Goal: Task Accomplishment & Management: Complete application form

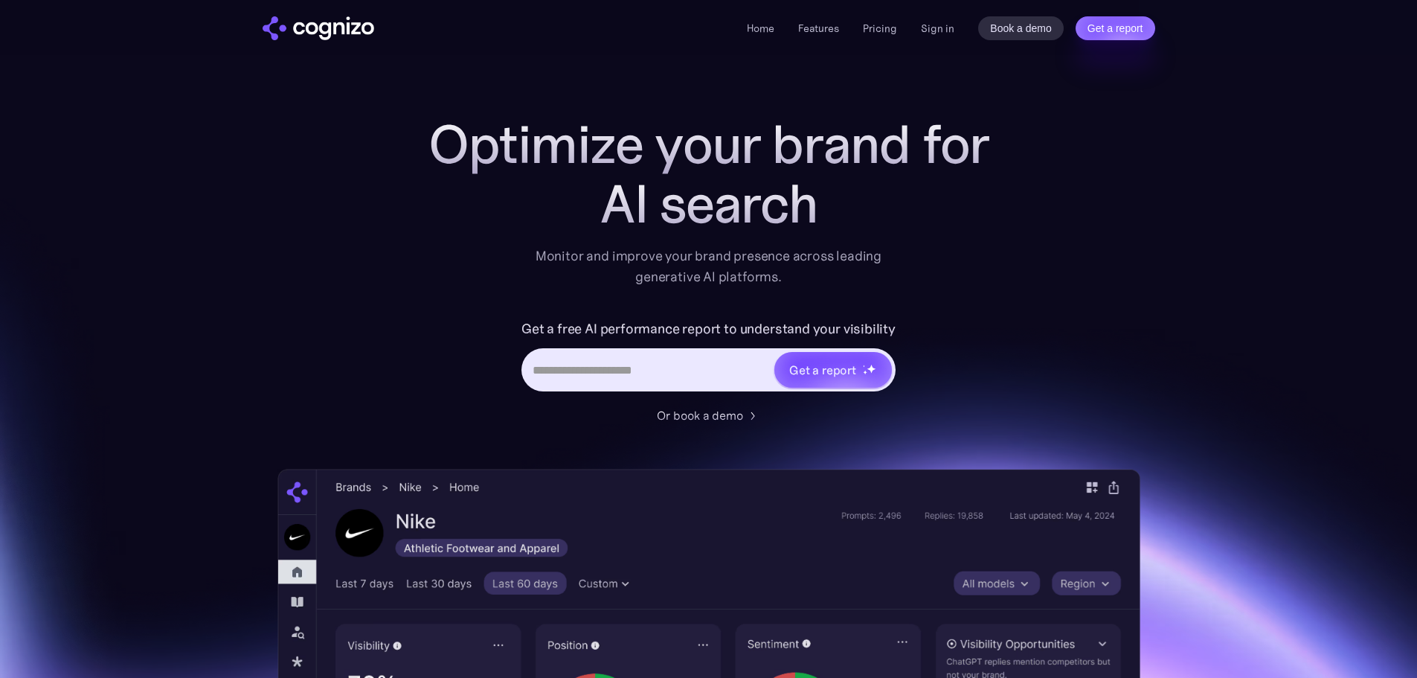
click at [919, 21] on div "Home Features Pricing Book a demo Get a report Sign in Book a demo Get a report" at bounding box center [951, 28] width 408 height 24
click at [922, 25] on link "Sign in" at bounding box center [937, 28] width 33 height 18
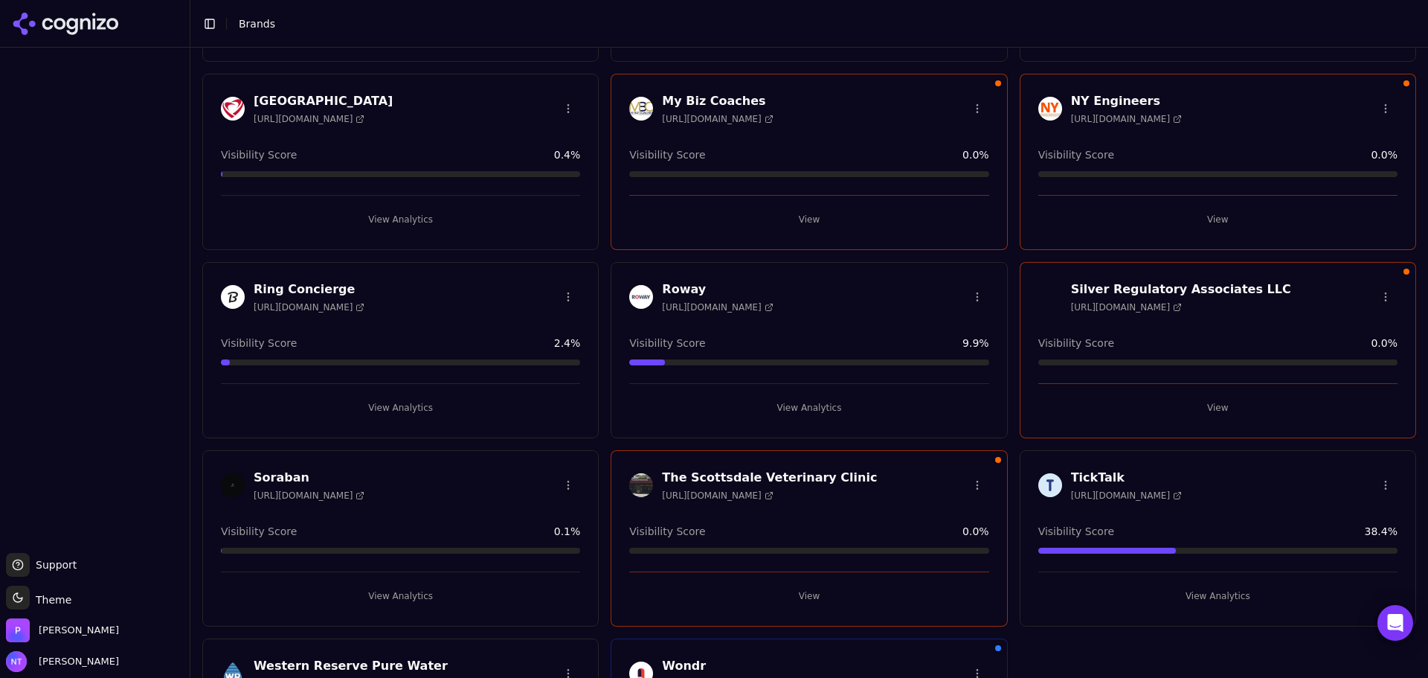
scroll to position [956, 0]
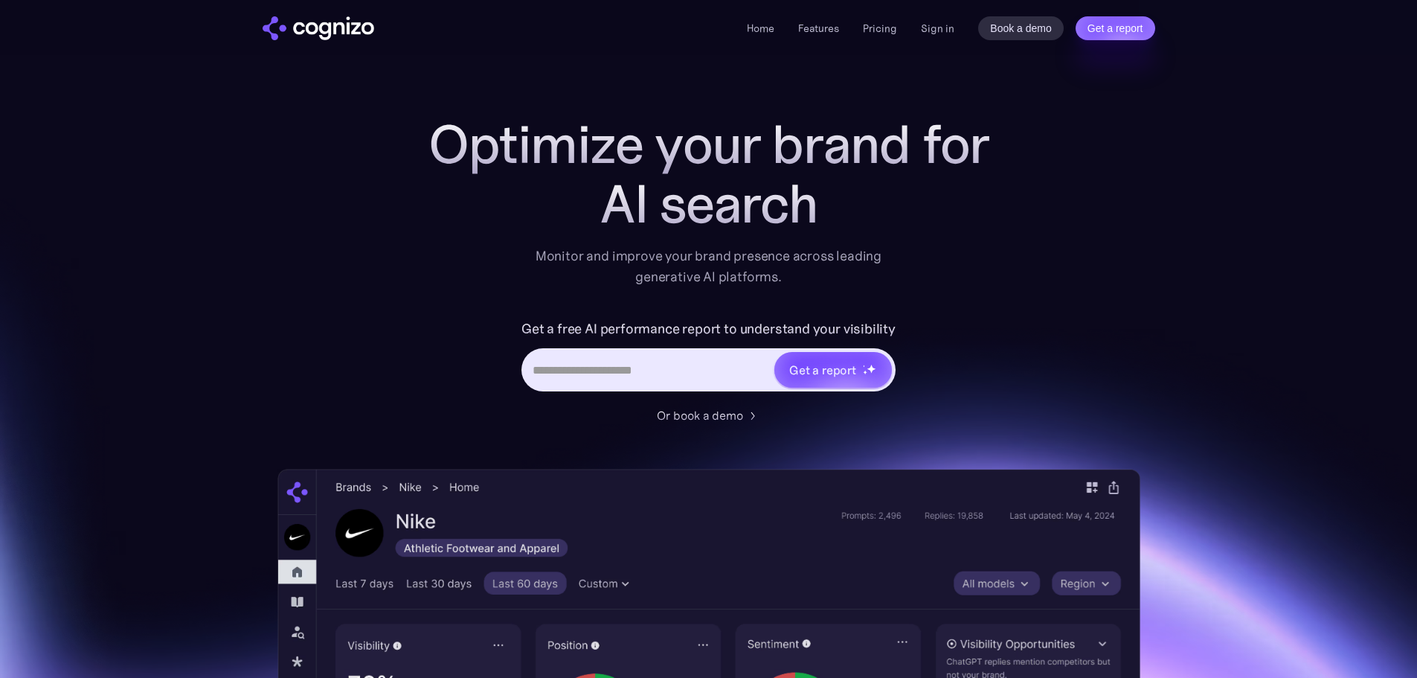
click at [921, 18] on div "Home Features Pricing Book a demo Get a report Sign in Book a demo Get a report" at bounding box center [951, 28] width 408 height 24
click at [926, 27] on link "Sign in" at bounding box center [937, 28] width 33 height 18
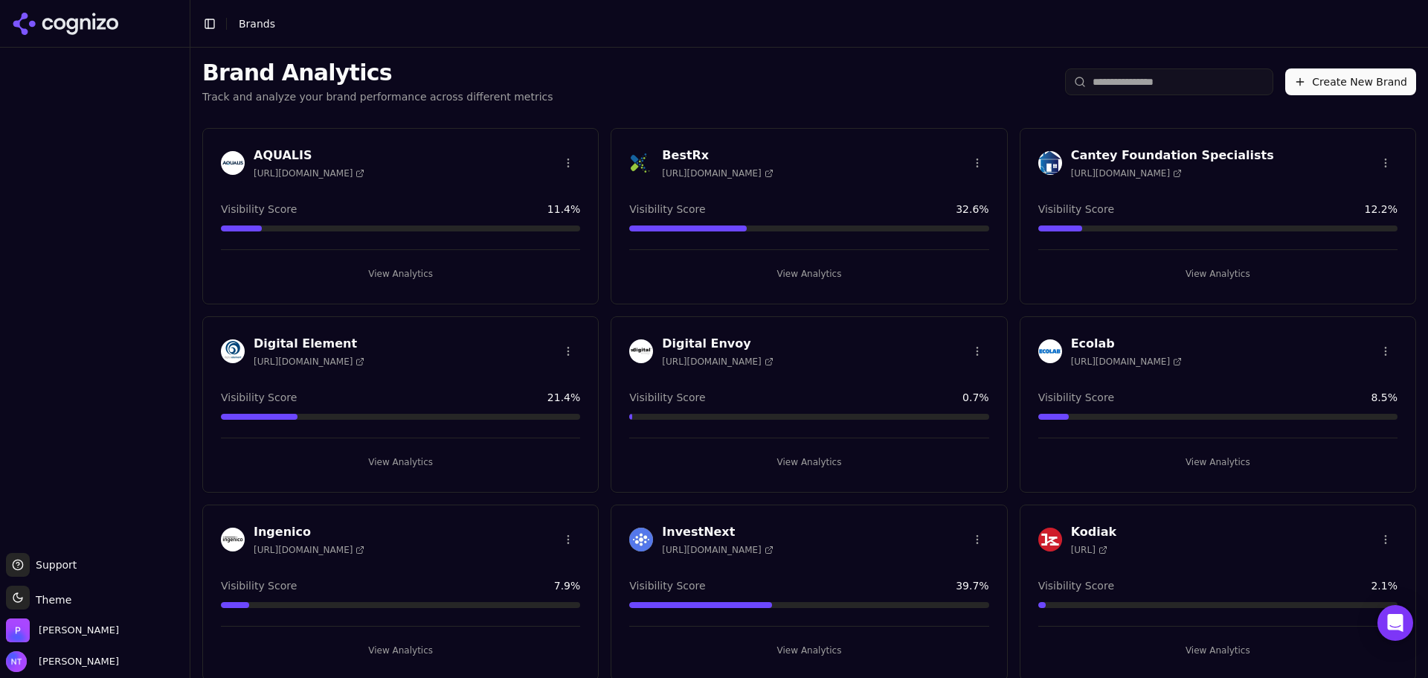
click at [1335, 80] on button "Create New Brand" at bounding box center [1350, 81] width 131 height 27
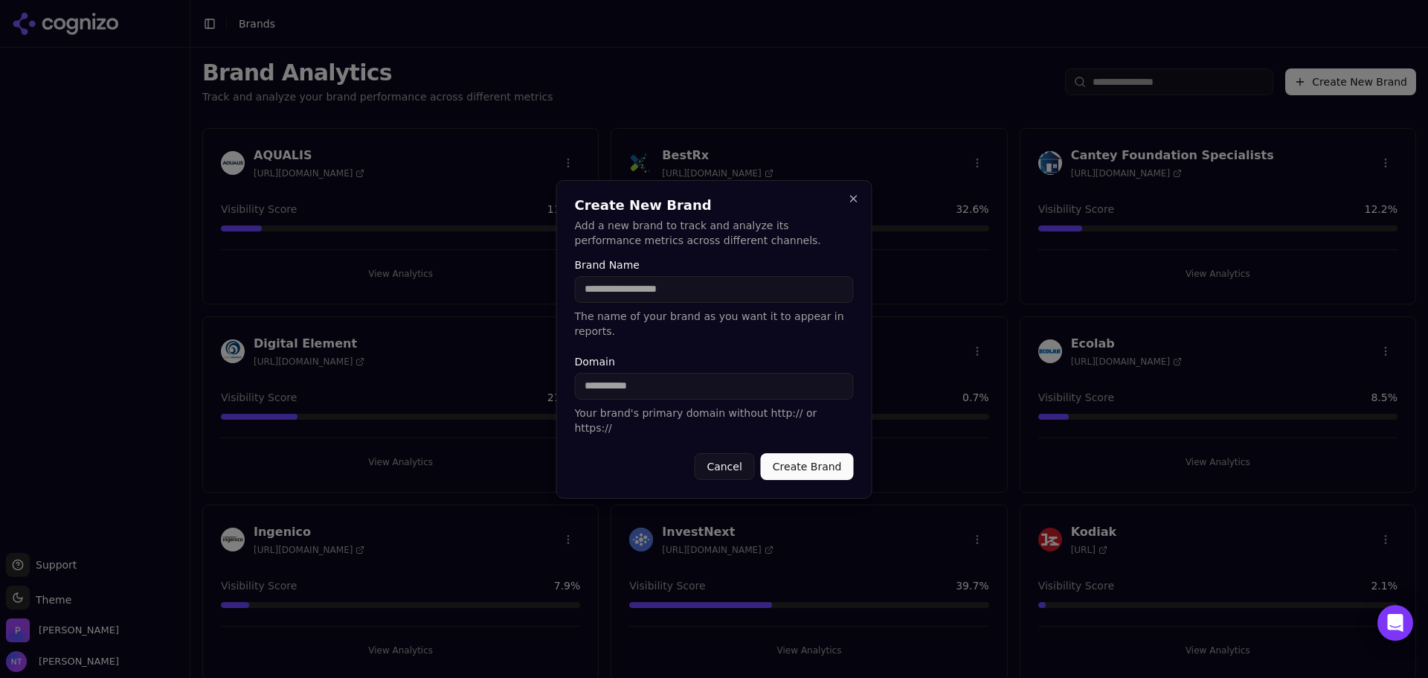
click at [632, 301] on input "Brand Name" at bounding box center [714, 289] width 279 height 27
click at [635, 392] on input "Domain" at bounding box center [714, 386] width 279 height 27
paste input "**********"
click at [609, 385] on input "**********" at bounding box center [714, 386] width 279 height 27
drag, startPoint x: 616, startPoint y: 384, endPoint x: 579, endPoint y: 381, distance: 37.3
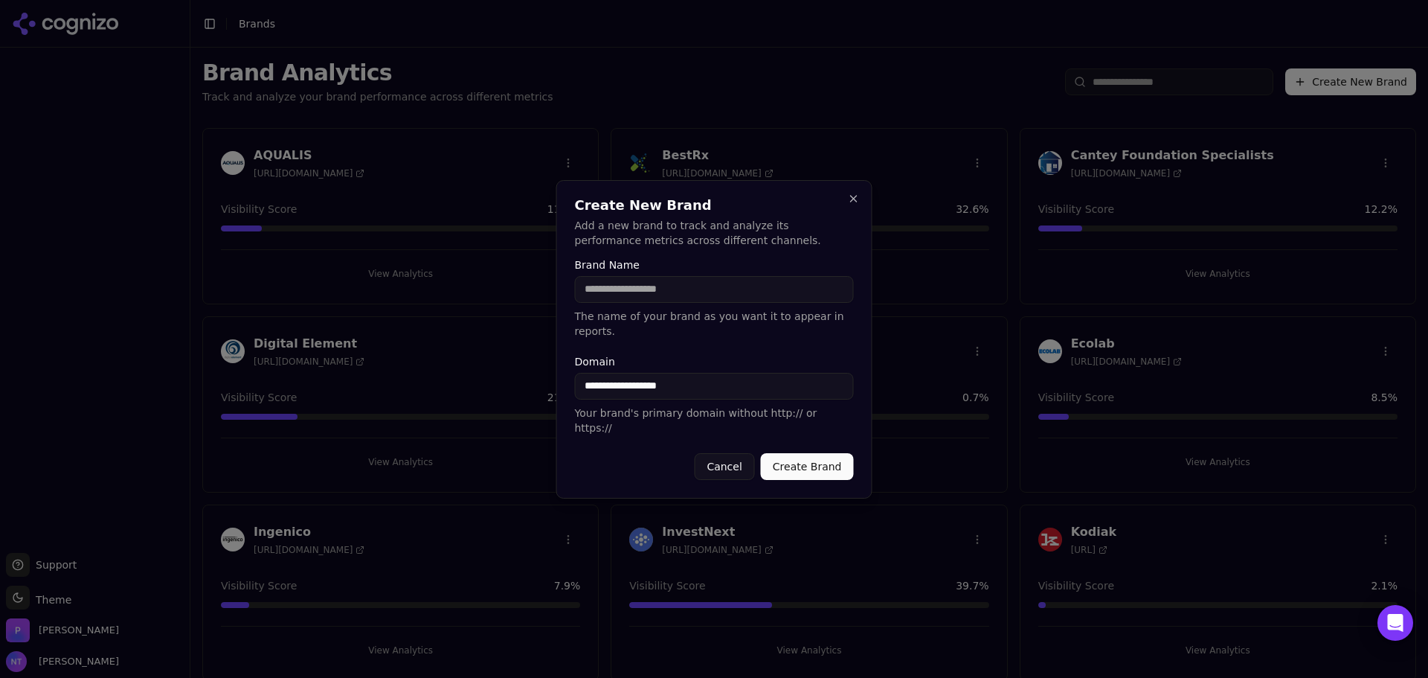
click at [579, 381] on input "**********" at bounding box center [714, 386] width 279 height 27
click at [681, 395] on input "**********" at bounding box center [714, 386] width 279 height 27
type input "**********"
click at [648, 303] on input "Brand Name" at bounding box center [714, 289] width 279 height 27
click at [648, 303] on input "**********" at bounding box center [714, 289] width 279 height 27
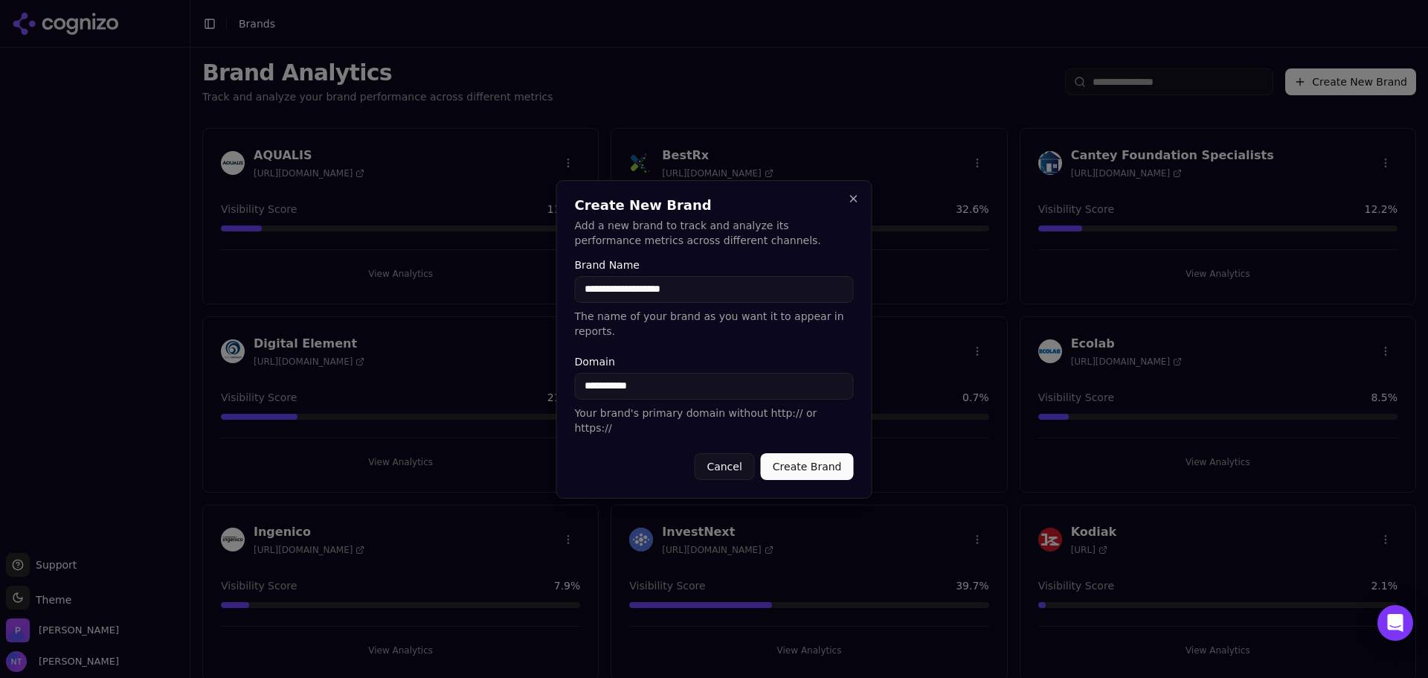
click at [724, 303] on input "**********" at bounding box center [714, 289] width 279 height 27
type input "**********"
click at [783, 453] on button "Create Brand" at bounding box center [807, 466] width 93 height 27
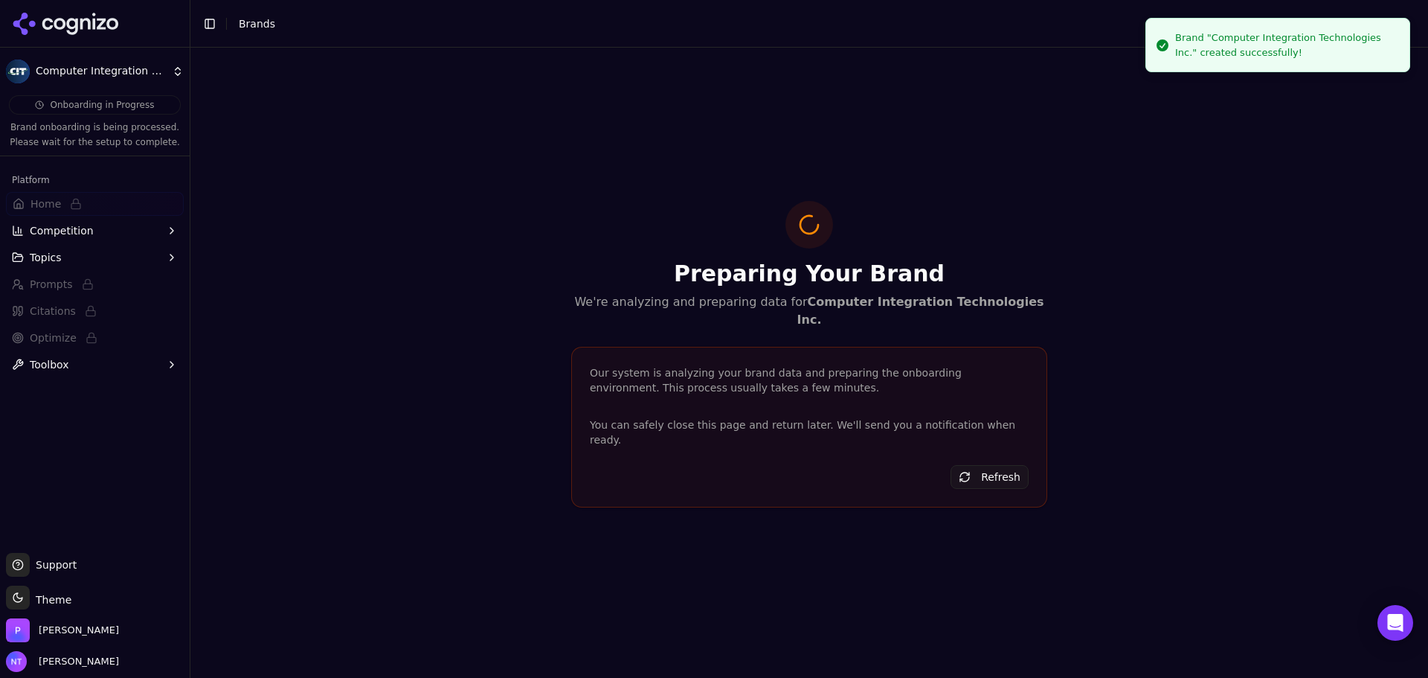
click at [259, 24] on span "Brands" at bounding box center [257, 24] width 36 height 12
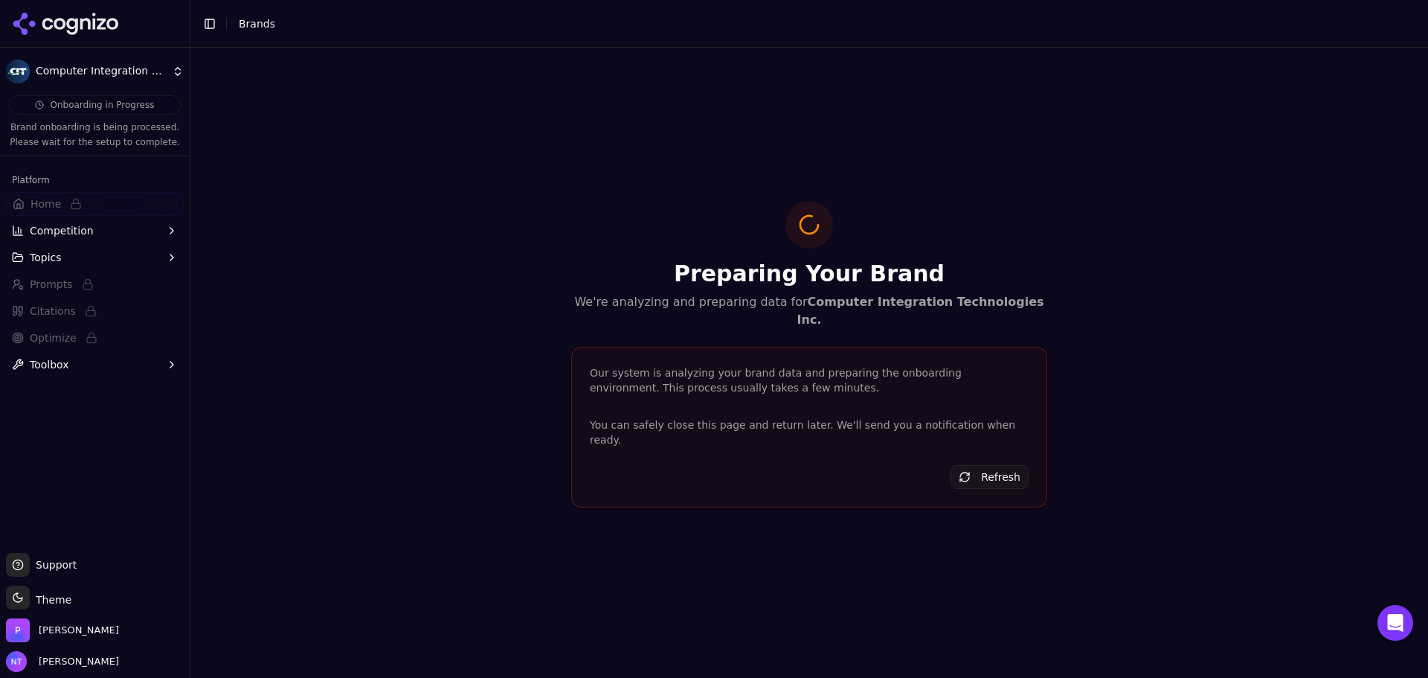
click at [211, 23] on button "Toggle Sidebar" at bounding box center [209, 23] width 21 height 21
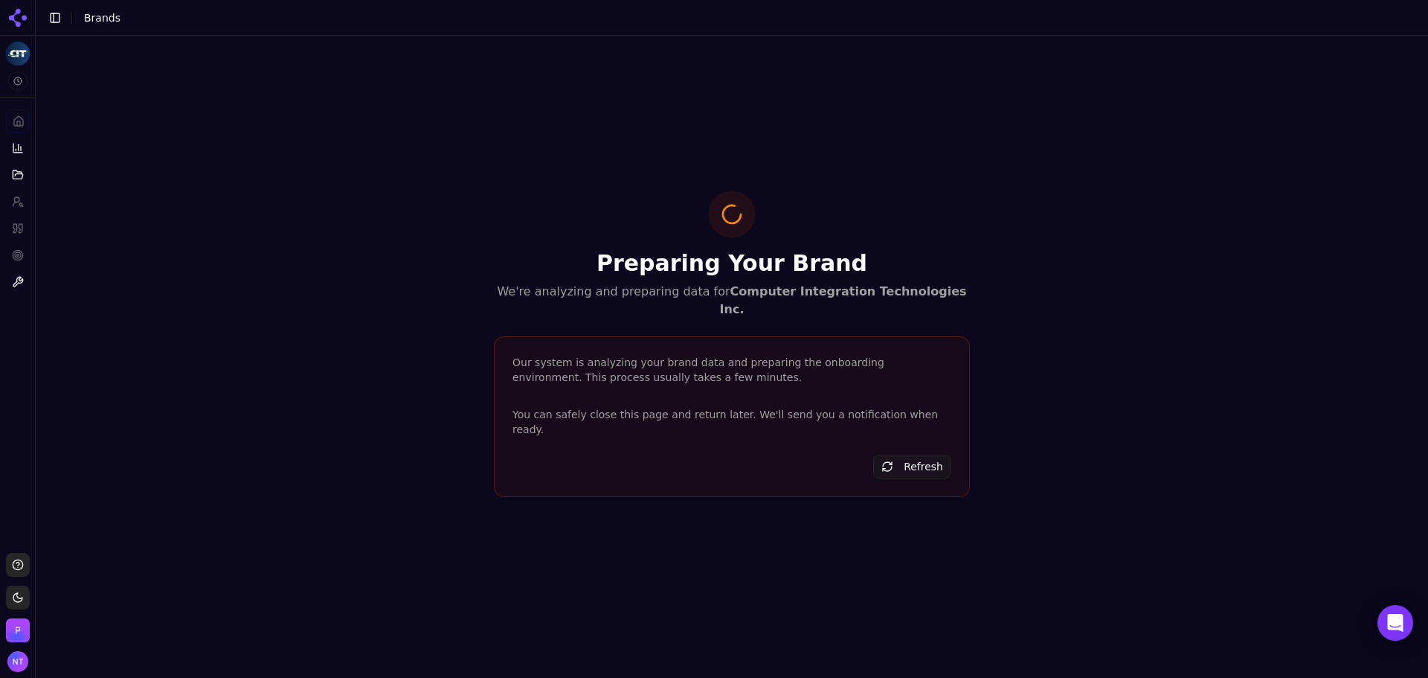
click at [16, 54] on html "Computer Integration Technologies Inc. Platform Home Competition Topics Prompts…" at bounding box center [714, 339] width 1428 height 678
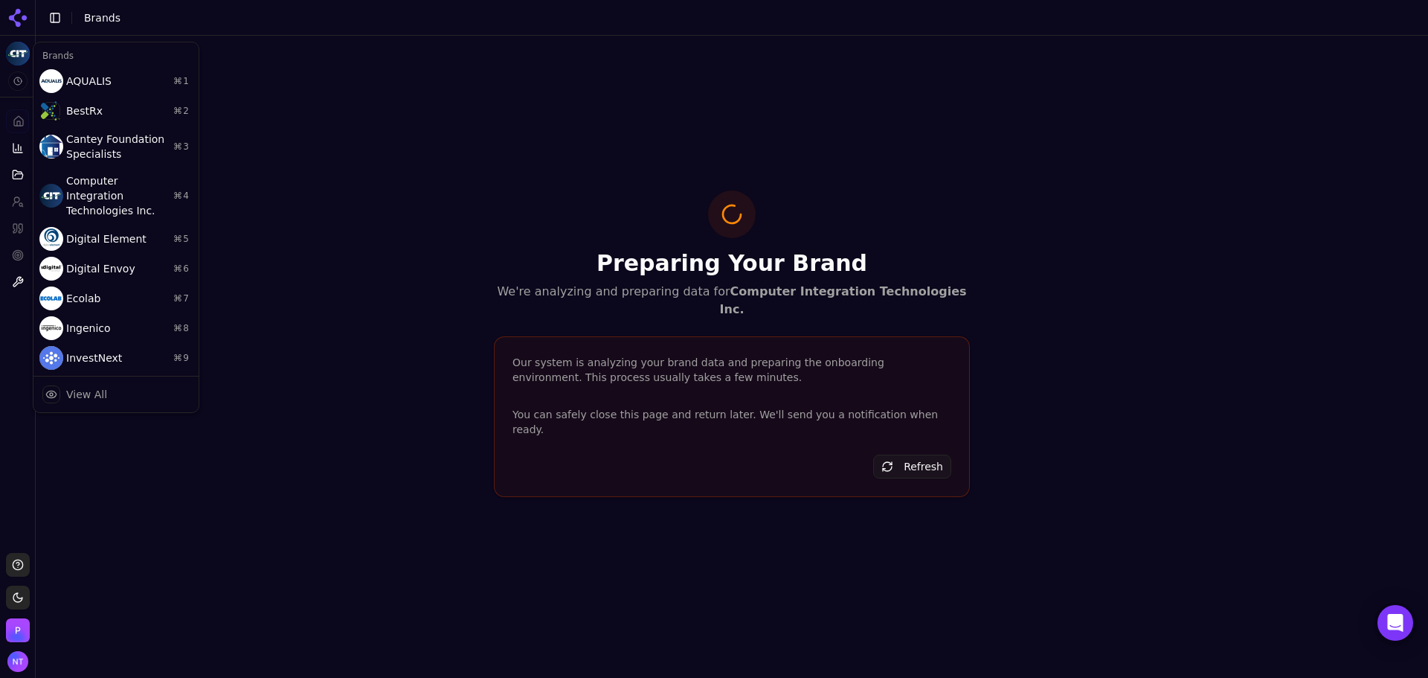
click at [91, 25] on html "Computer Integration Technologies Inc. Platform Home Competition Topics Prompts…" at bounding box center [714, 339] width 1428 height 678
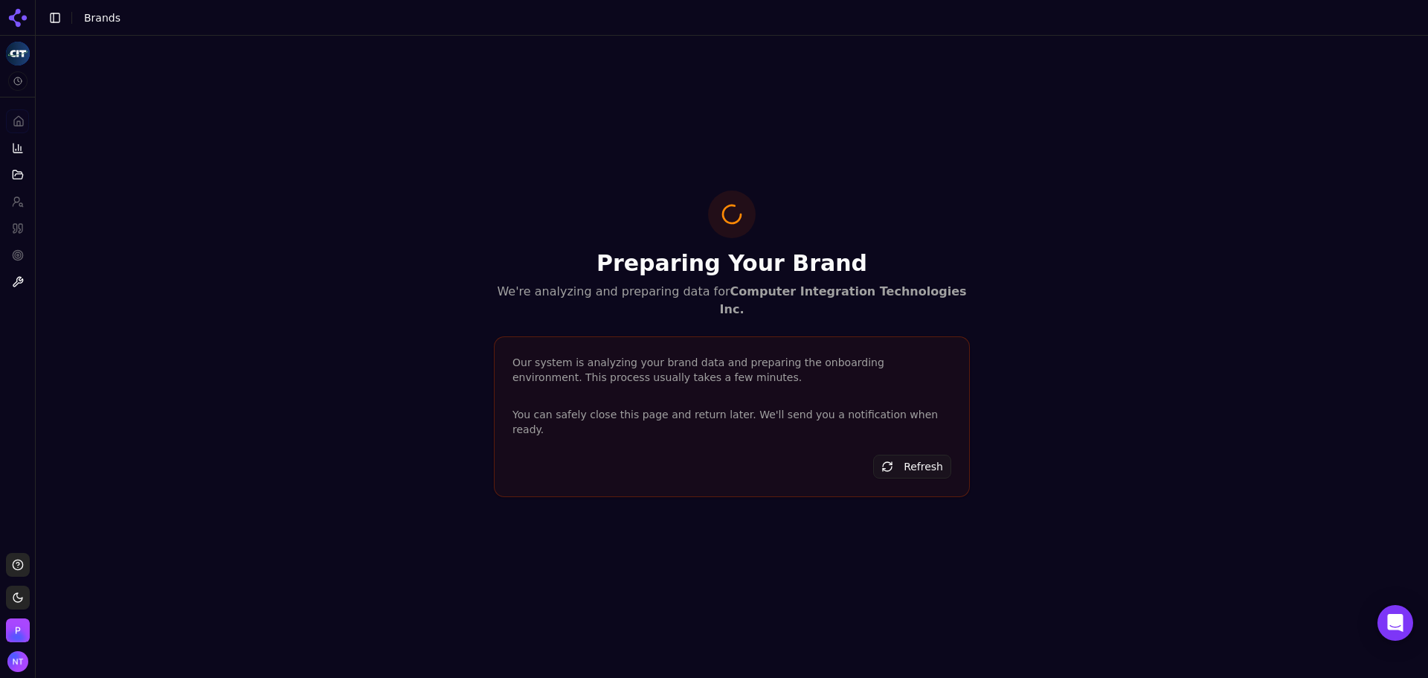
click at [94, 22] on span "Brands" at bounding box center [102, 18] width 36 height 12
click at [63, 17] on button "Toggle Sidebar" at bounding box center [55, 17] width 21 height 21
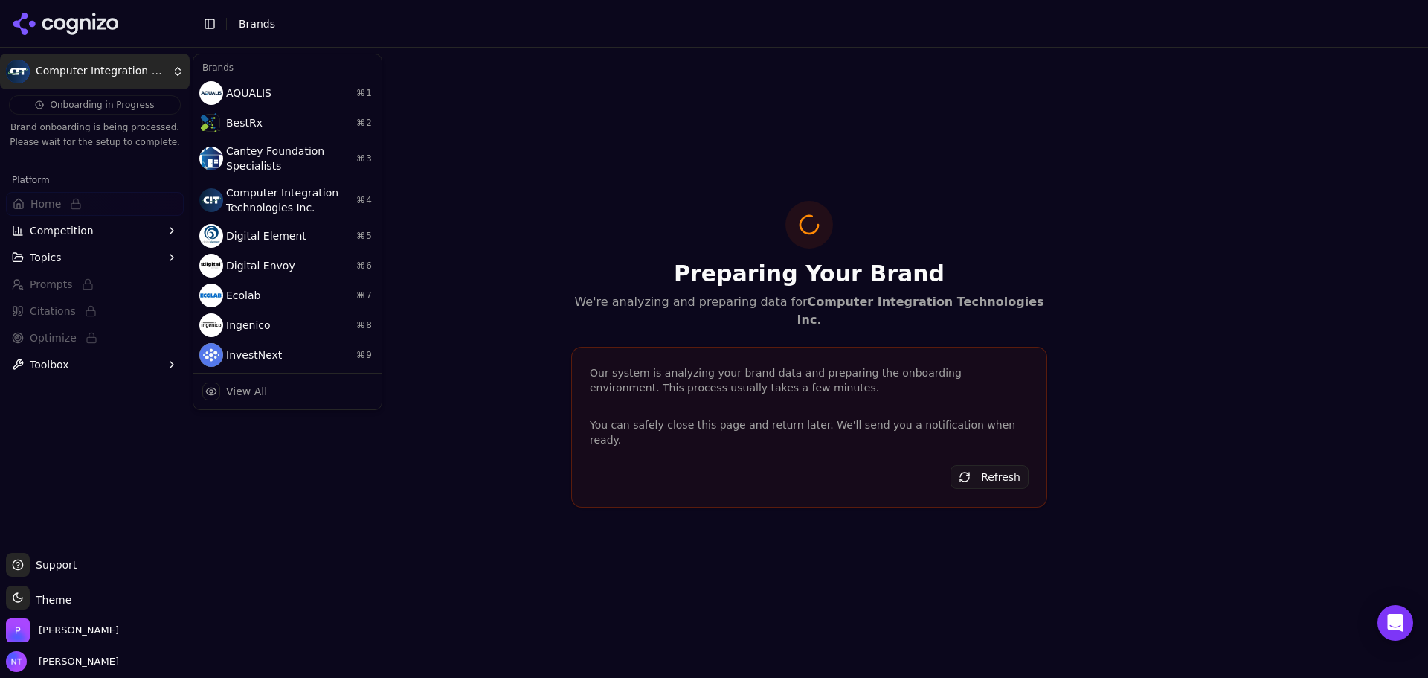
click at [105, 65] on html "Computer Integration Technologies Inc. Onboarding in Progress Brand onboarding …" at bounding box center [714, 339] width 1428 height 678
click at [106, 30] on html "Computer Integration Technologies Inc. Onboarding in Progress Brand onboarding …" at bounding box center [714, 339] width 1428 height 678
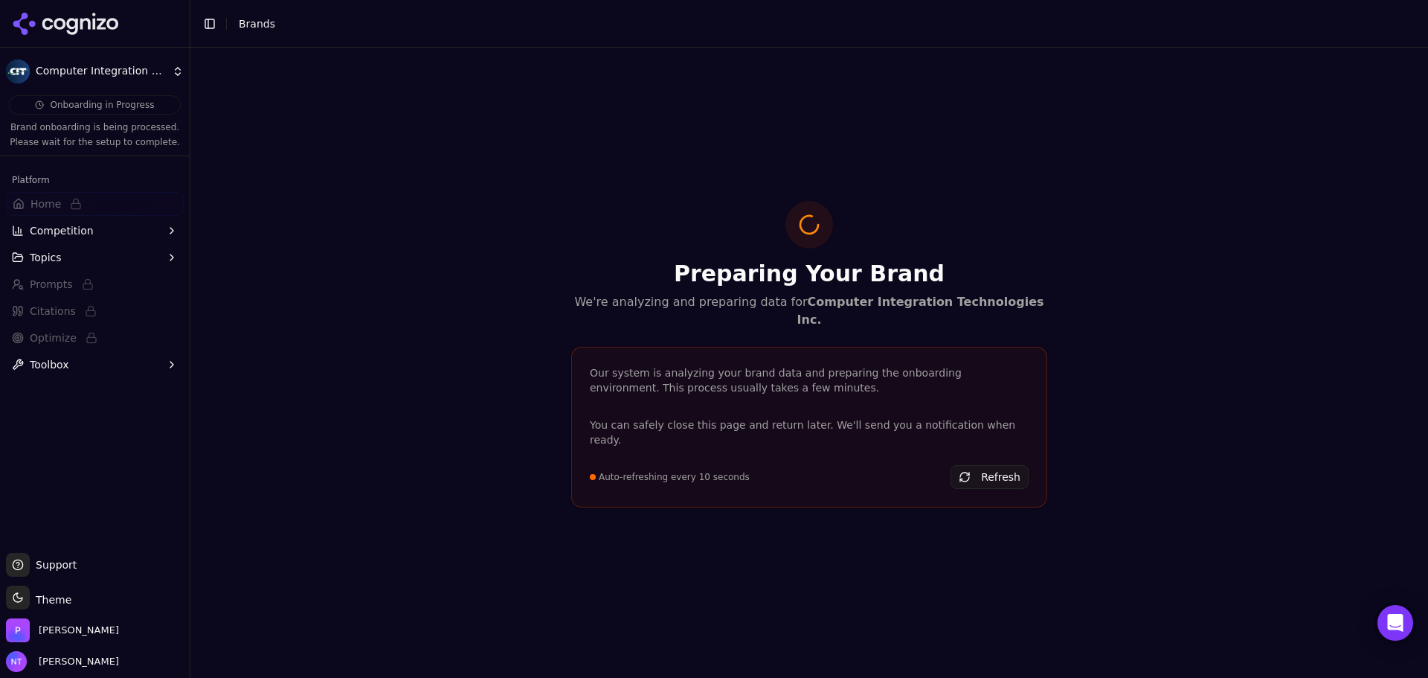
click at [108, 24] on icon at bounding box center [112, 24] width 12 height 12
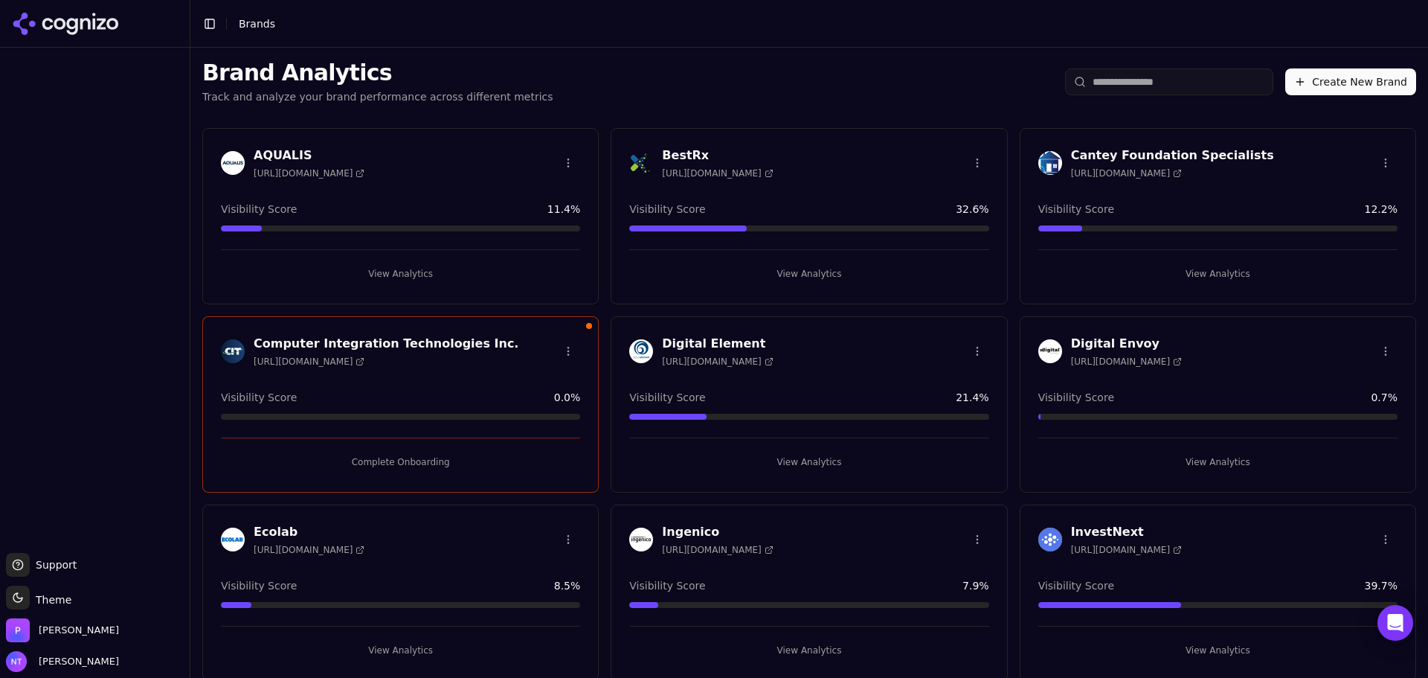
click at [391, 466] on button "Complete Onboarding" at bounding box center [400, 462] width 359 height 24
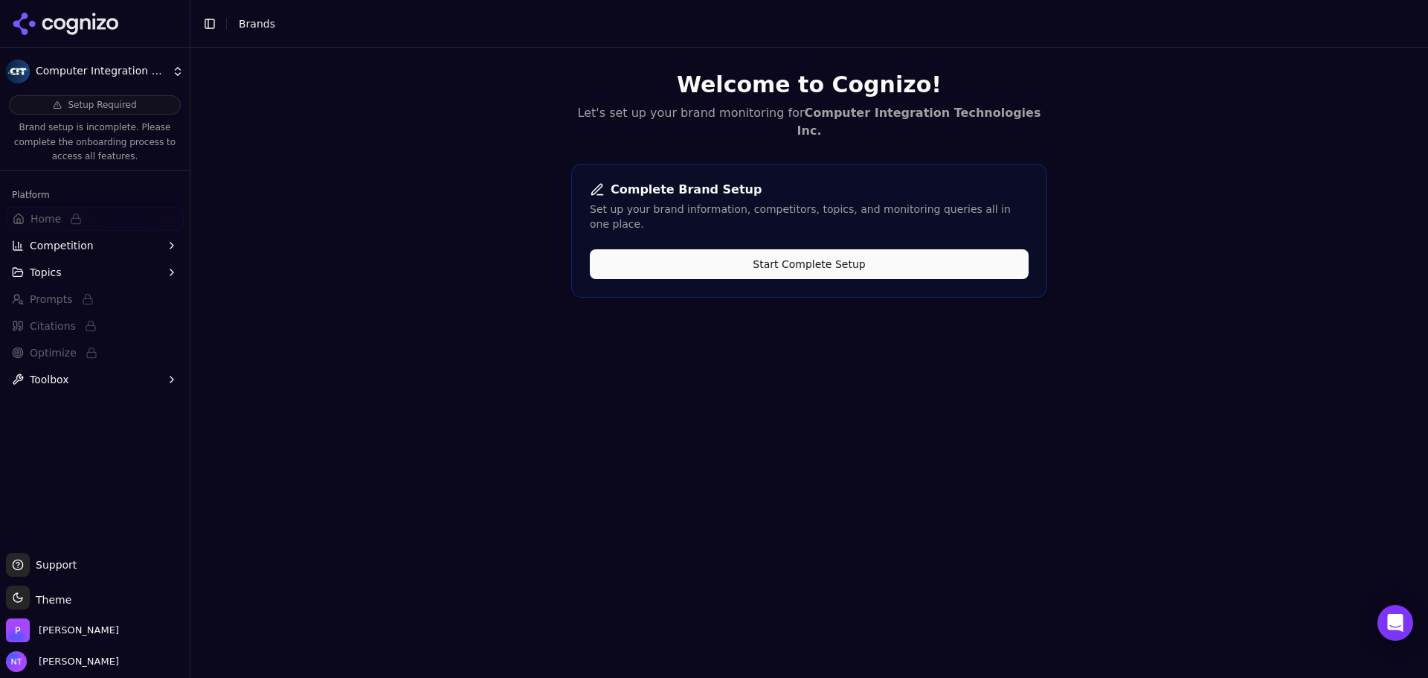
click at [802, 249] on button "Start Complete Setup" at bounding box center [809, 264] width 439 height 30
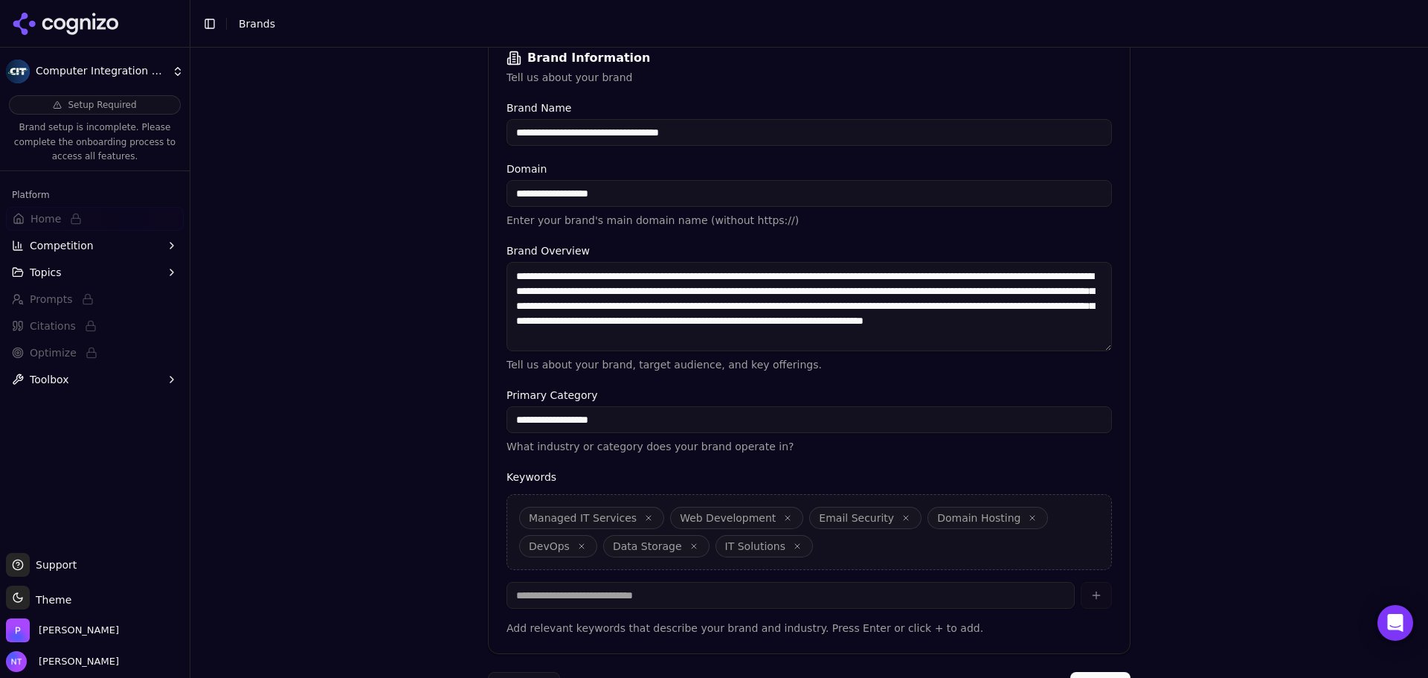
scroll to position [283, 0]
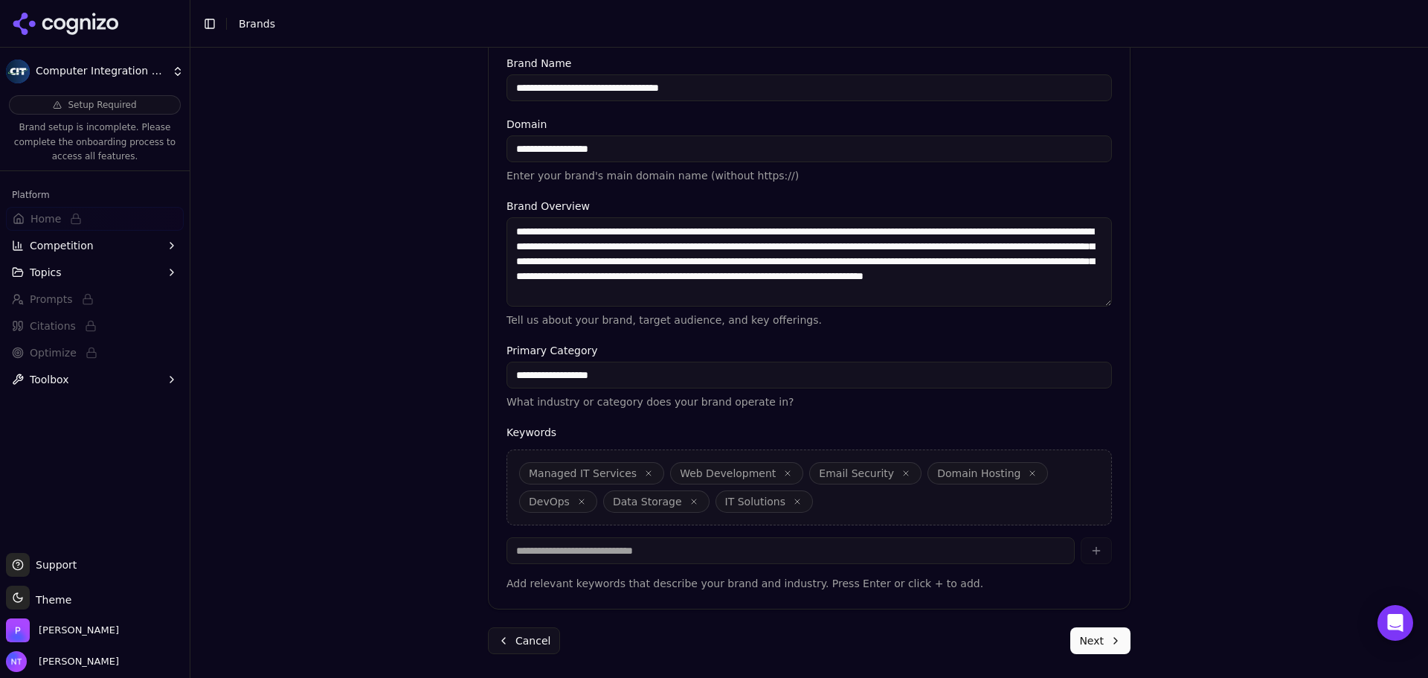
click at [1080, 635] on button "Next" at bounding box center [1100, 640] width 60 height 27
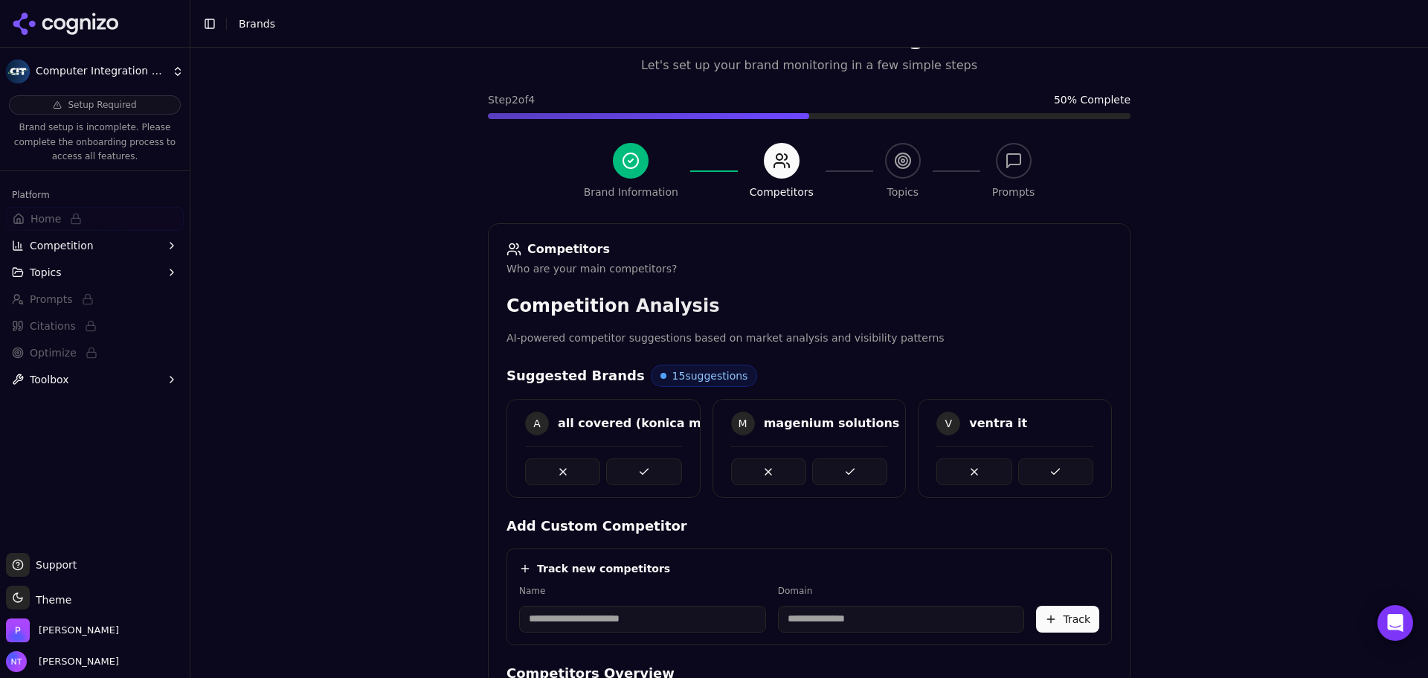
scroll to position [280, 0]
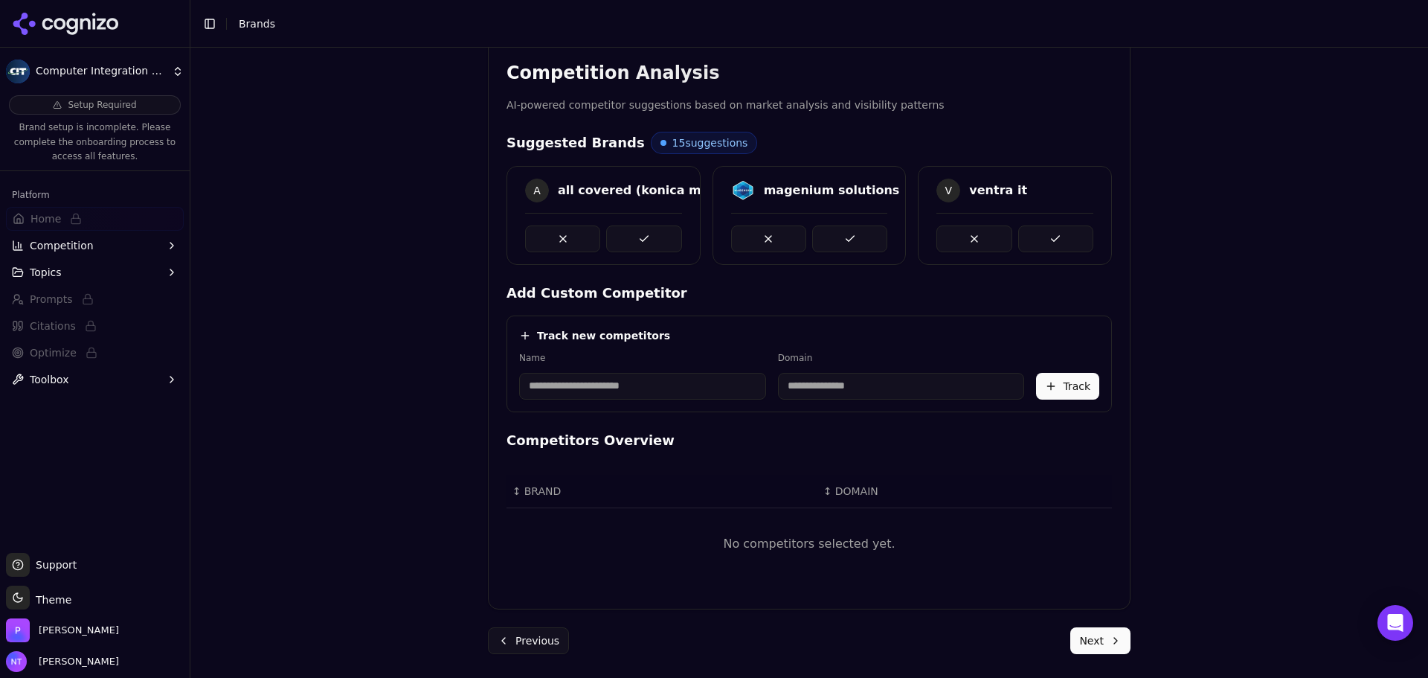
click at [606, 371] on div "Name" at bounding box center [642, 376] width 247 height 48
click at [620, 387] on input at bounding box center [642, 386] width 247 height 27
type input "*******"
click at [787, 400] on div "Track new competitors Name ******* Domain L Loffler Track" at bounding box center [810, 363] width 606 height 97
type input "**********"
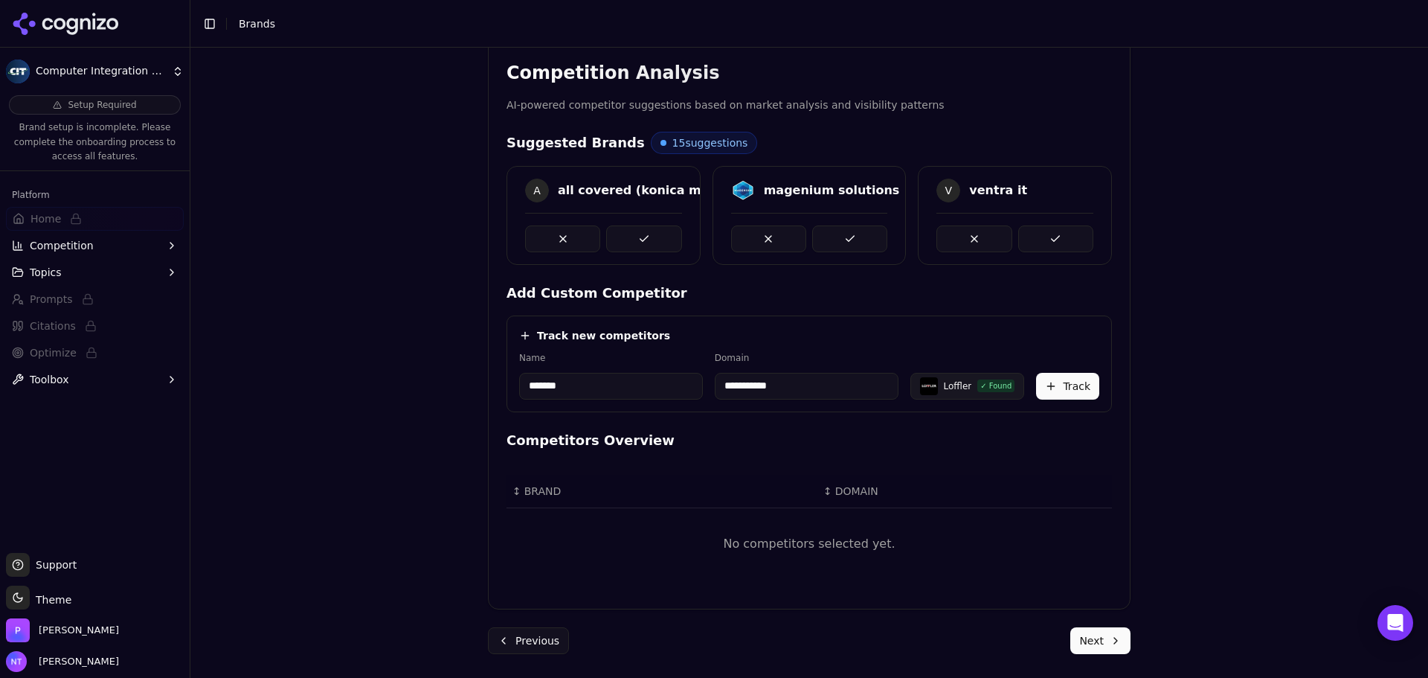
click at [1166, 373] on div "**********" at bounding box center [809, 106] width 1238 height 678
click at [1058, 400] on div "**********" at bounding box center [810, 363] width 606 height 97
click at [1063, 388] on button "Track" at bounding box center [1067, 386] width 63 height 27
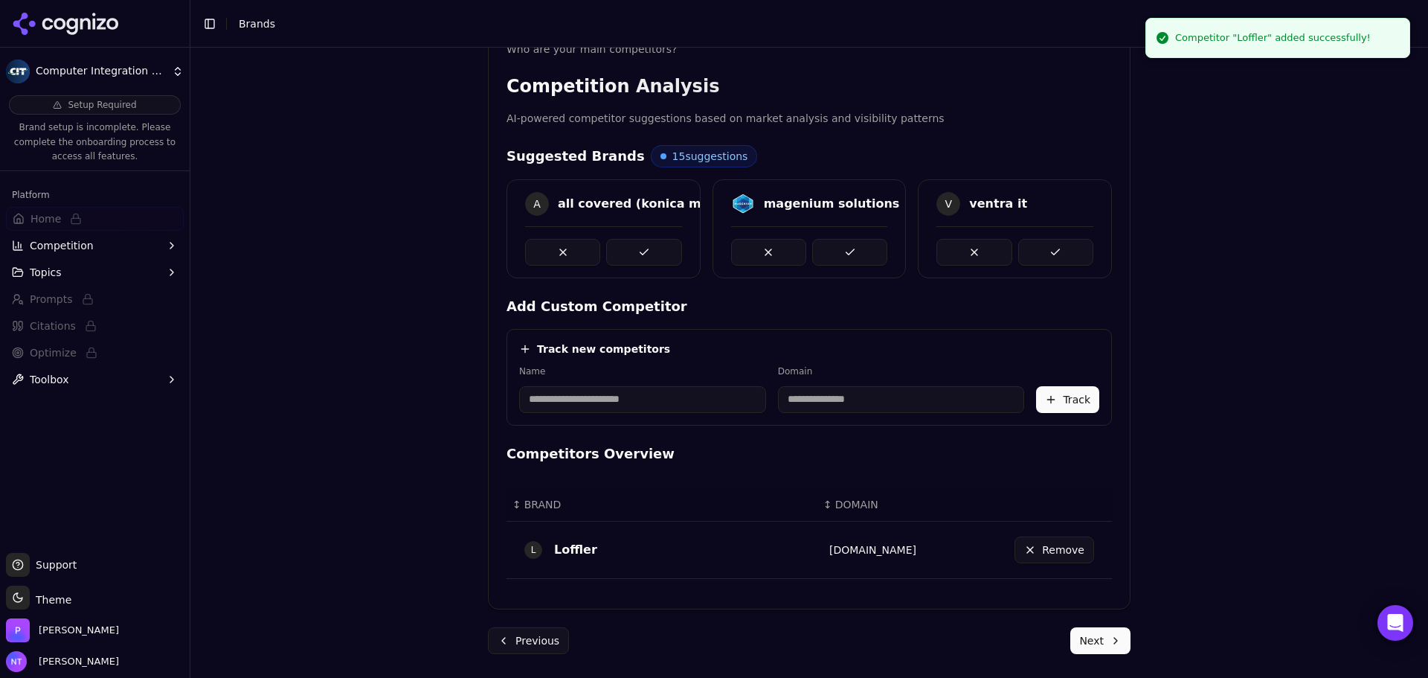
scroll to position [267, 0]
click at [582, 396] on input at bounding box center [642, 399] width 247 height 27
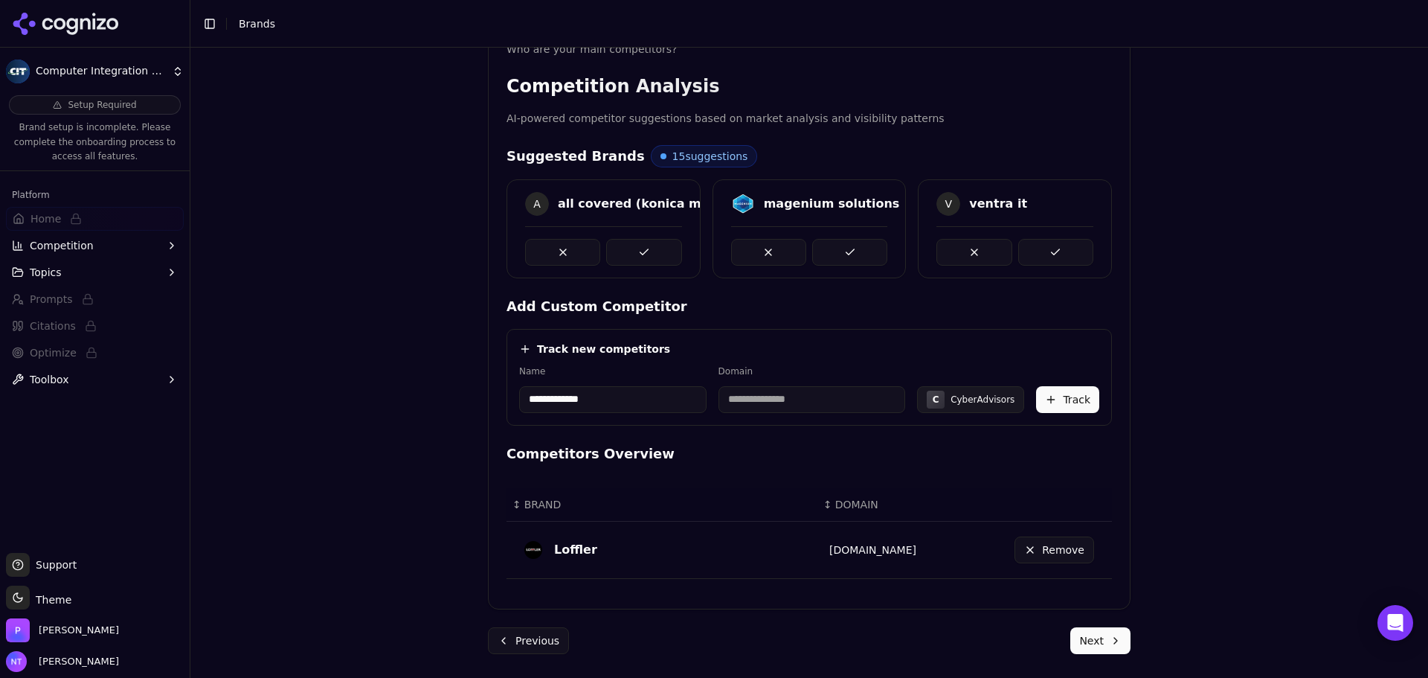
type input "**********"
click at [757, 405] on input at bounding box center [812, 399] width 187 height 27
type input "**********"
click at [1056, 405] on button "Track" at bounding box center [1067, 399] width 63 height 27
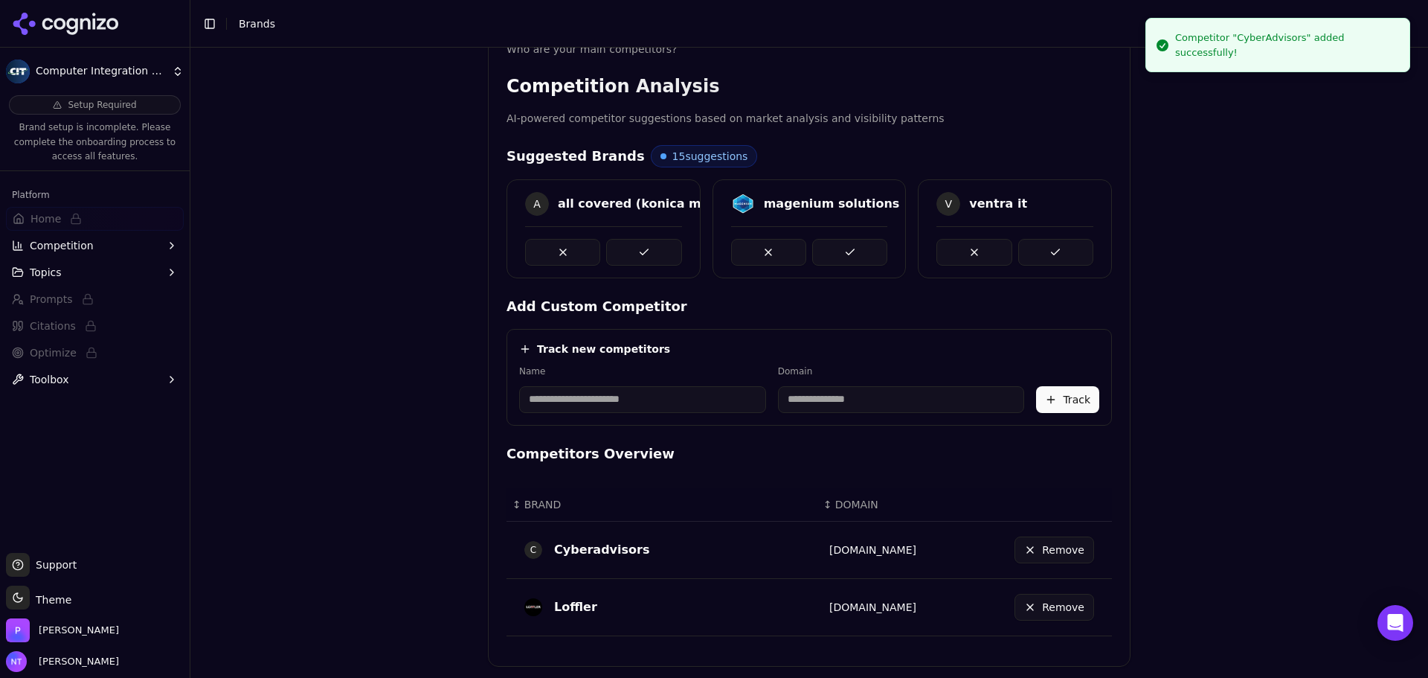
click at [582, 399] on input at bounding box center [642, 399] width 247 height 27
type input "*****"
click at [818, 396] on input at bounding box center [804, 399] width 182 height 27
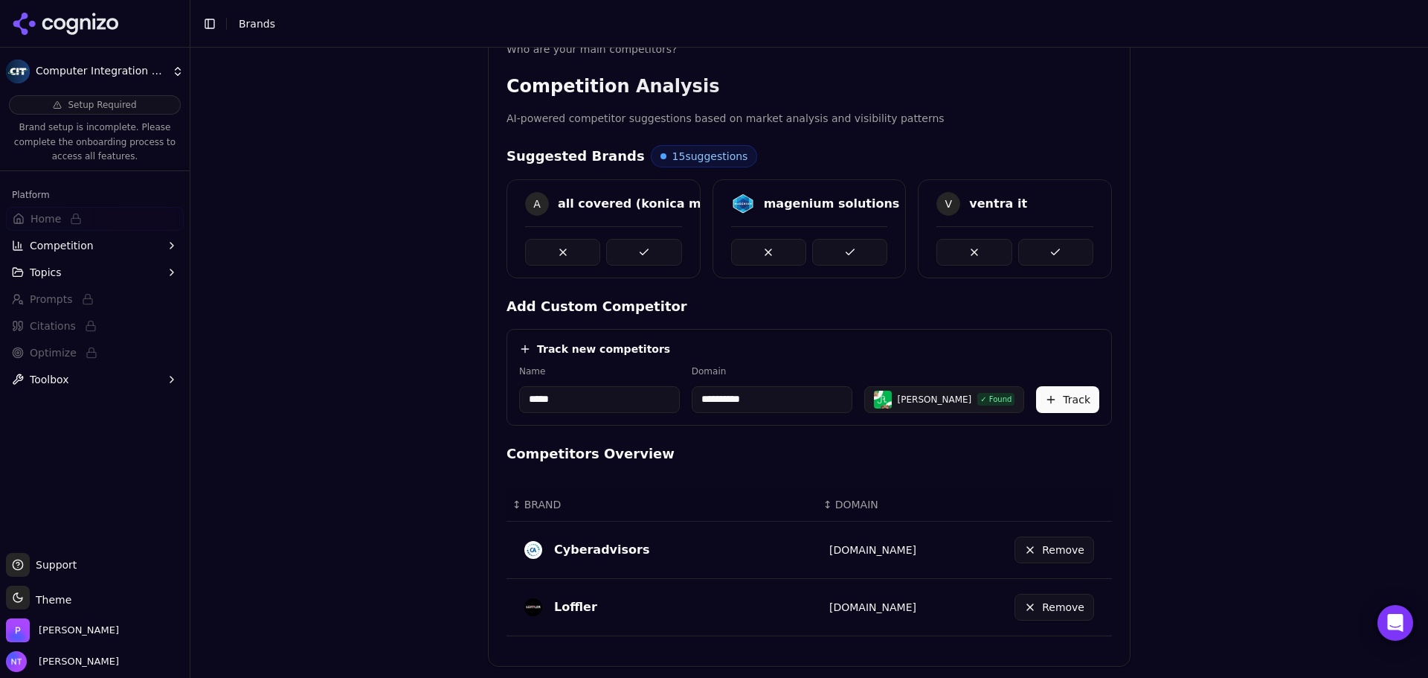
drag, startPoint x: 838, startPoint y: 401, endPoint x: 702, endPoint y: 400, distance: 136.1
click at [702, 400] on div "**********" at bounding box center [809, 389] width 580 height 48
paste input "**********"
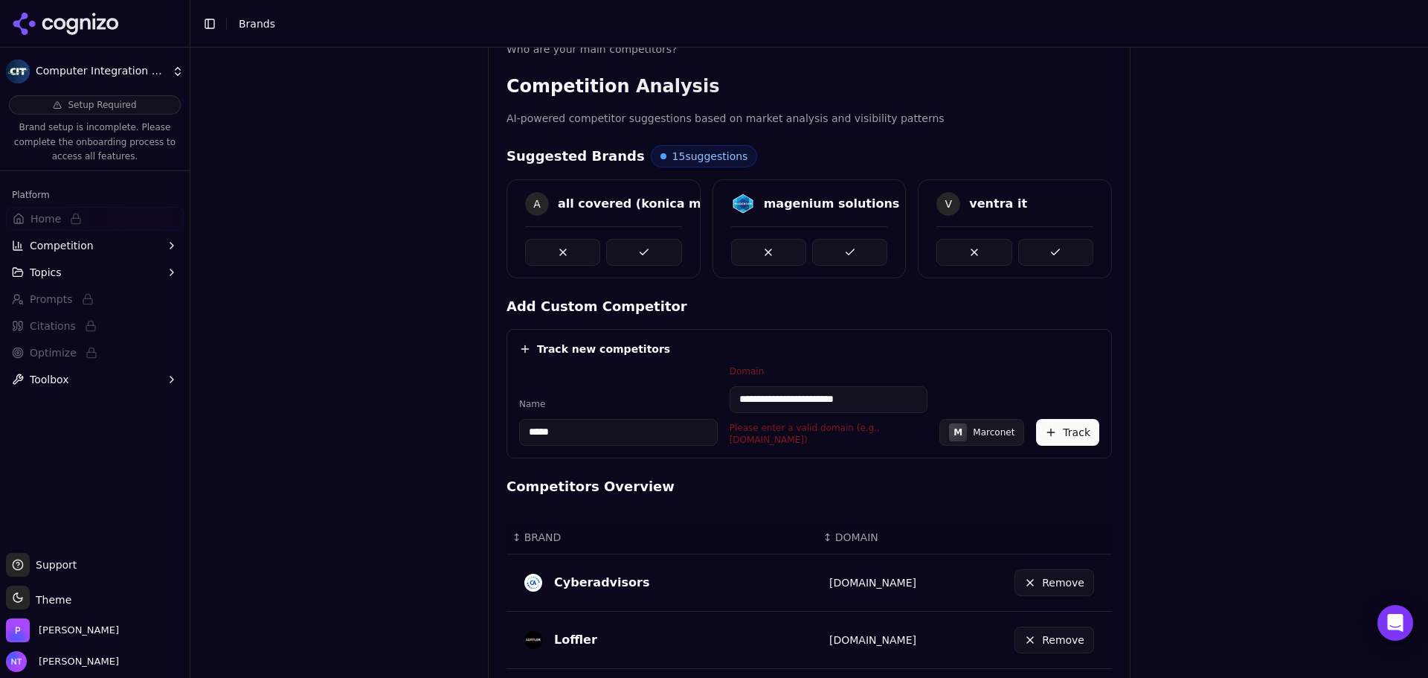
drag, startPoint x: 771, startPoint y: 394, endPoint x: 704, endPoint y: 394, distance: 67.0
click at [704, 394] on div "**********" at bounding box center [809, 405] width 580 height 80
click at [879, 392] on input "**********" at bounding box center [829, 399] width 199 height 27
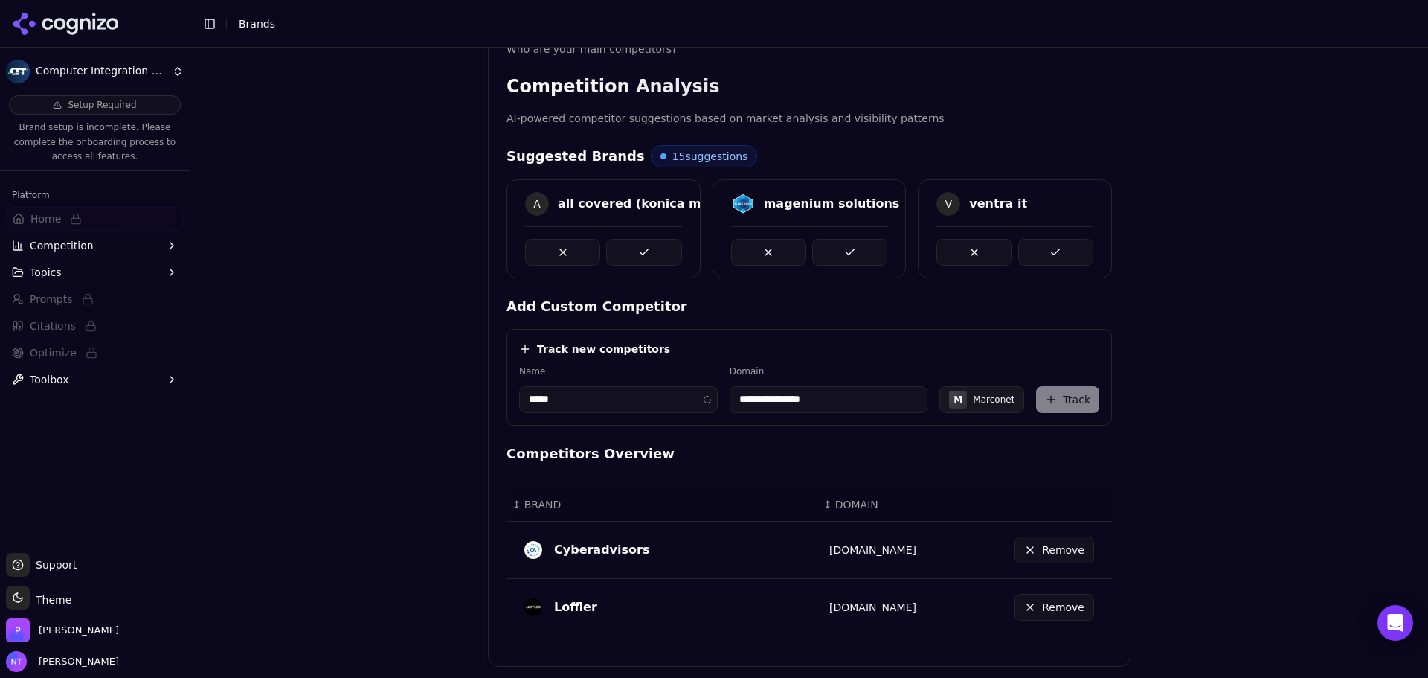
type input "**********"
click at [697, 399] on input "*****" at bounding box center [618, 399] width 199 height 27
click at [1056, 397] on button "Track" at bounding box center [1067, 399] width 63 height 27
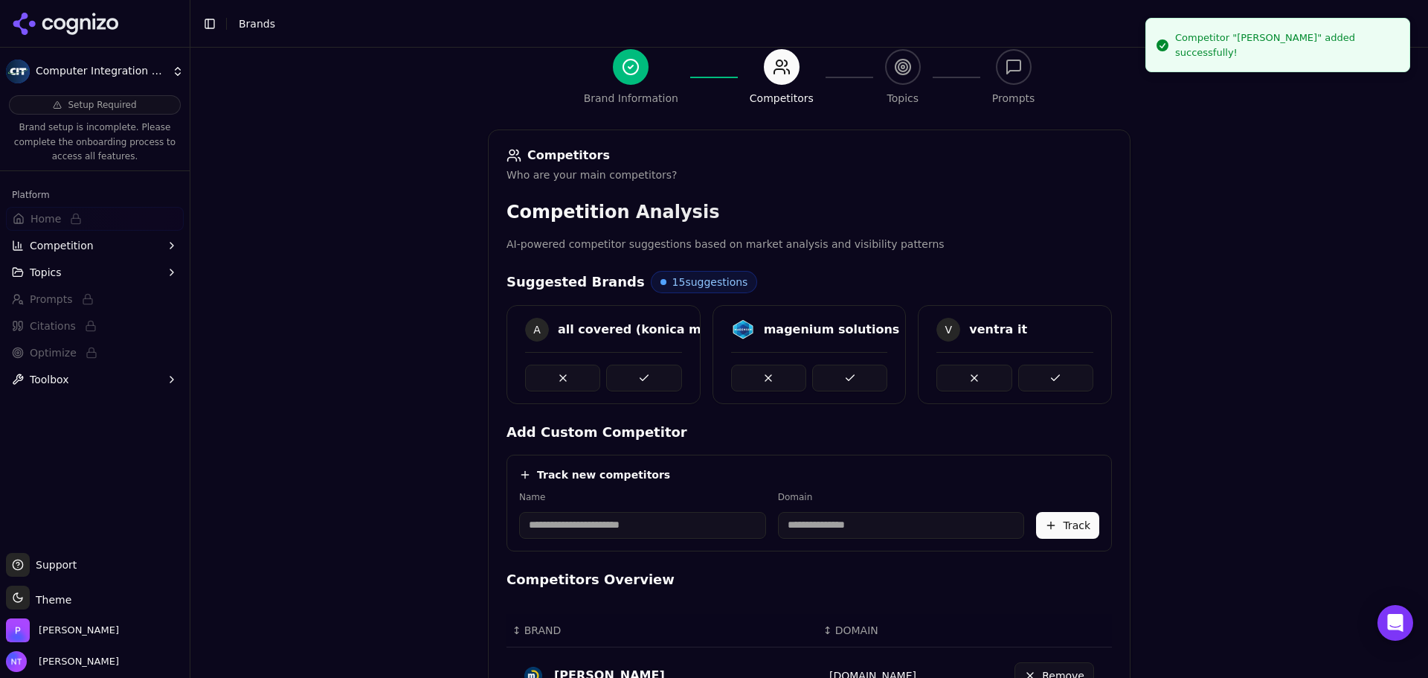
scroll to position [0, 0]
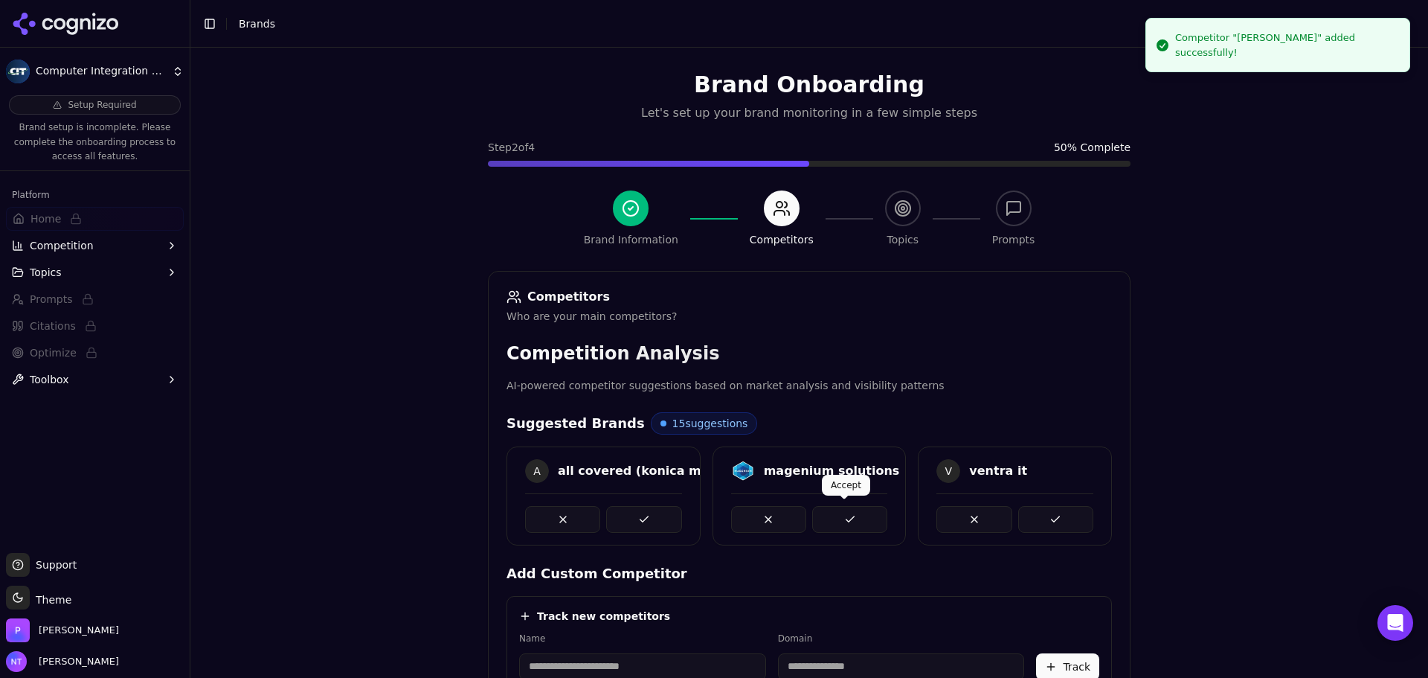
click at [850, 511] on button at bounding box center [849, 519] width 75 height 27
click at [646, 507] on button at bounding box center [643, 519] width 75 height 27
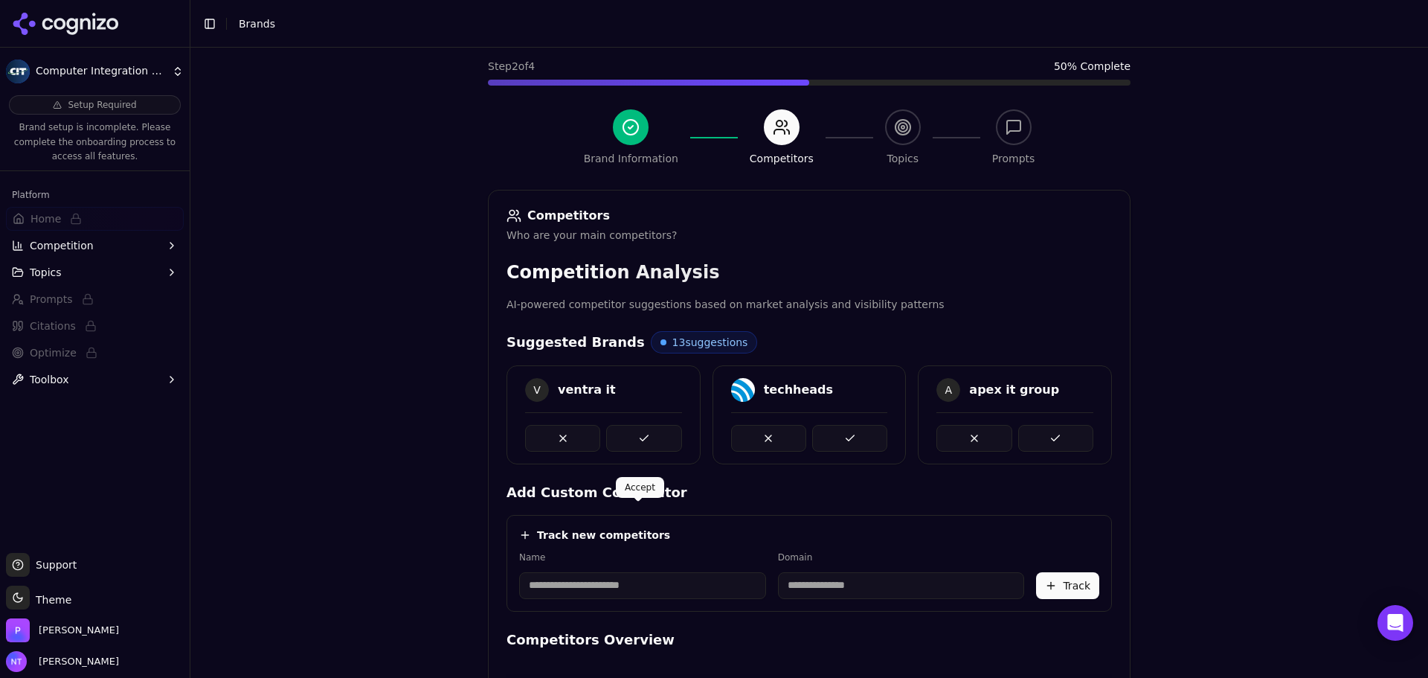
scroll to position [149, 0]
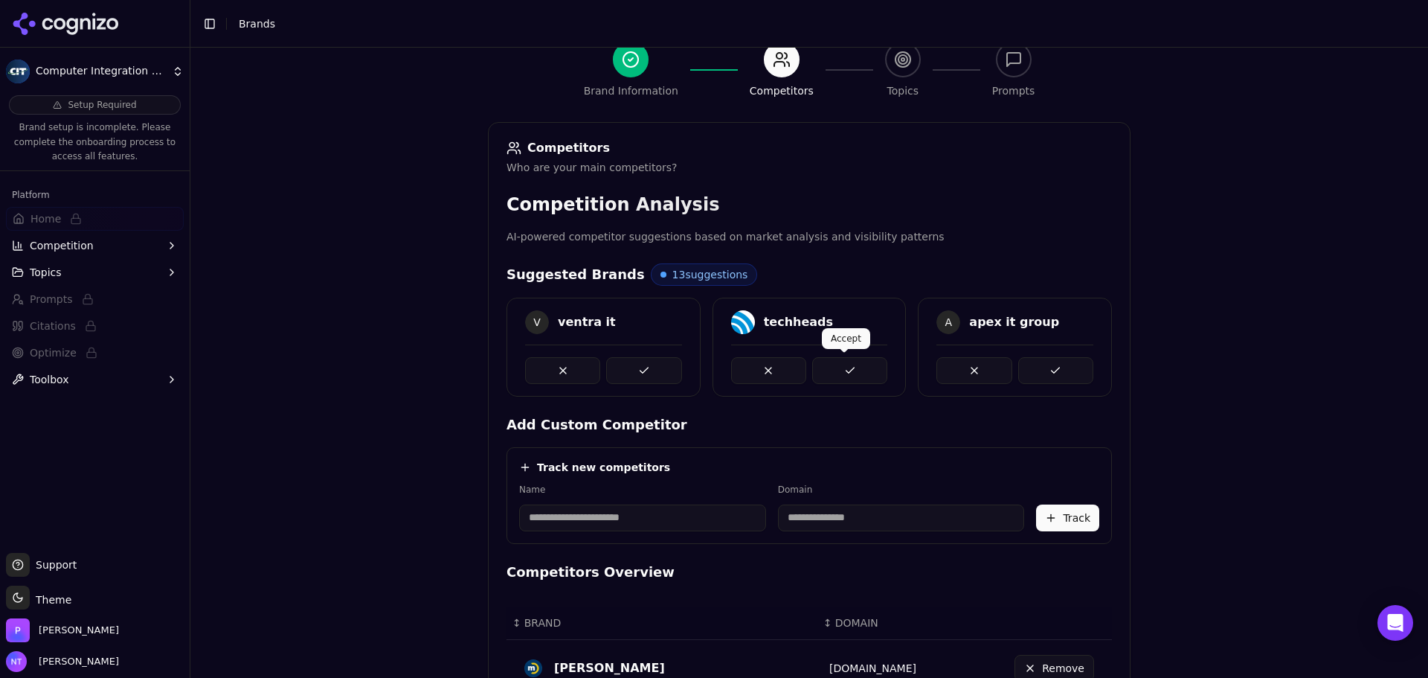
click at [876, 370] on button at bounding box center [849, 370] width 75 height 27
click at [1033, 365] on button at bounding box center [1055, 370] width 75 height 27
click at [859, 370] on button at bounding box center [849, 370] width 75 height 27
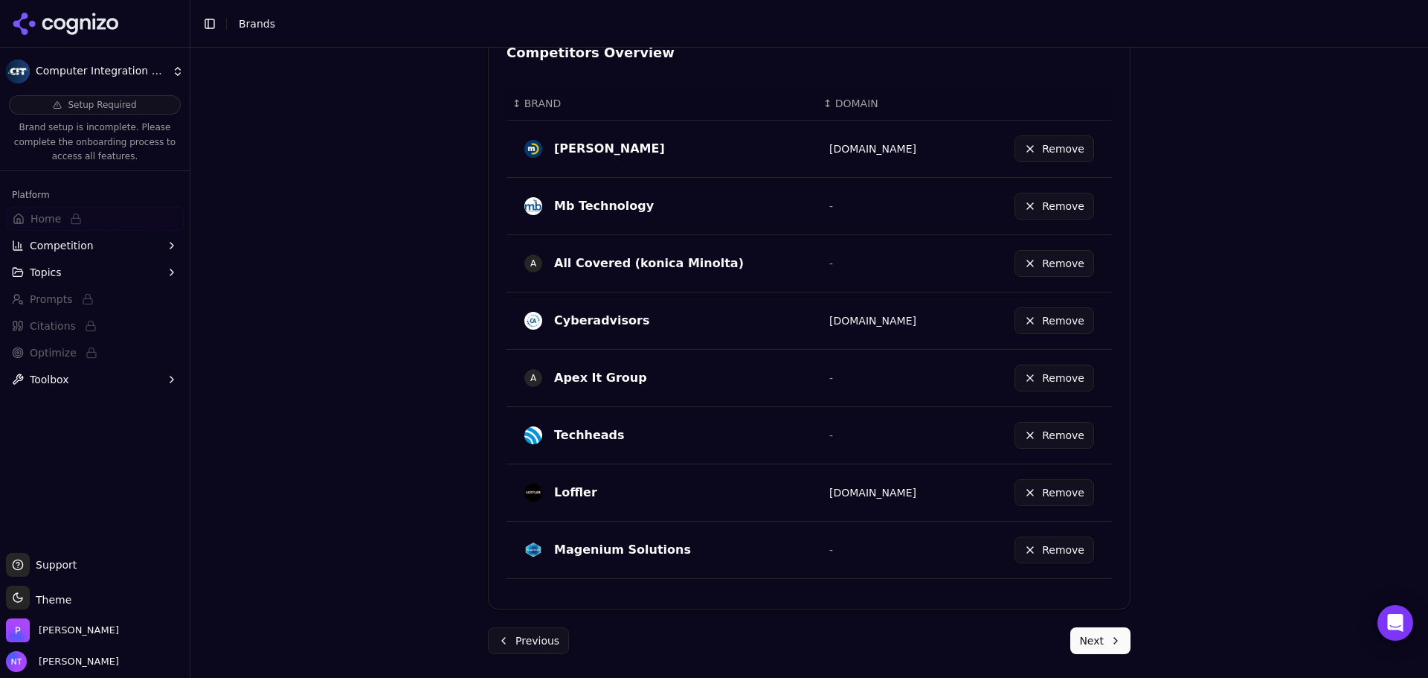
click at [1100, 636] on button "Next" at bounding box center [1100, 640] width 60 height 27
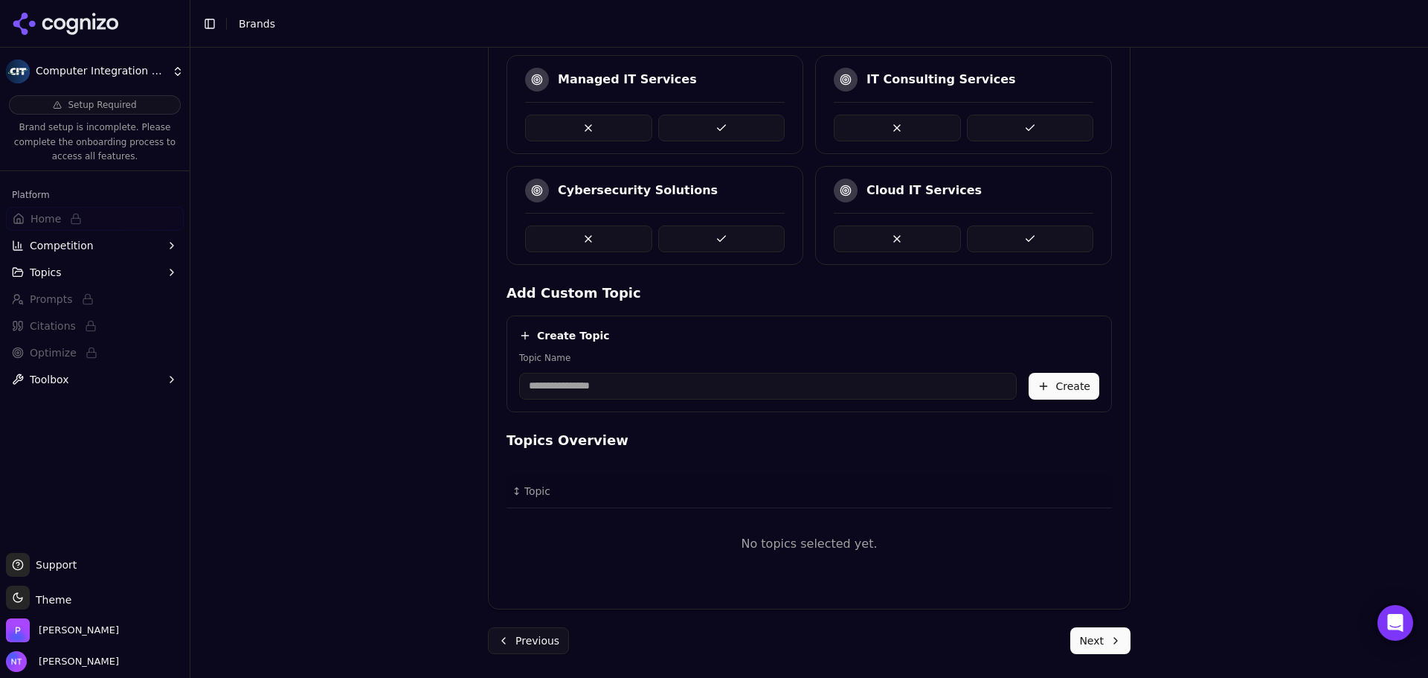
scroll to position [269, 0]
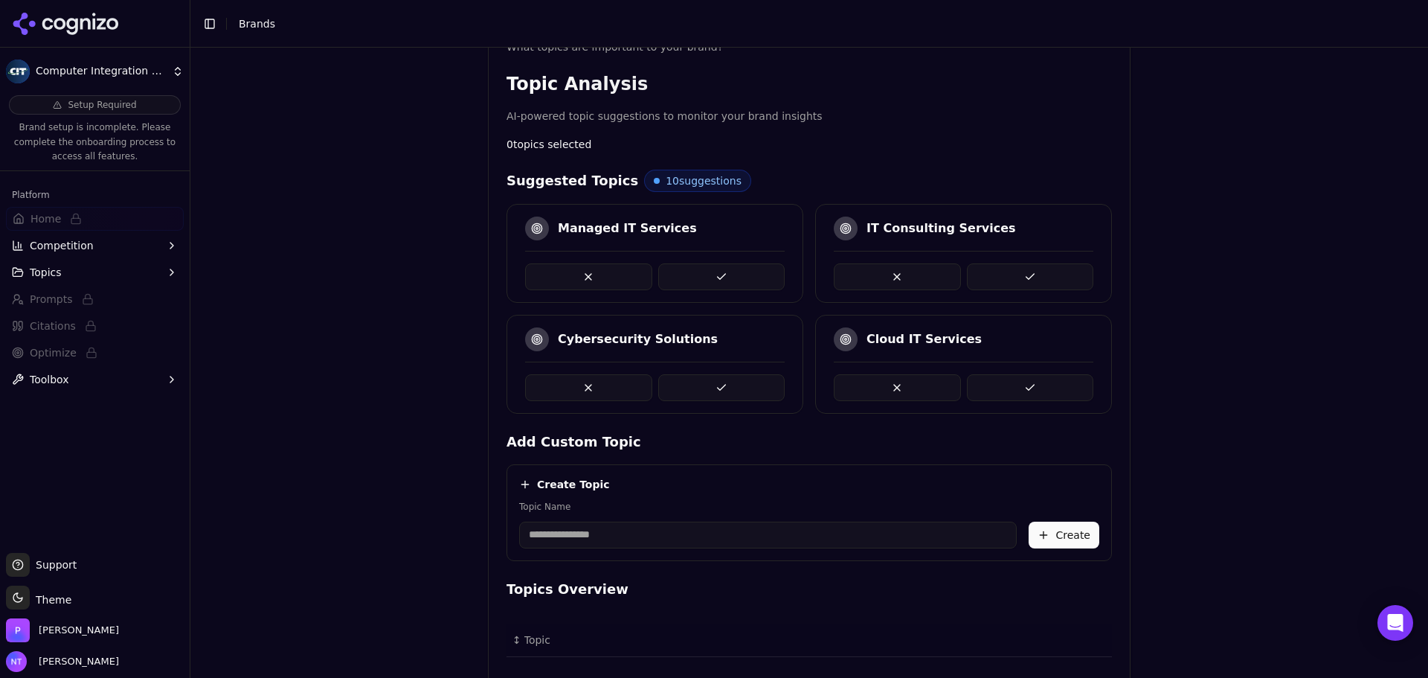
click at [725, 383] on button at bounding box center [721, 387] width 127 height 27
click at [753, 292] on div "Managed IT Services" at bounding box center [655, 253] width 297 height 99
click at [729, 277] on button at bounding box center [721, 276] width 127 height 27
click at [716, 277] on button at bounding box center [721, 276] width 127 height 27
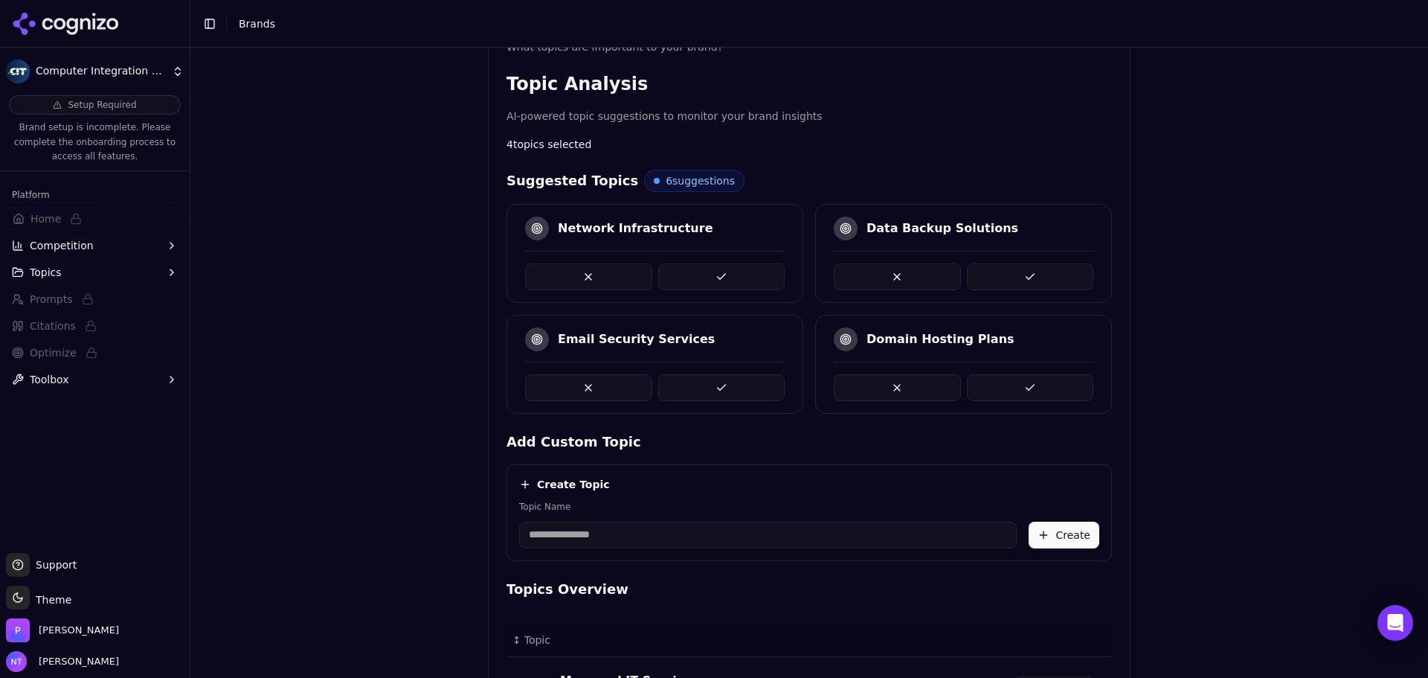
scroll to position [612, 0]
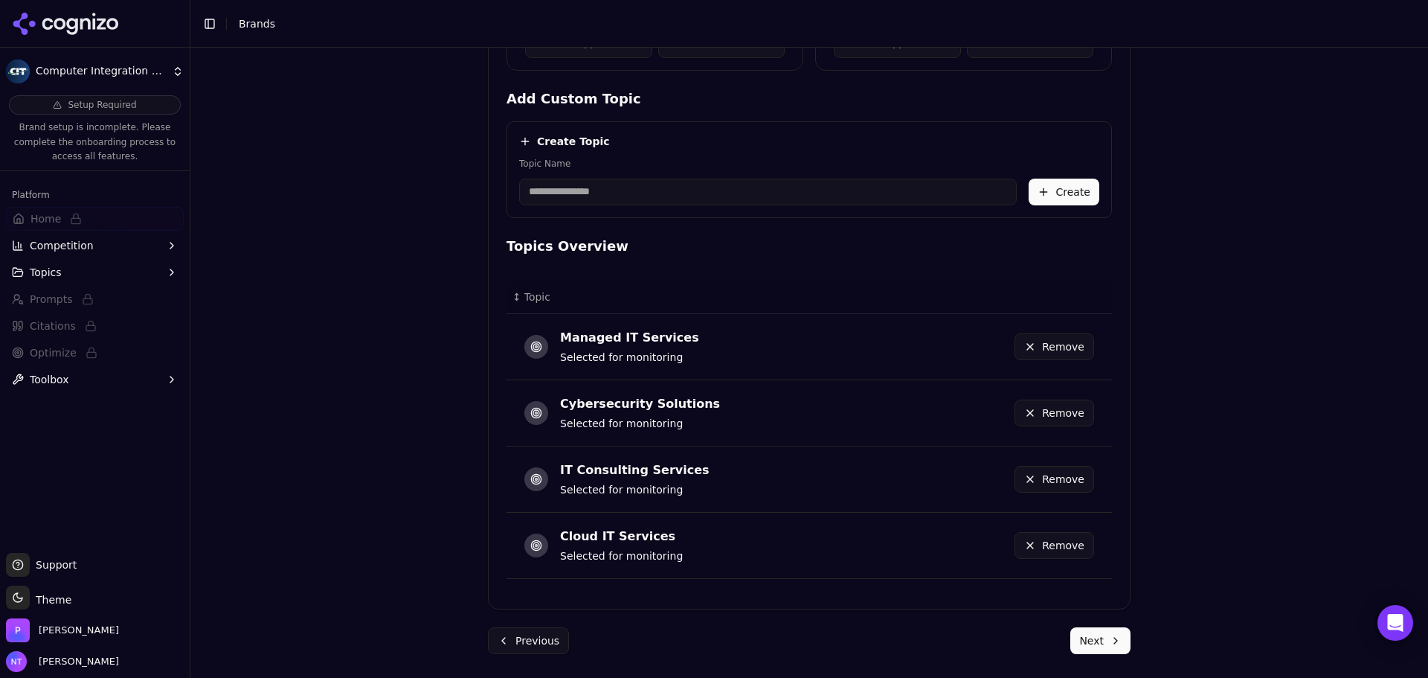
click at [1103, 641] on button "Next" at bounding box center [1100, 640] width 60 height 27
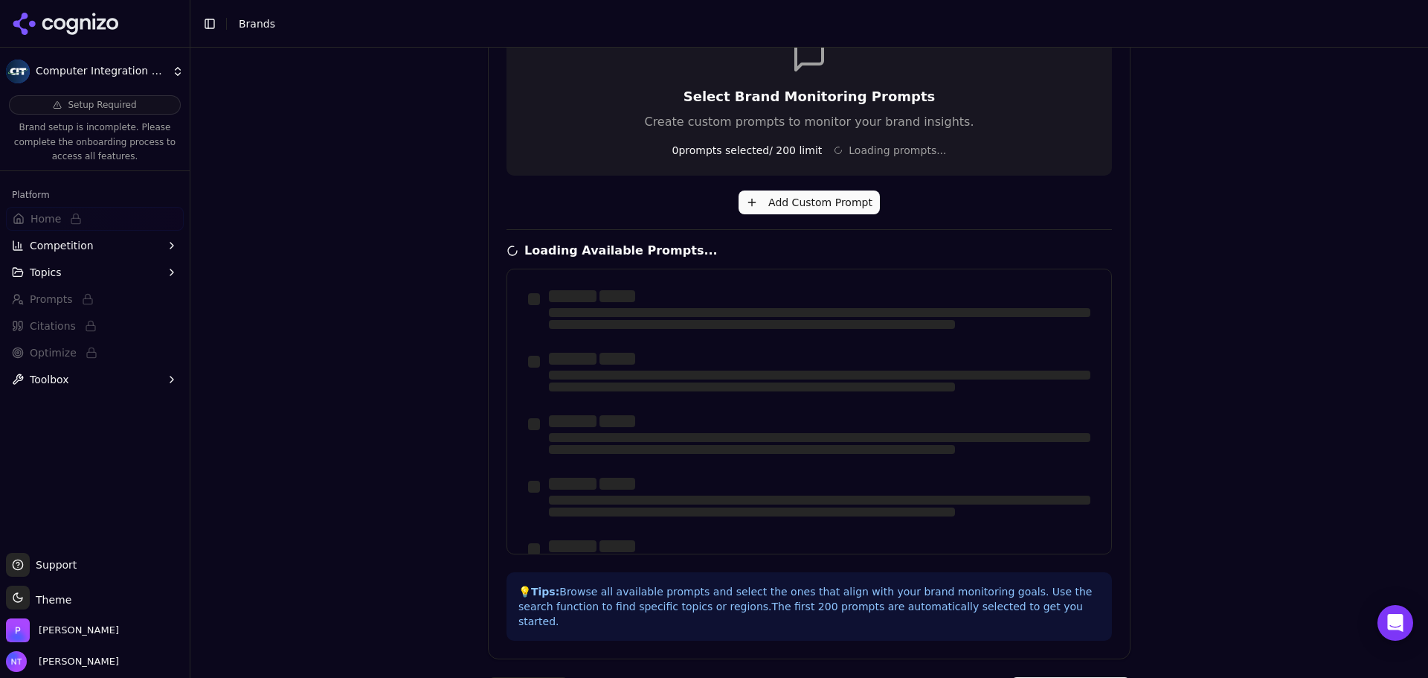
scroll to position [356, 0]
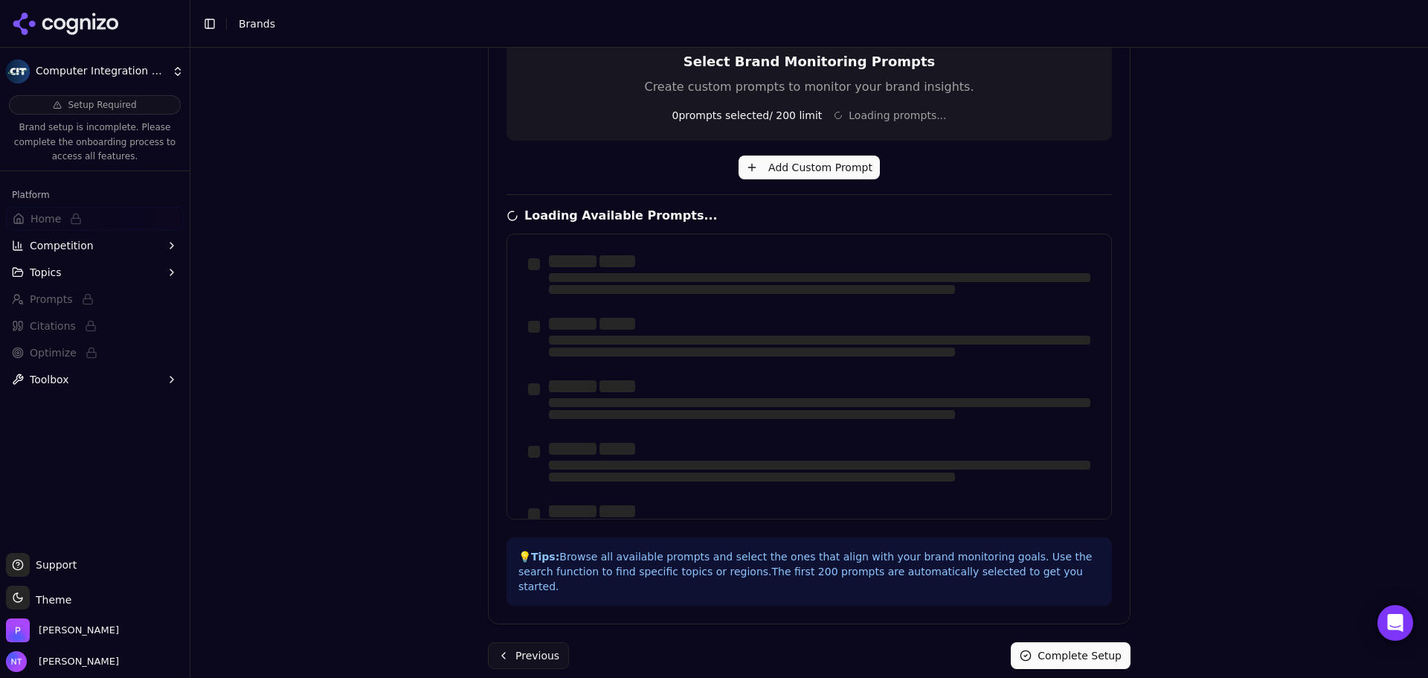
click at [1175, 305] on div "Brand Onboarding Let's set up your brand monitoring in a few simple steps Step …" at bounding box center [809, 31] width 1238 height 678
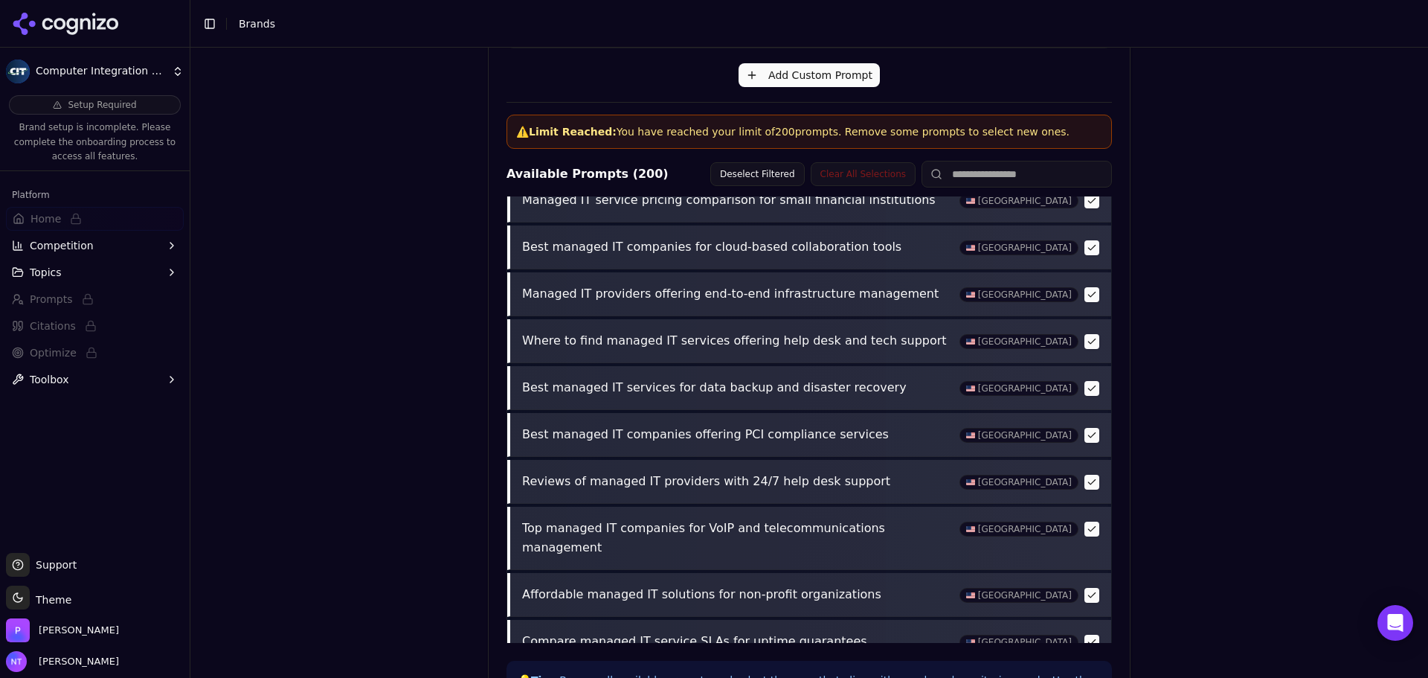
scroll to position [571, 0]
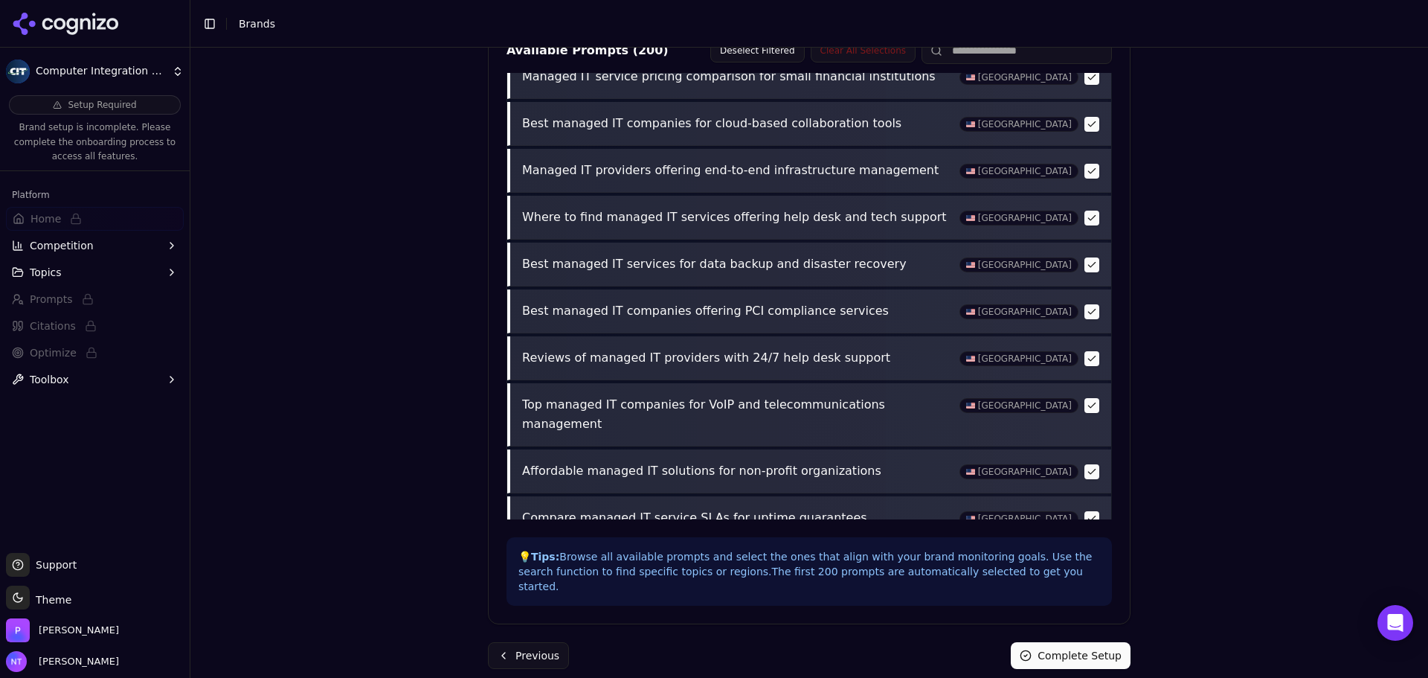
click at [1049, 626] on form "Prompts Select monitoring prompts for your brand Select Brand Monitoring Prompt…" at bounding box center [809, 183] width 643 height 969
click at [1050, 642] on button "Complete Setup" at bounding box center [1071, 655] width 120 height 27
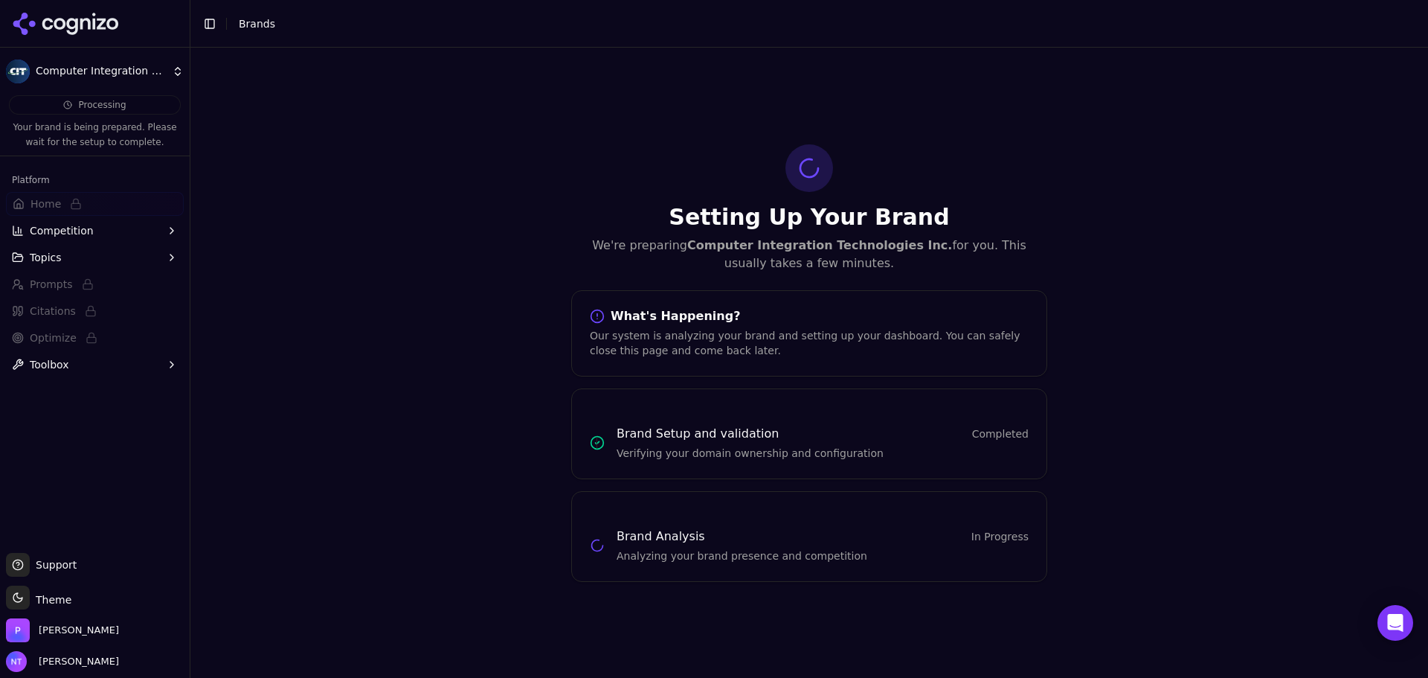
scroll to position [0, 0]
click at [35, 10] on div at bounding box center [95, 24] width 190 height 48
click at [65, 28] on icon at bounding box center [66, 24] width 108 height 22
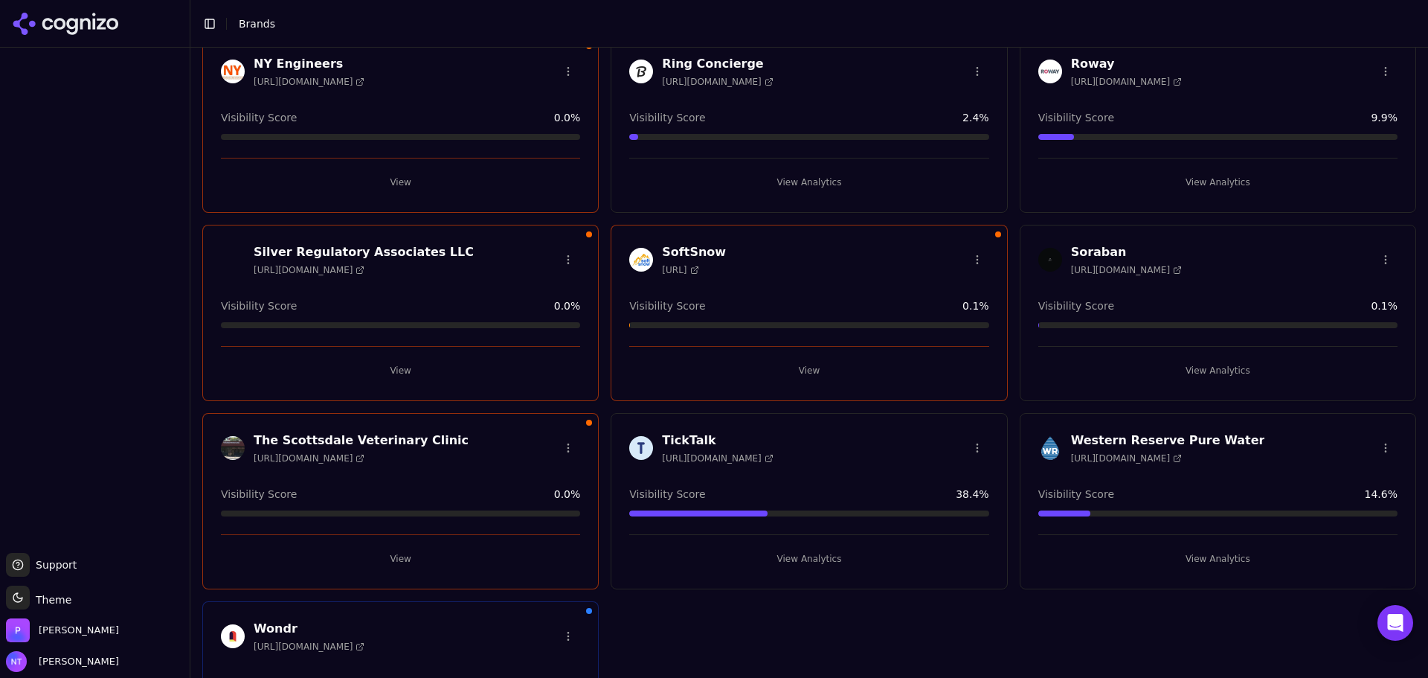
scroll to position [1144, 0]
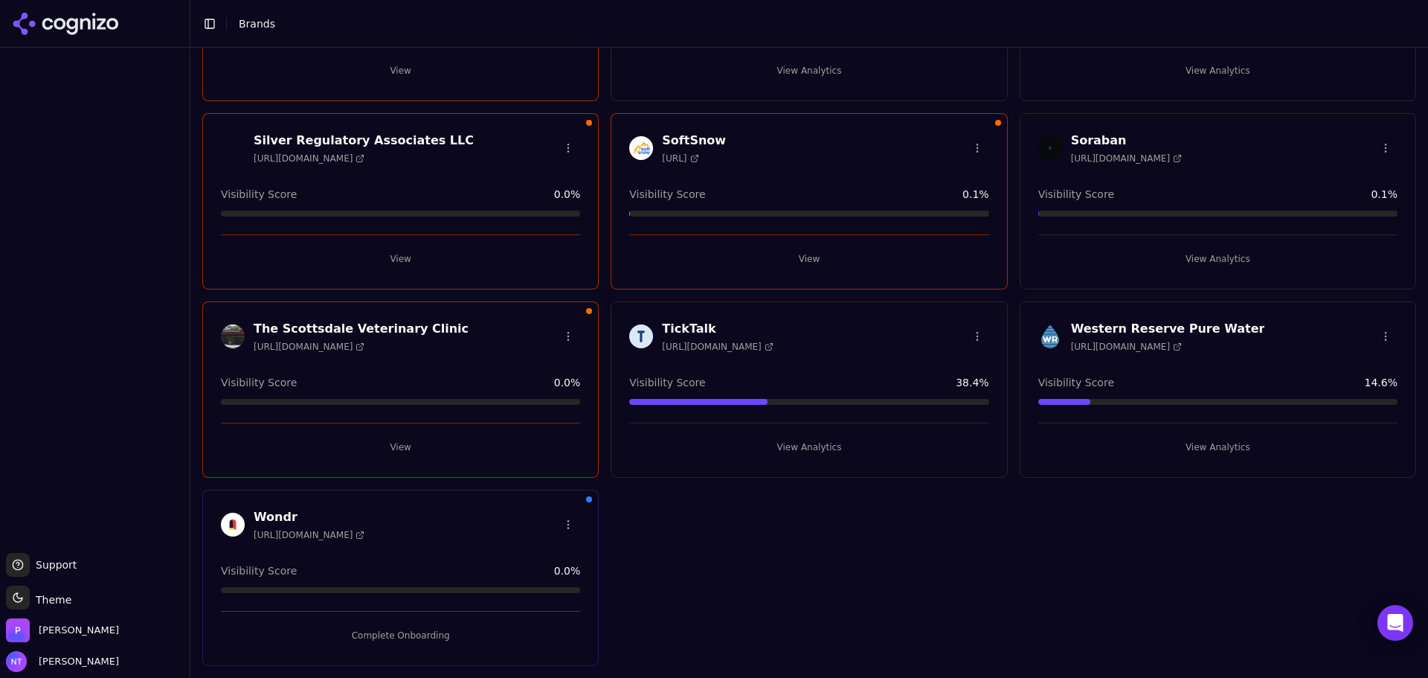
click at [382, 626] on button "Complete Onboarding" at bounding box center [400, 635] width 359 height 24
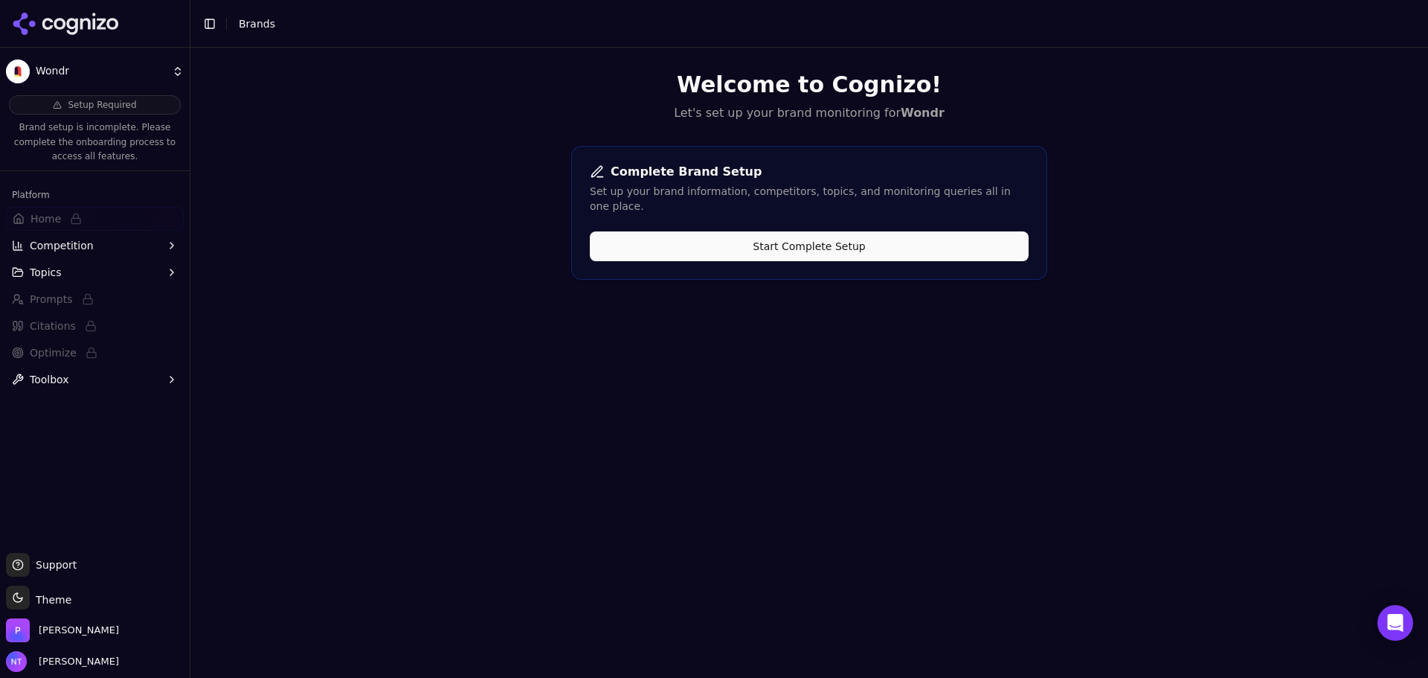
click at [820, 252] on div "Complete Brand Setup Set up your brand information, competitors, topics, and mo…" at bounding box center [809, 213] width 476 height 134
click at [812, 236] on button "Start Complete Setup" at bounding box center [809, 246] width 439 height 30
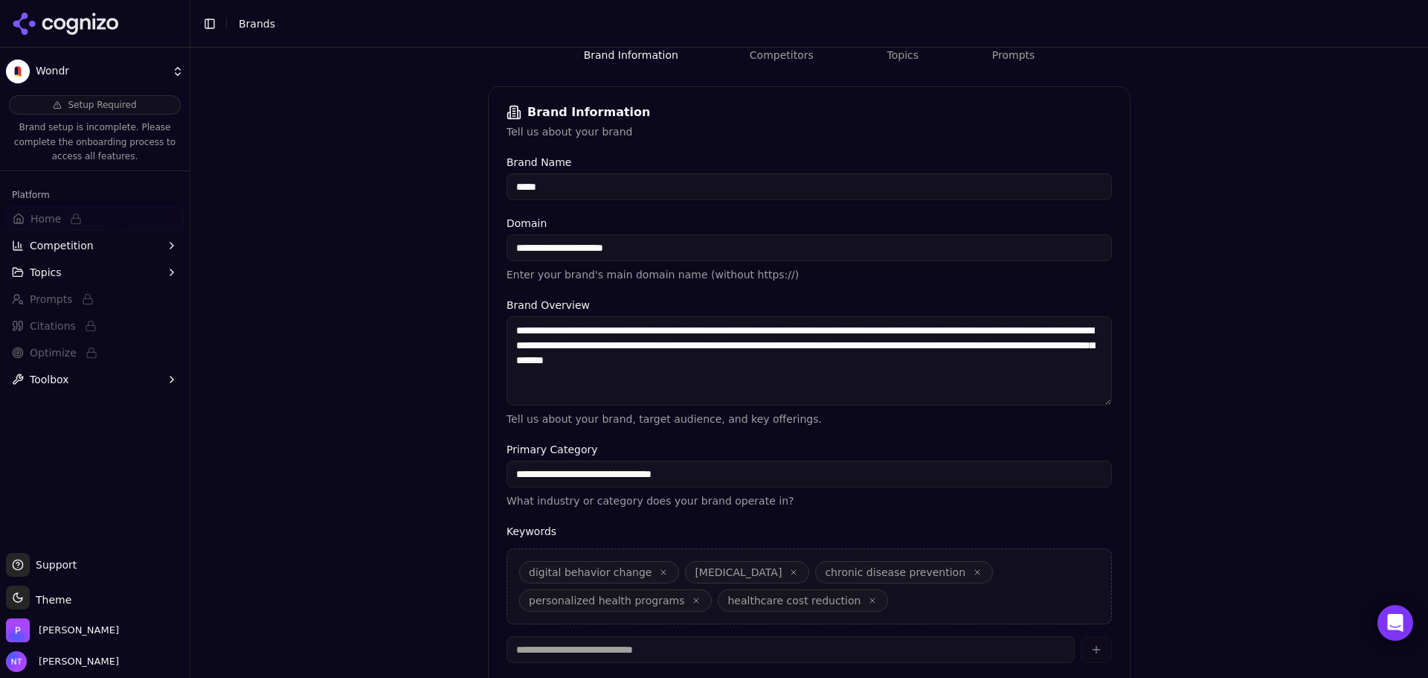
scroll to position [283, 0]
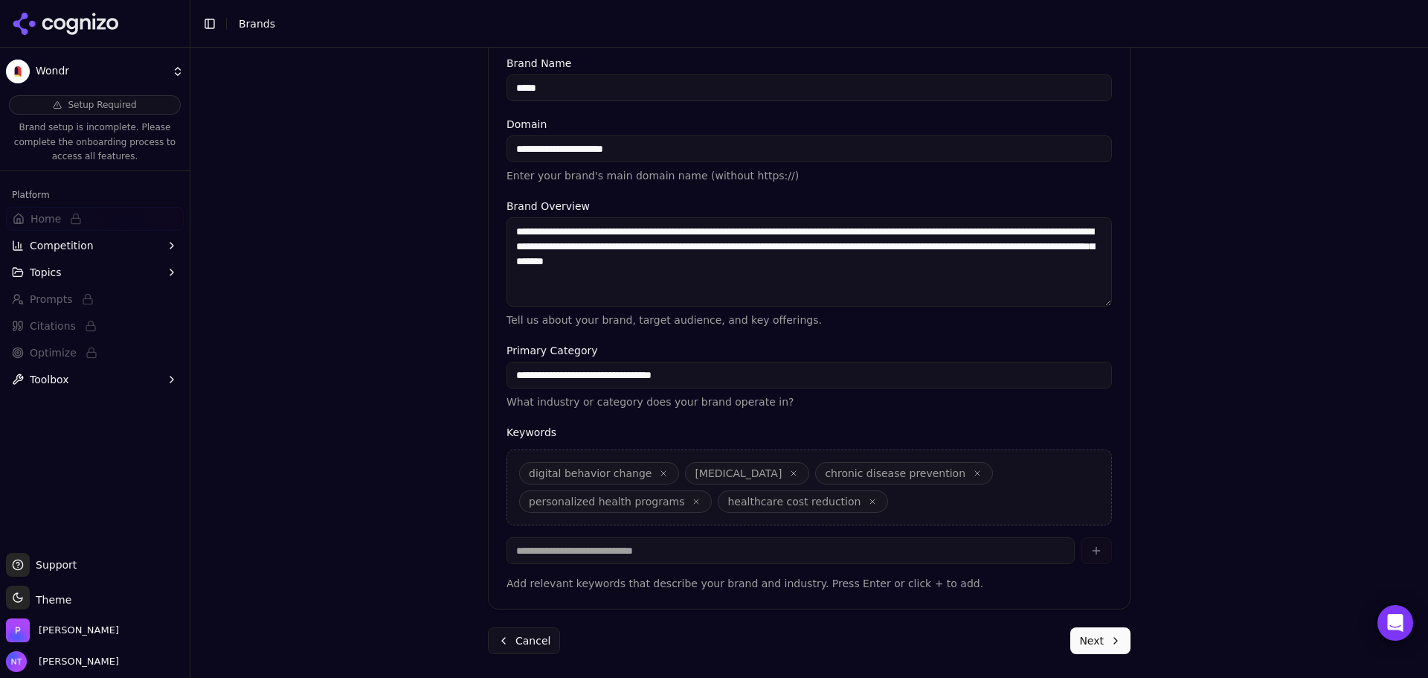
click at [1076, 634] on button "Next" at bounding box center [1100, 640] width 60 height 27
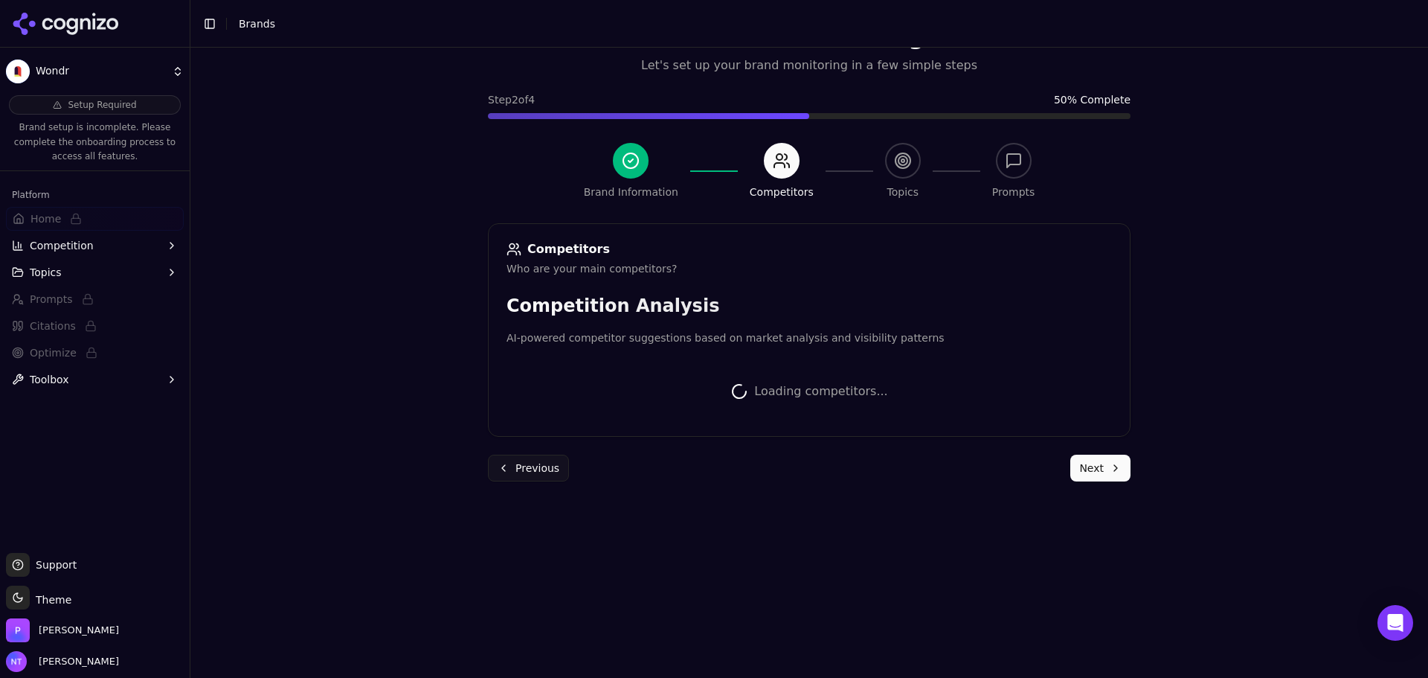
scroll to position [280, 0]
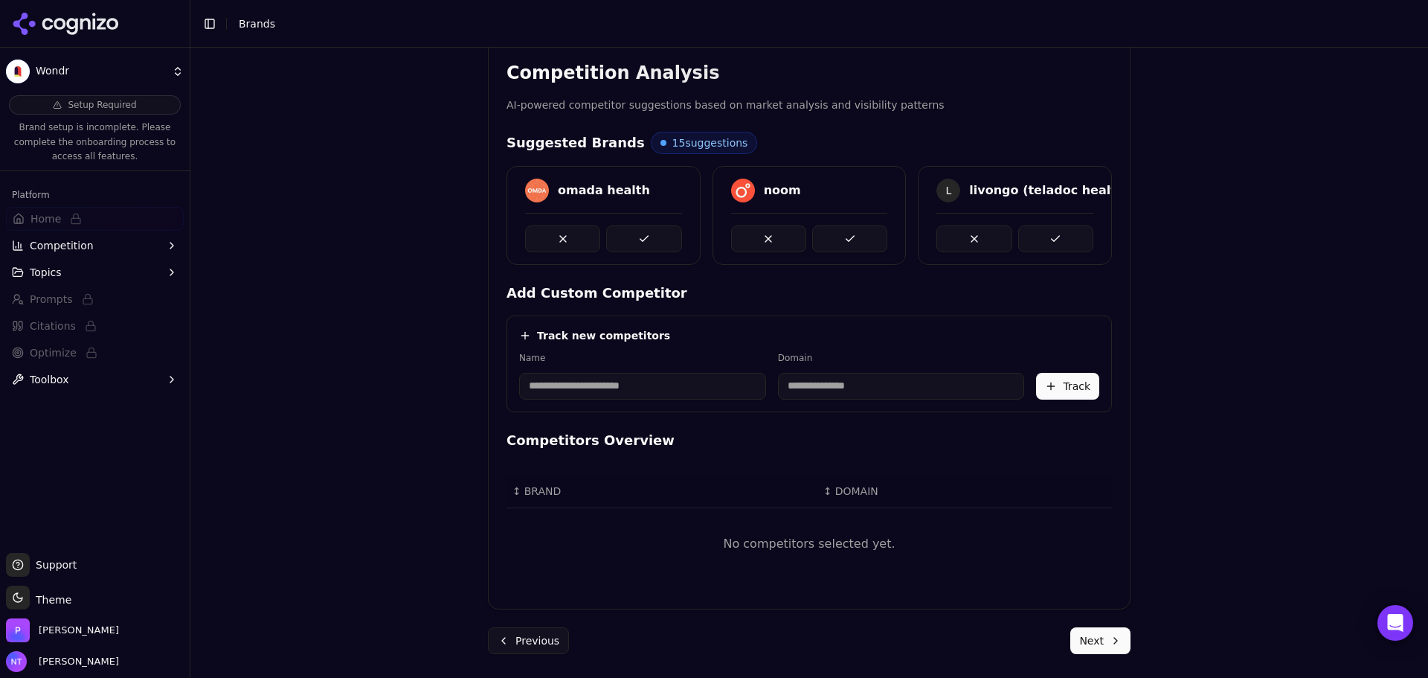
click at [605, 377] on input at bounding box center [642, 386] width 247 height 27
type input "**********"
click at [858, 395] on input at bounding box center [804, 386] width 182 height 27
type input "*********"
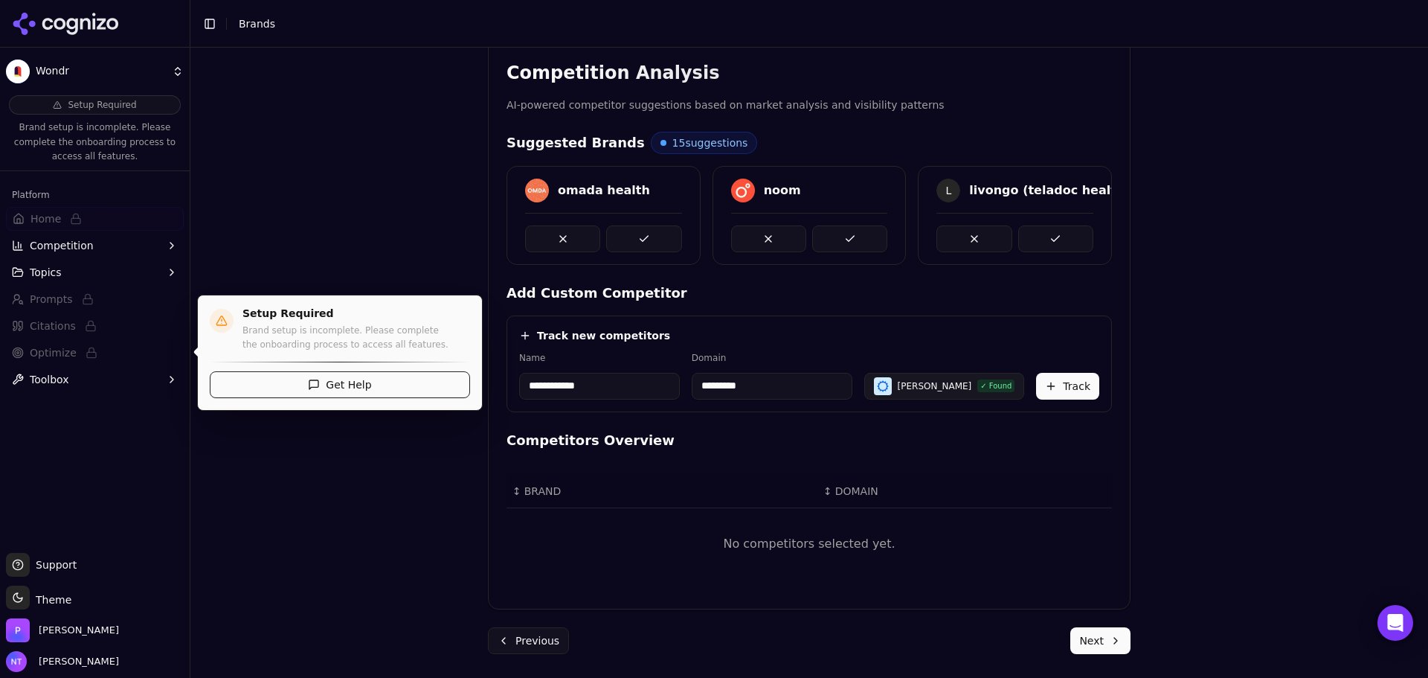
click at [1064, 388] on button "Track" at bounding box center [1067, 386] width 63 height 27
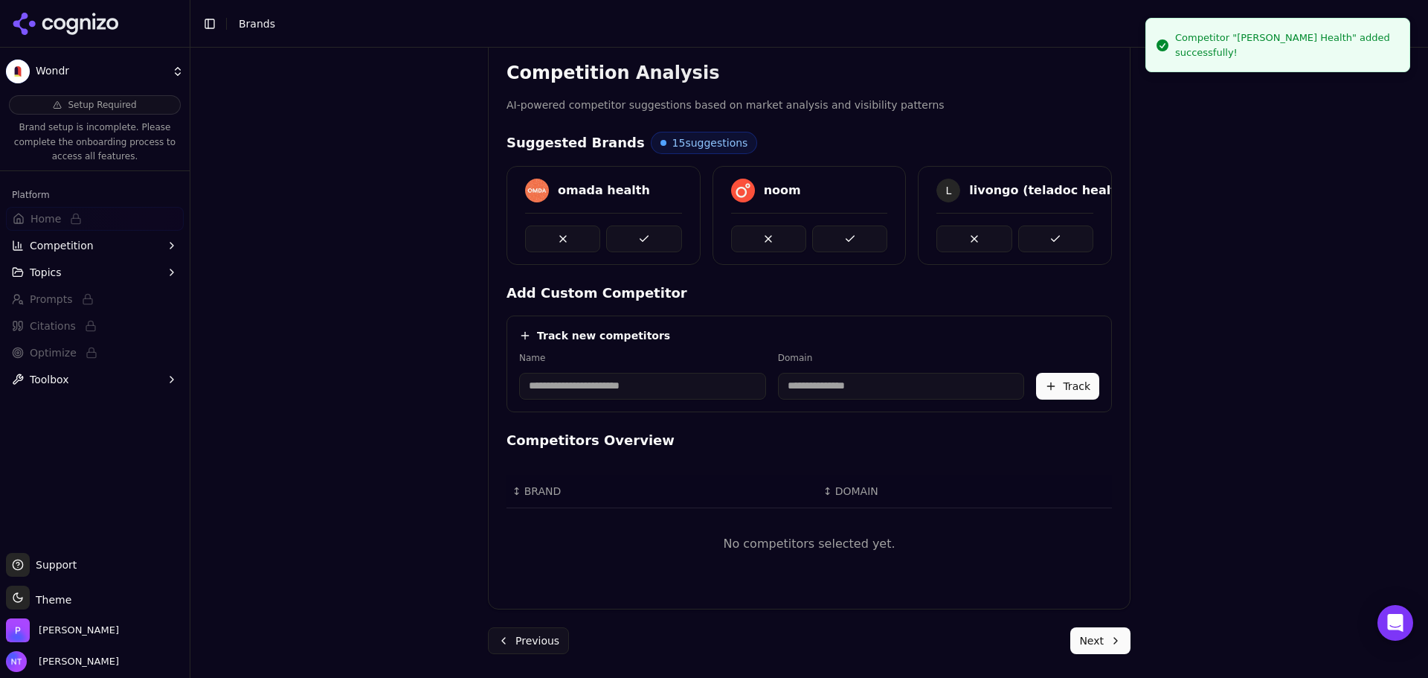
scroll to position [267, 0]
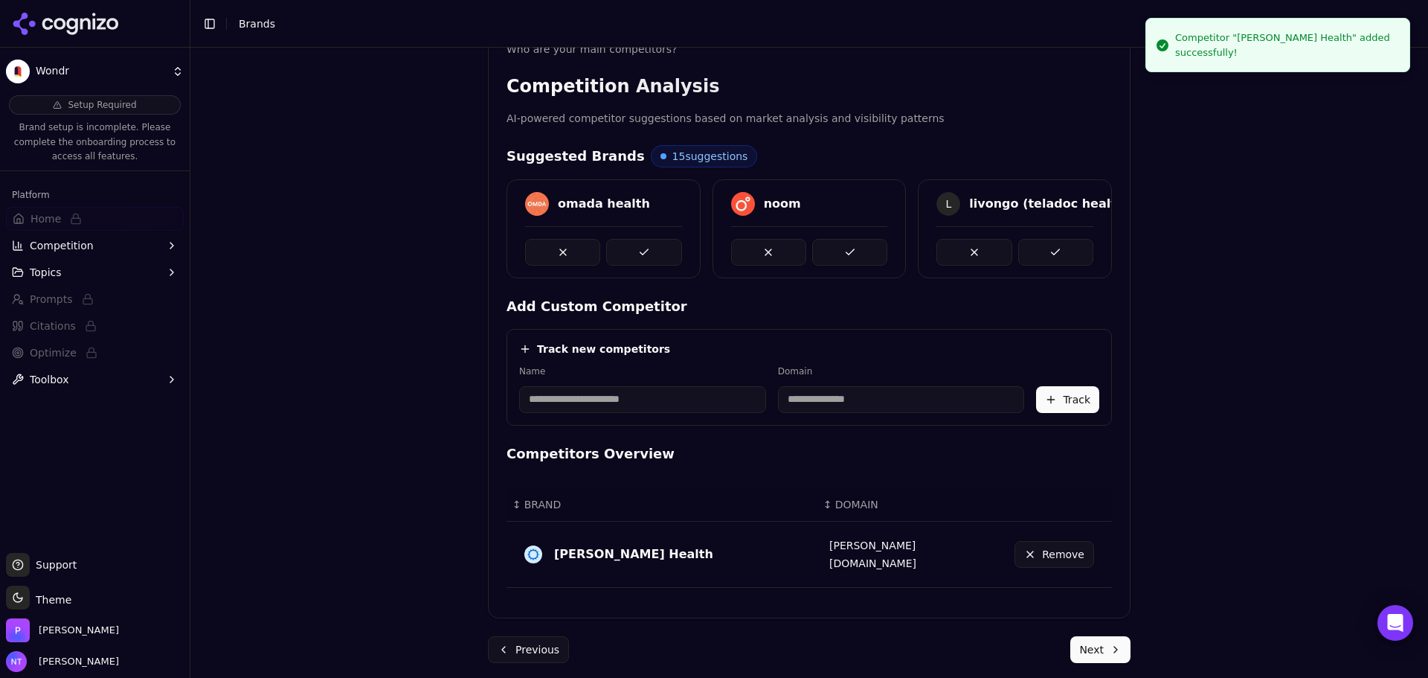
click at [631, 395] on input at bounding box center [642, 399] width 247 height 27
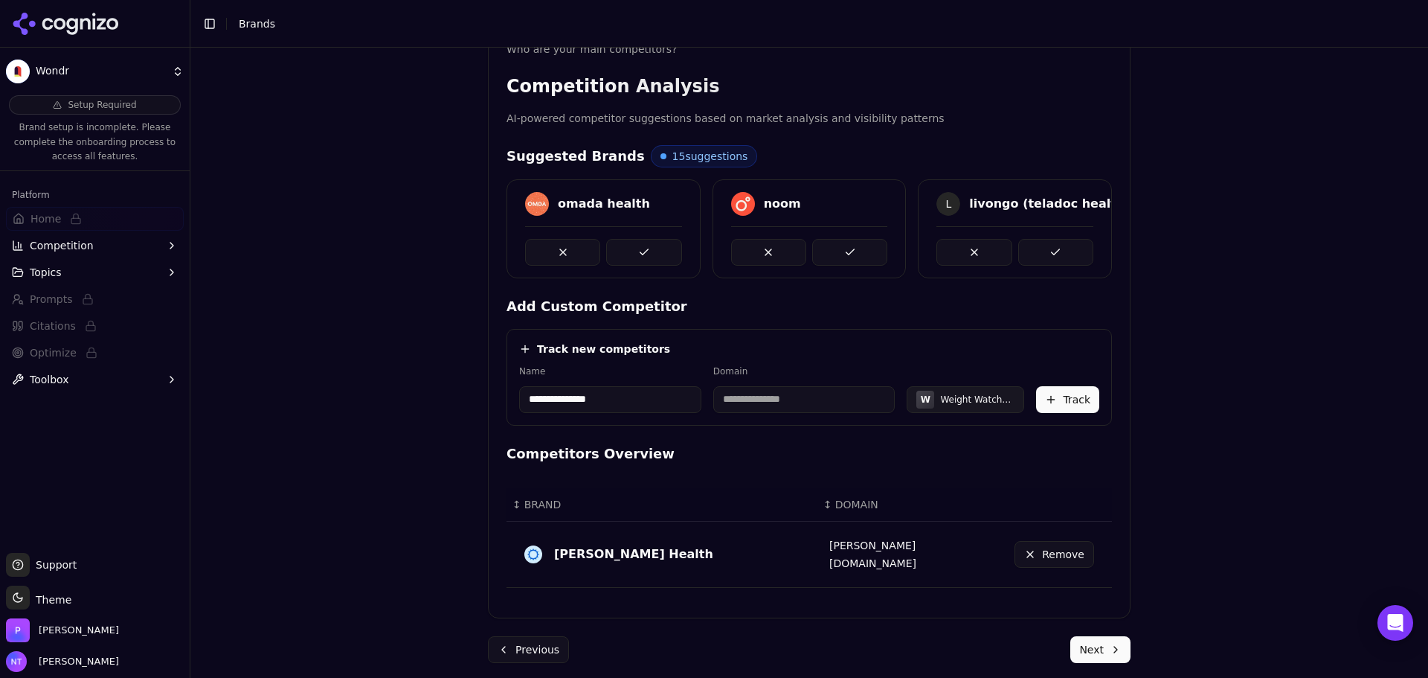
type input "**********"
click at [708, 349] on div "Track new competitors" at bounding box center [809, 348] width 580 height 15
type input "**********"
click at [1089, 398] on button "Track" at bounding box center [1067, 399] width 63 height 27
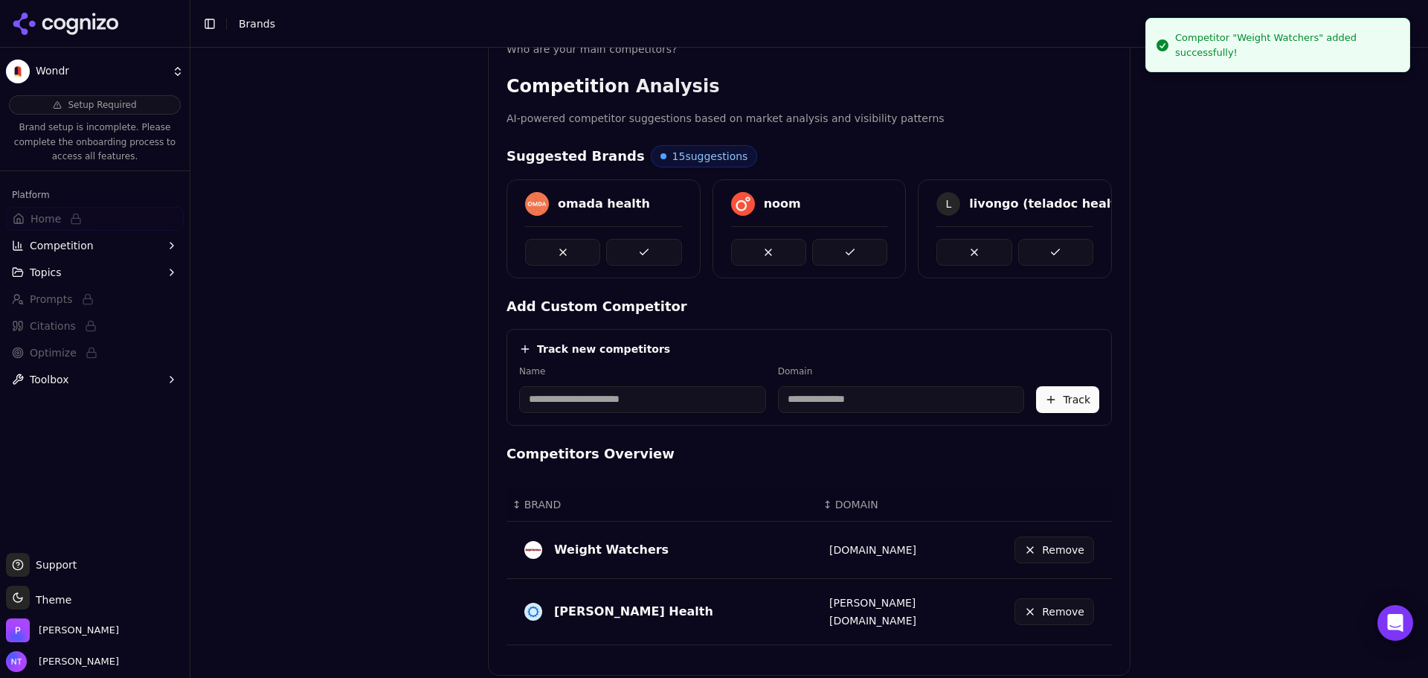
drag, startPoint x: 641, startPoint y: 401, endPoint x: 626, endPoint y: 402, distance: 15.0
click at [641, 401] on input at bounding box center [642, 399] width 247 height 27
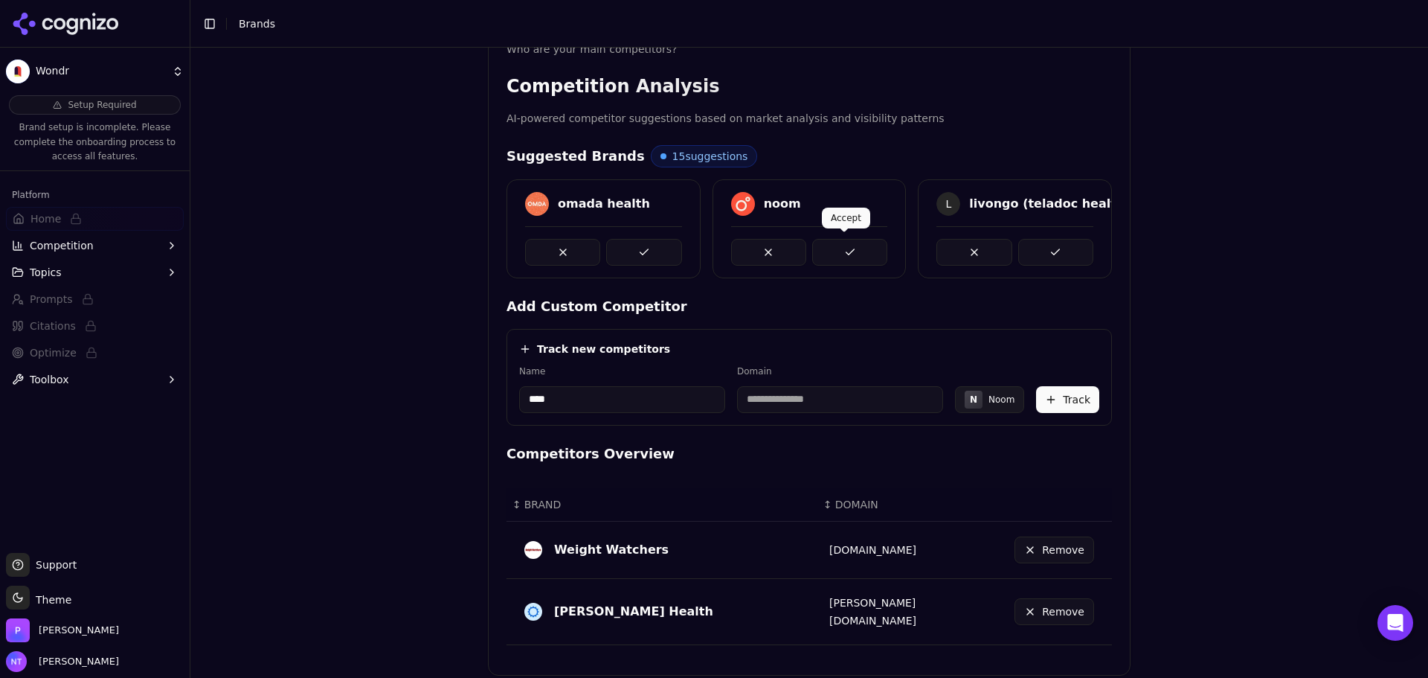
type input "****"
type input "********"
click at [868, 243] on button at bounding box center [849, 252] width 75 height 27
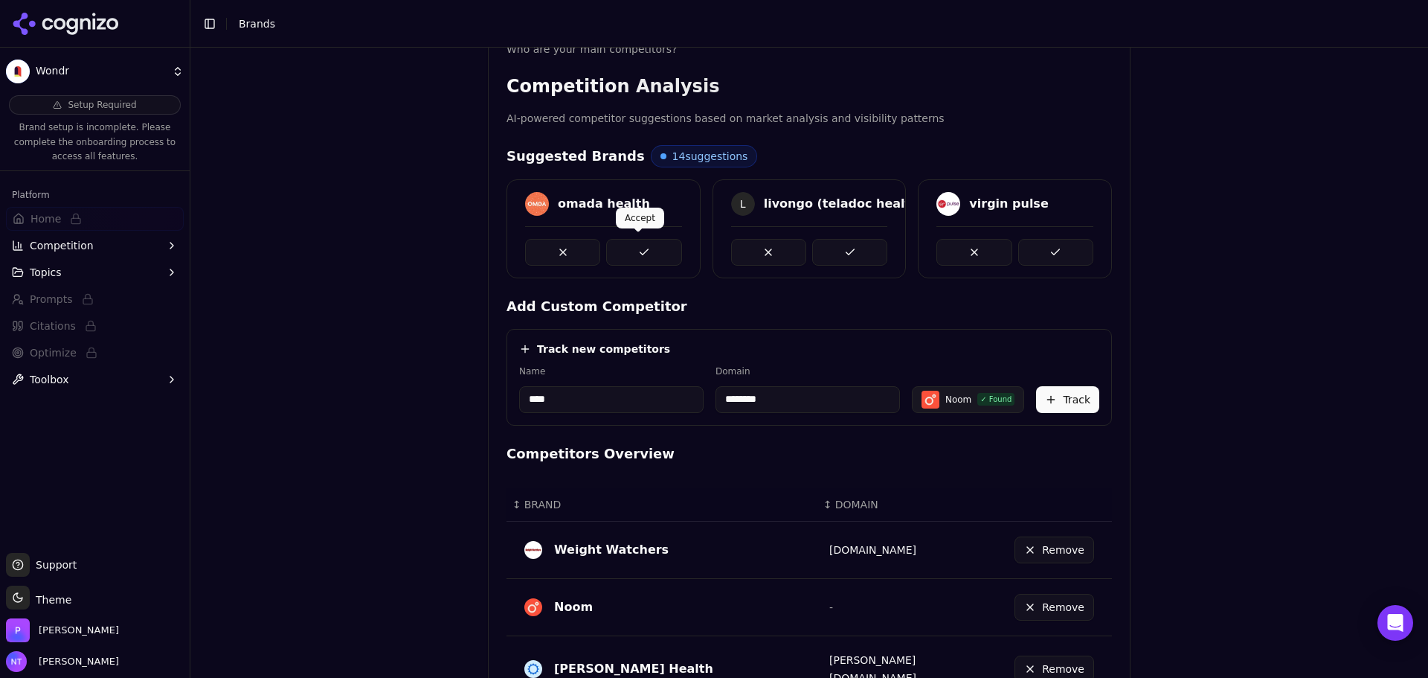
click at [653, 251] on button at bounding box center [643, 252] width 75 height 27
click at [841, 250] on button at bounding box center [849, 252] width 75 height 27
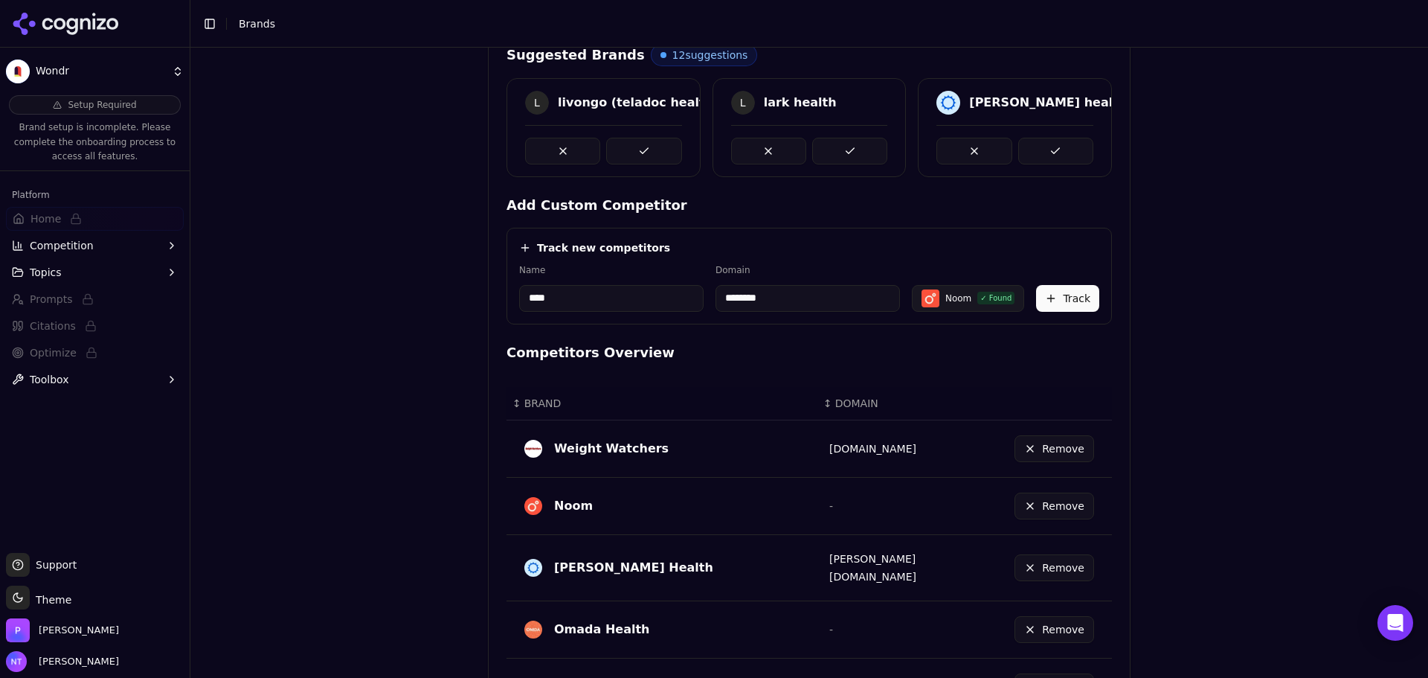
scroll to position [496, 0]
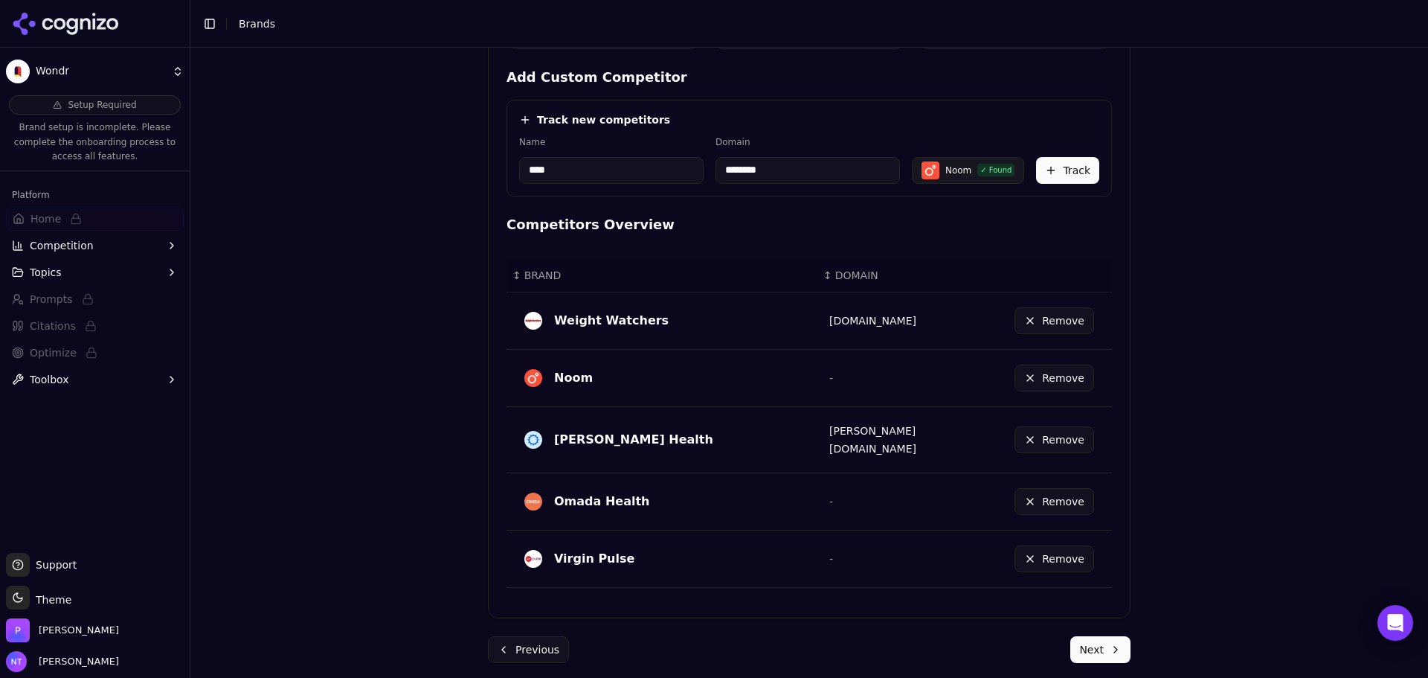
click at [1105, 636] on button "Next" at bounding box center [1100, 649] width 60 height 27
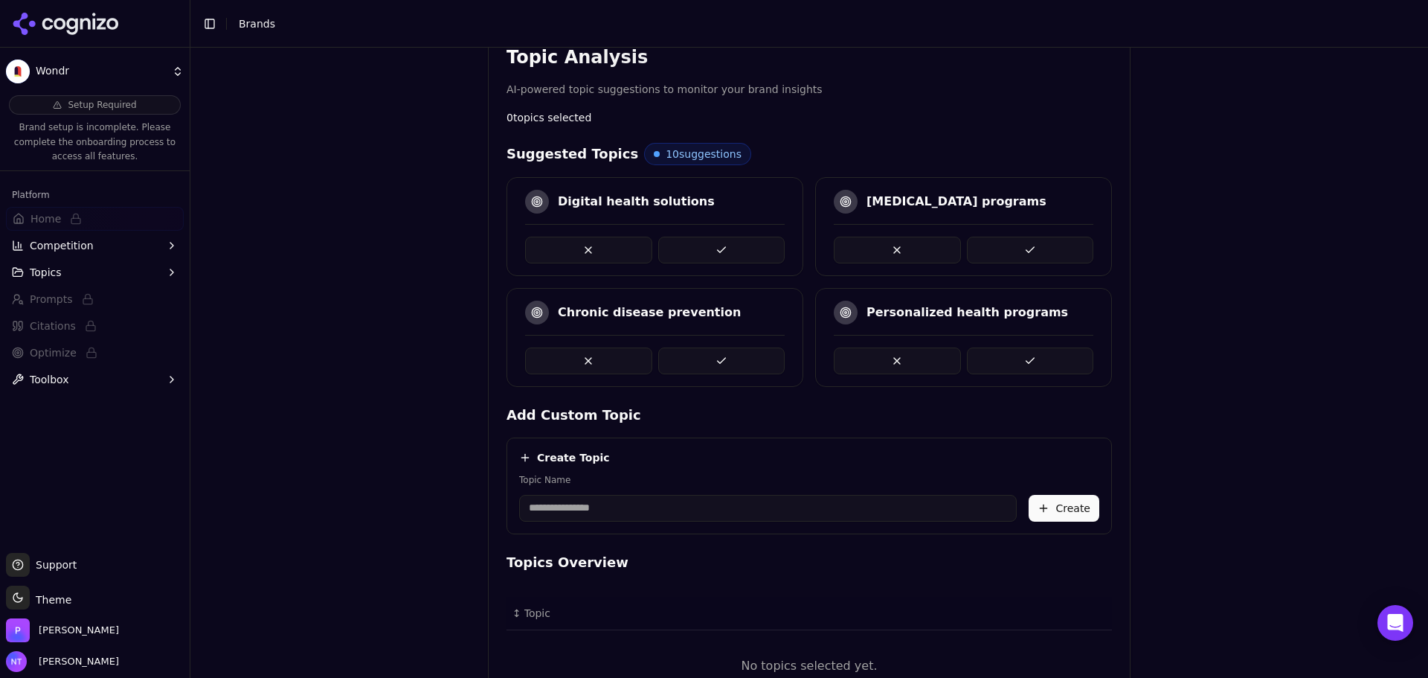
scroll to position [195, 0]
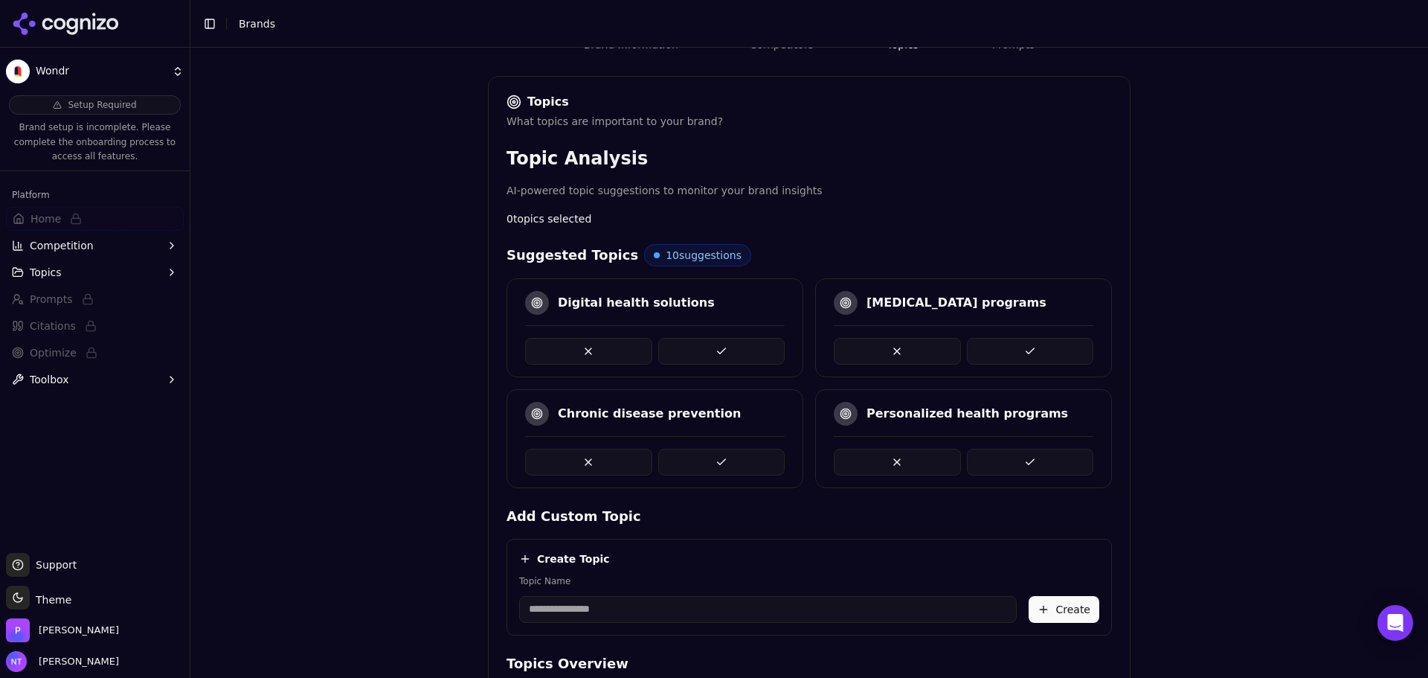
click at [727, 348] on button at bounding box center [721, 351] width 127 height 27
click at [759, 353] on button at bounding box center [721, 351] width 127 height 27
click at [1010, 353] on button at bounding box center [1030, 351] width 127 height 27
click at [730, 354] on button at bounding box center [721, 351] width 127 height 27
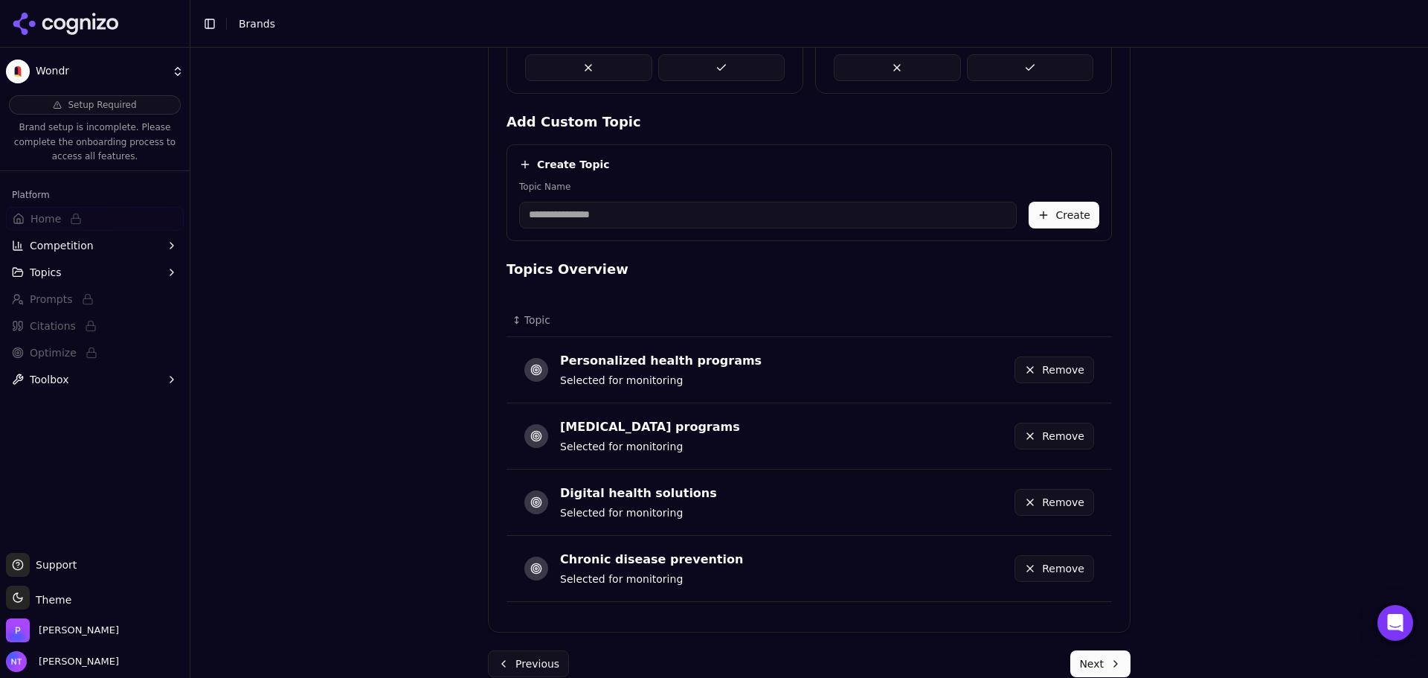
scroll to position [612, 0]
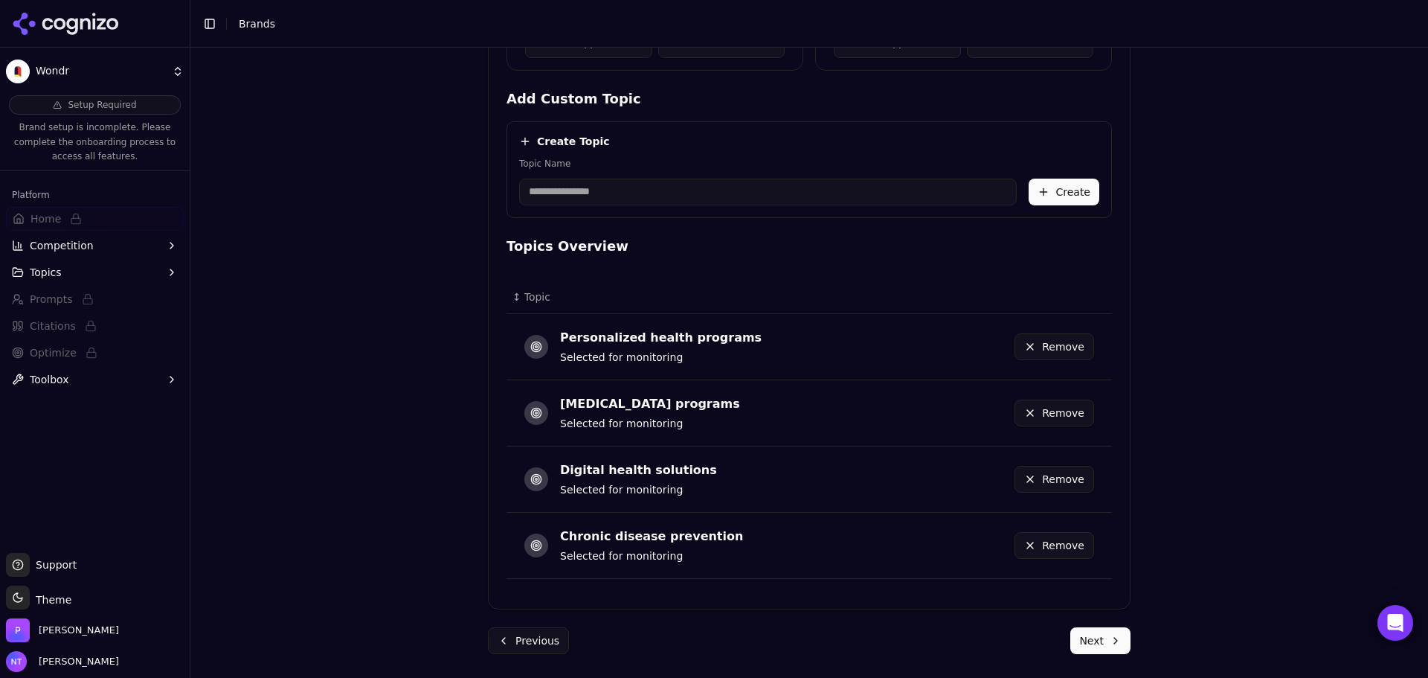
click at [1090, 646] on button "Next" at bounding box center [1100, 640] width 60 height 27
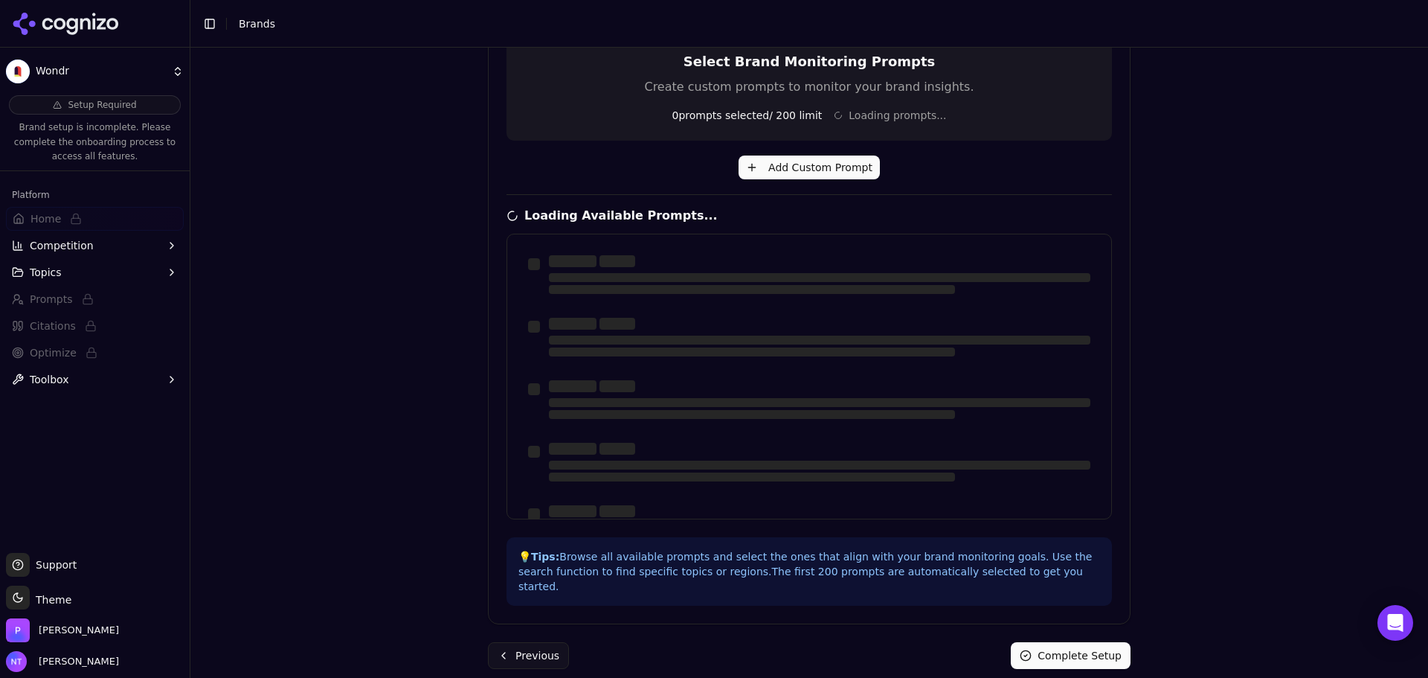
click at [1055, 642] on button "Complete Setup" at bounding box center [1071, 655] width 120 height 27
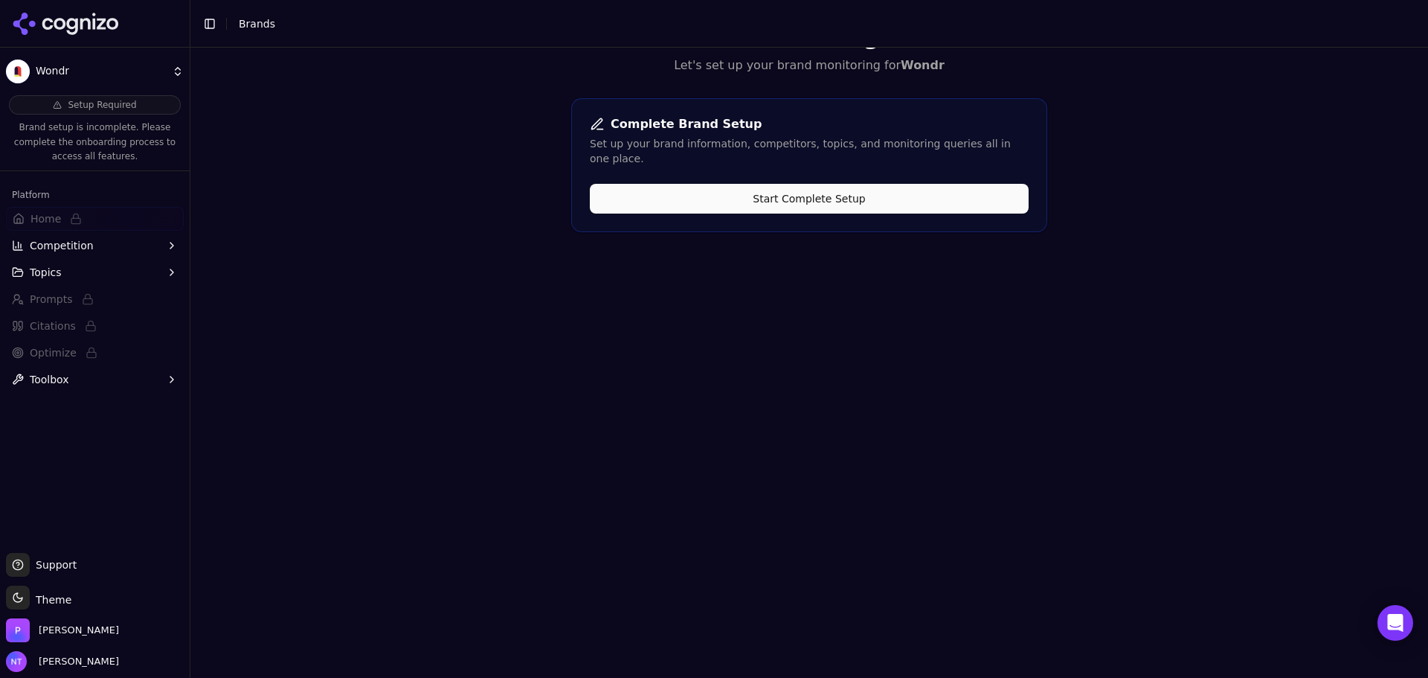
scroll to position [0, 0]
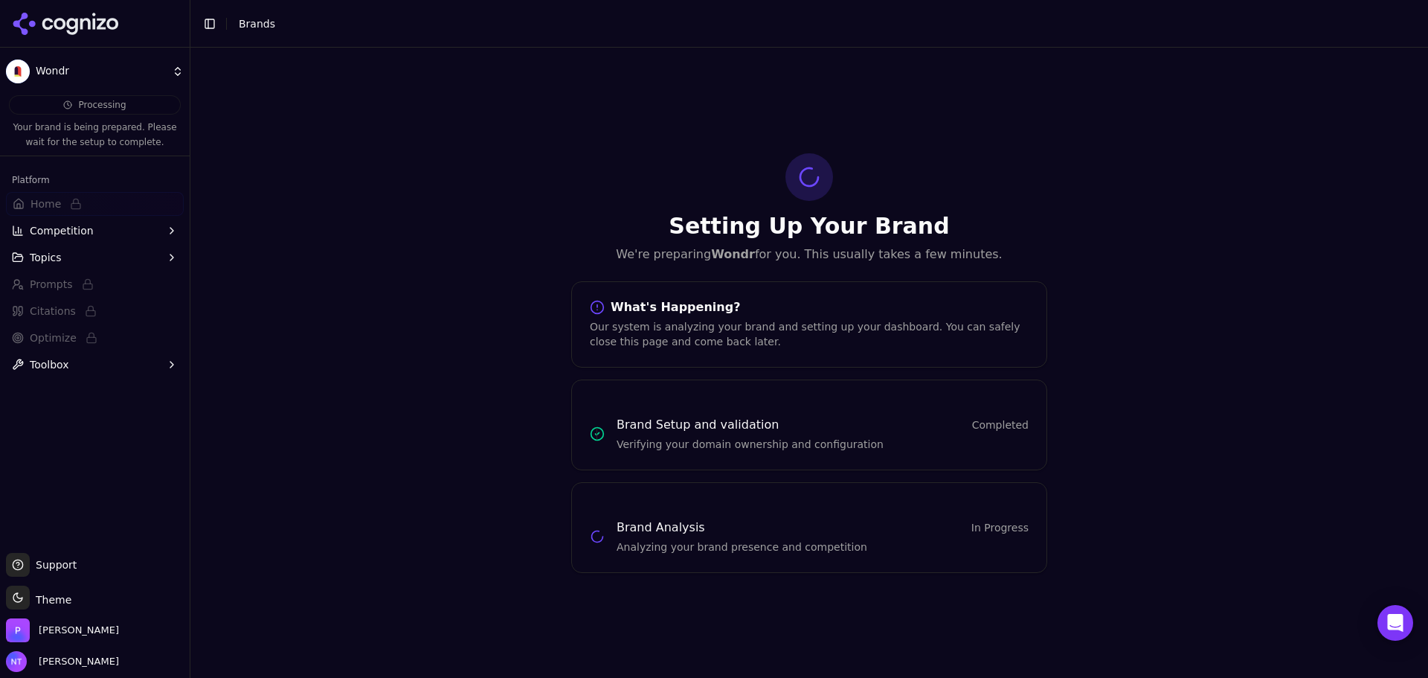
click at [77, 39] on div at bounding box center [95, 24] width 190 height 48
click at [79, 22] on icon at bounding box center [66, 24] width 108 height 22
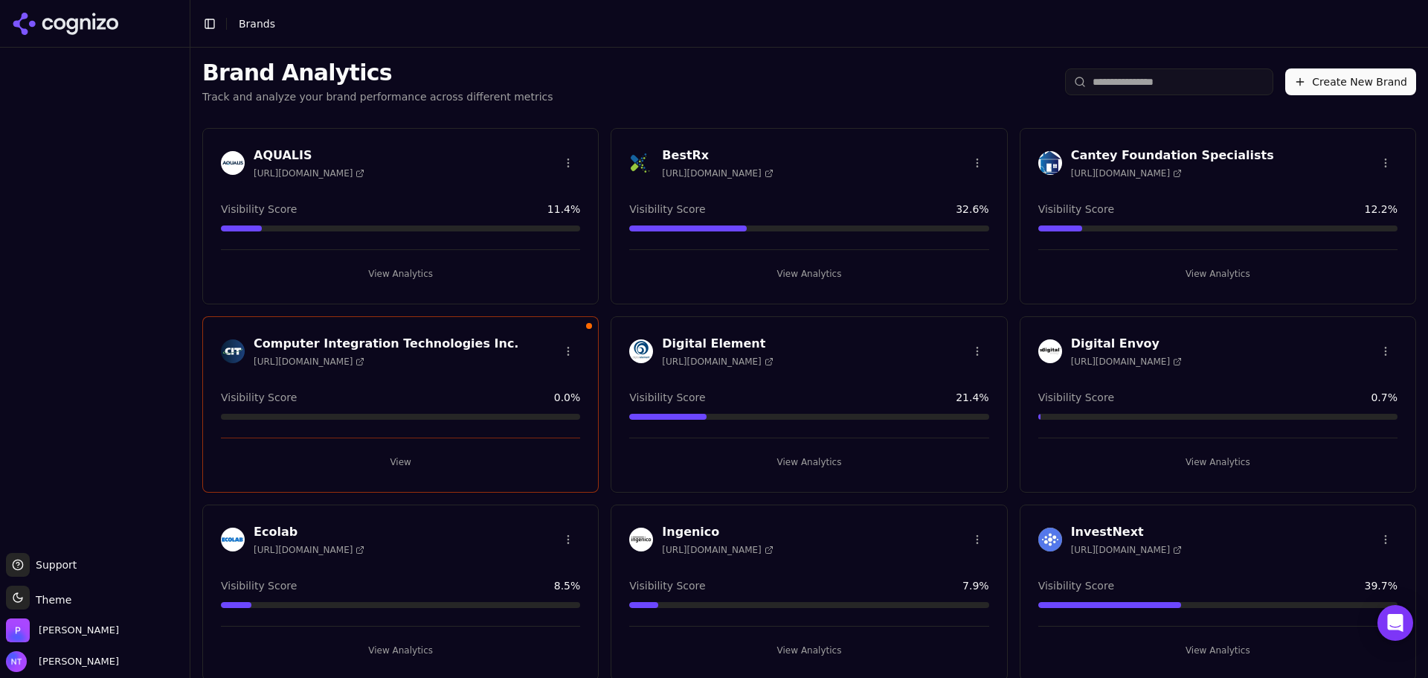
click at [394, 468] on button "View" at bounding box center [400, 462] width 359 height 24
click at [1300, 89] on button "Create New Brand" at bounding box center [1350, 81] width 131 height 27
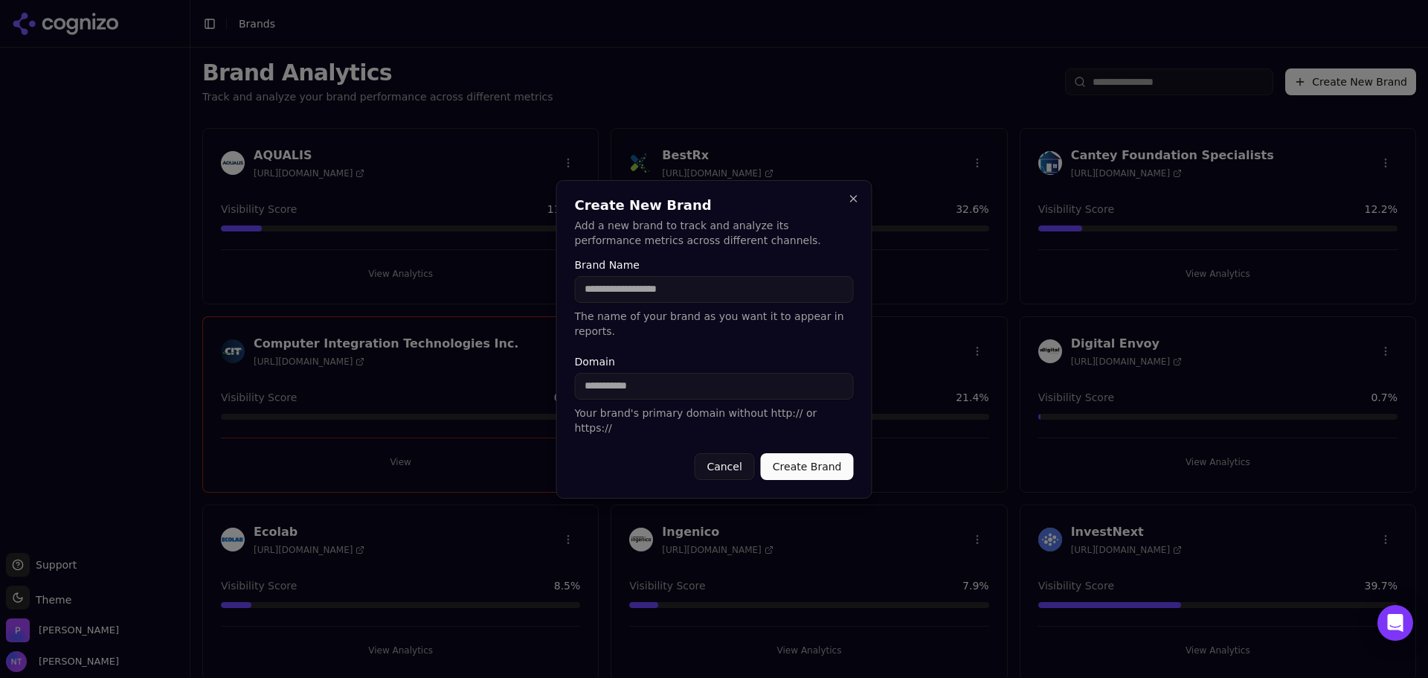
click at [653, 300] on input "Brand Name" at bounding box center [714, 289] width 279 height 27
click at [610, 381] on input "Domain" at bounding box center [714, 386] width 279 height 27
paste input "**********"
drag, startPoint x: 621, startPoint y: 385, endPoint x: 513, endPoint y: 382, distance: 108.7
click at [513, 382] on body "Support Support Toggle theme Theme [PERSON_NAME] Tower Toggle Sidebar Brands Br…" at bounding box center [714, 339] width 1428 height 678
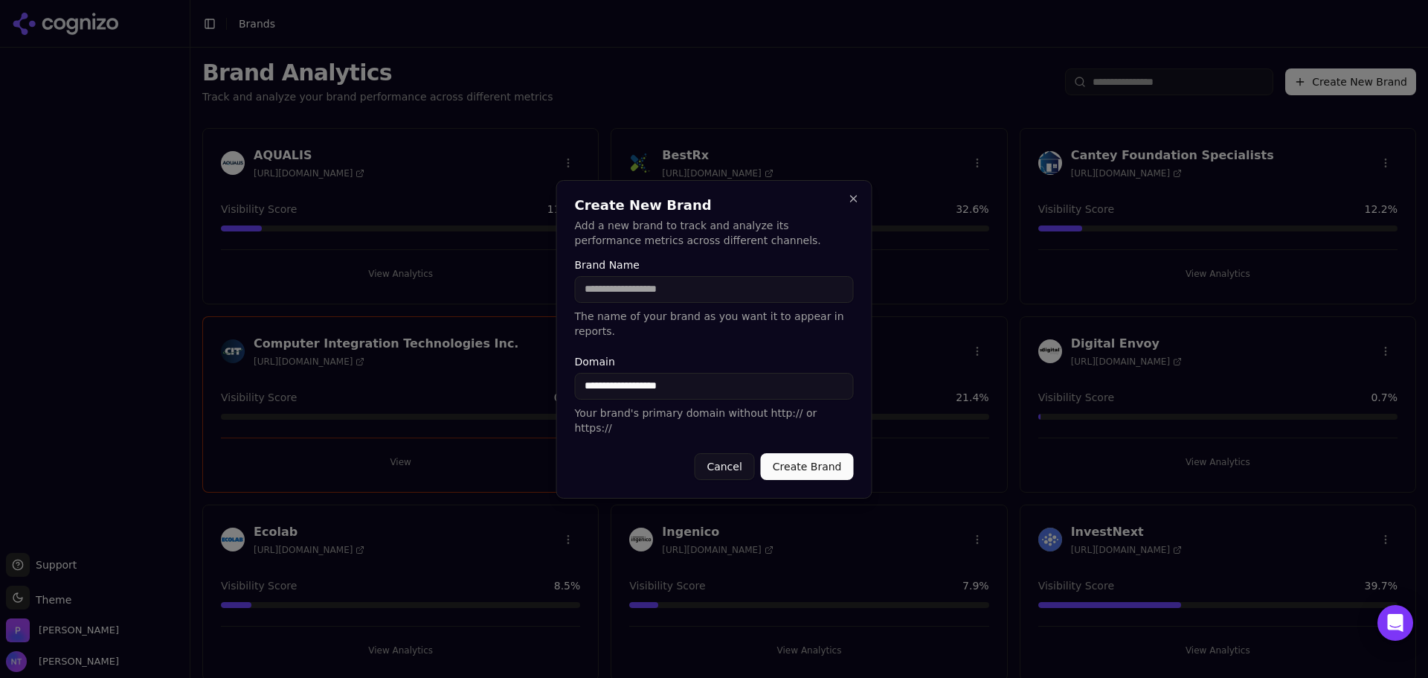
click at [809, 391] on input "**********" at bounding box center [714, 386] width 279 height 27
type input "**********"
click at [664, 303] on input "Brand Name" at bounding box center [714, 289] width 279 height 27
click at [660, 303] on input "***" at bounding box center [714, 289] width 279 height 27
type input "**********"
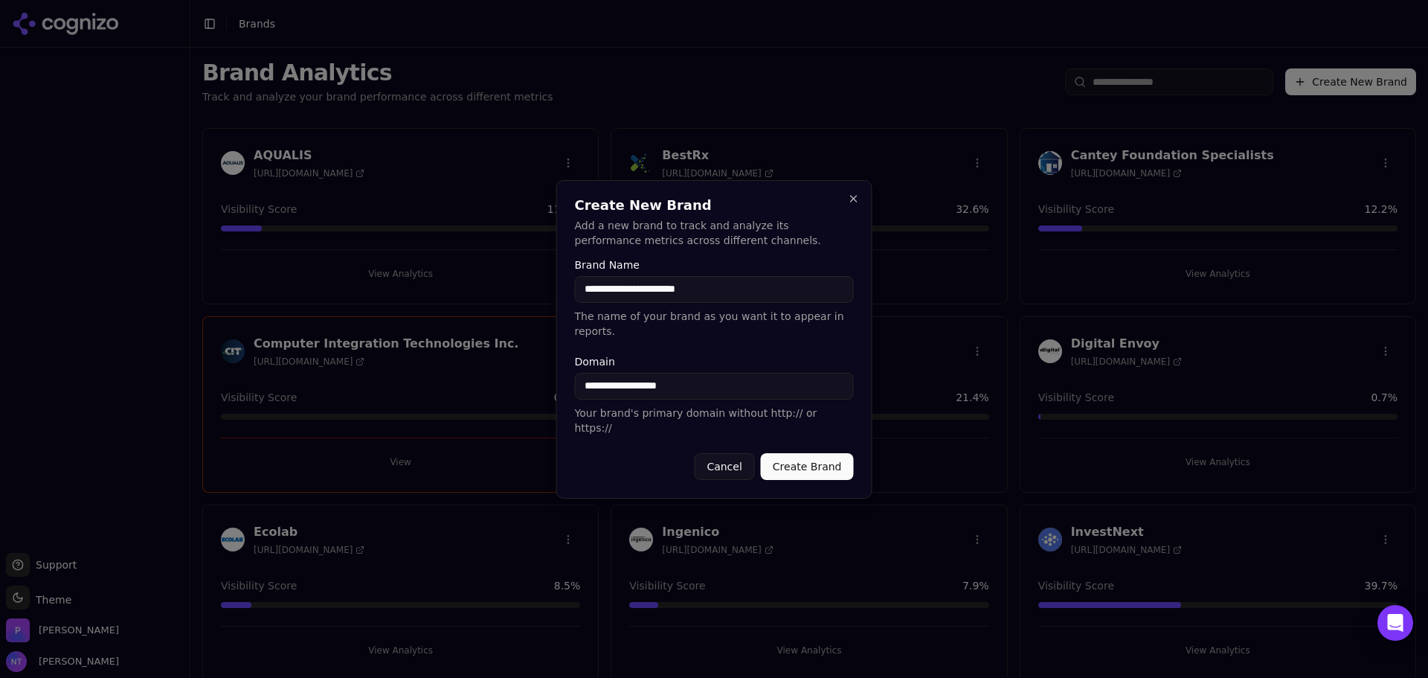
click at [805, 453] on button "Create Brand" at bounding box center [807, 466] width 93 height 27
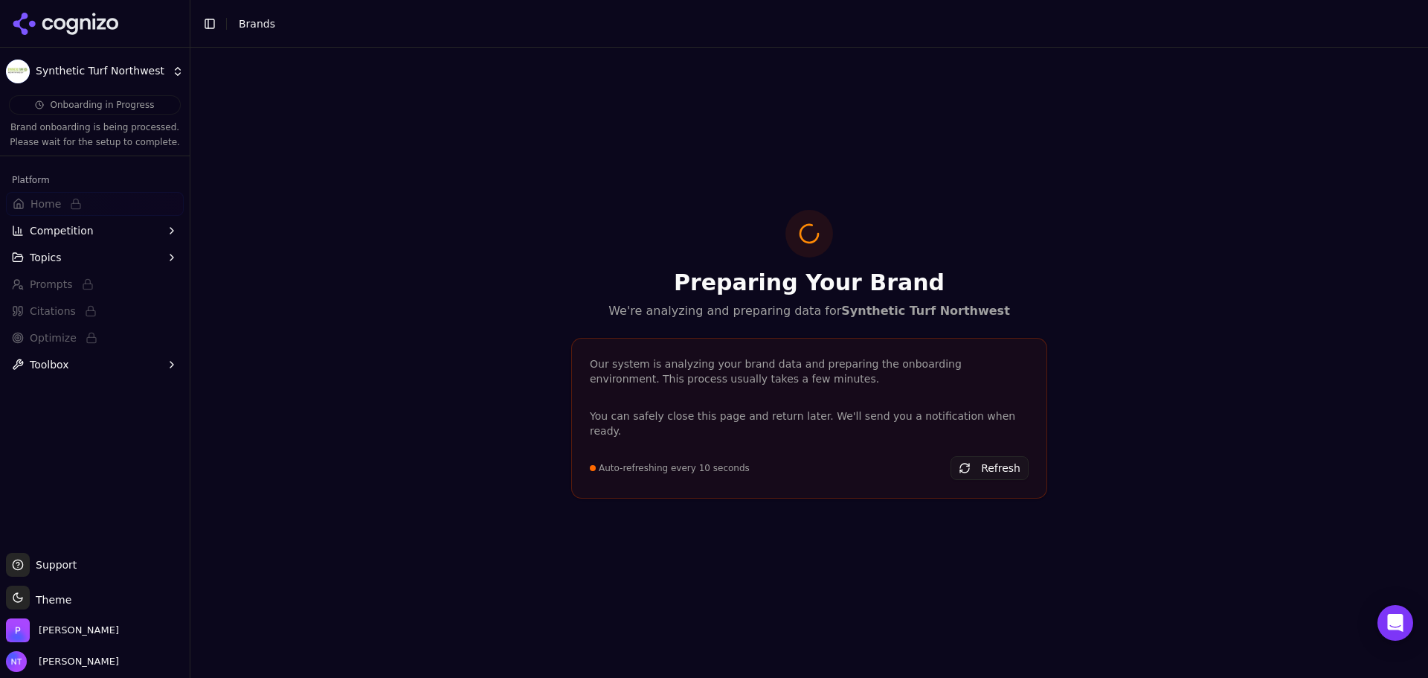
click at [91, 20] on icon at bounding box center [66, 24] width 108 height 22
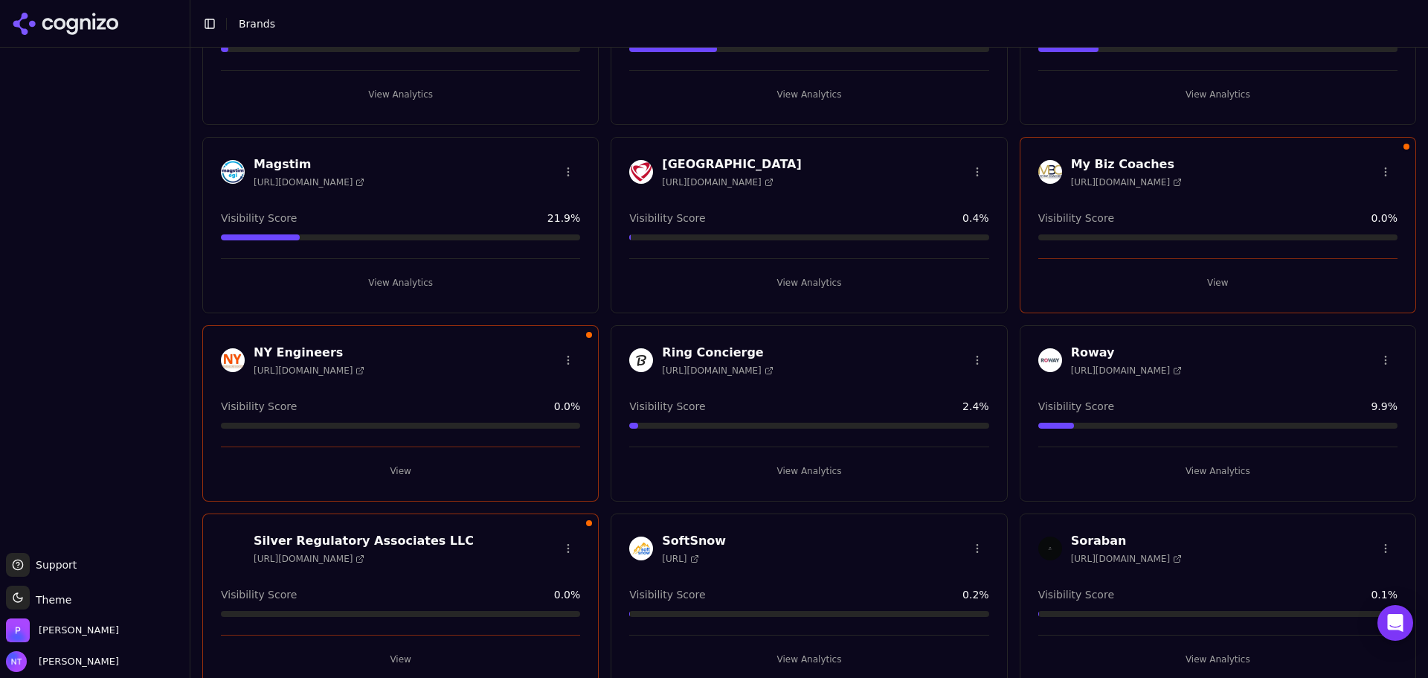
scroll to position [1144, 0]
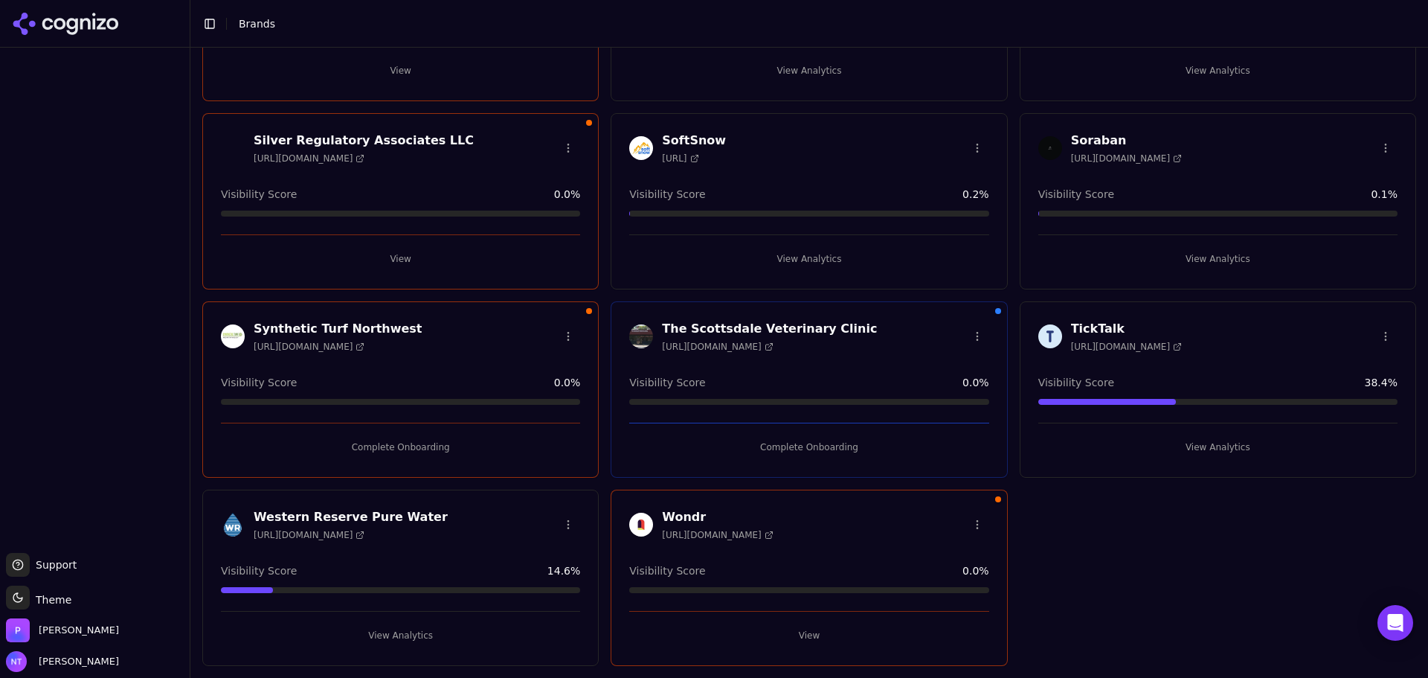
click at [418, 446] on button "Complete Onboarding" at bounding box center [400, 447] width 359 height 24
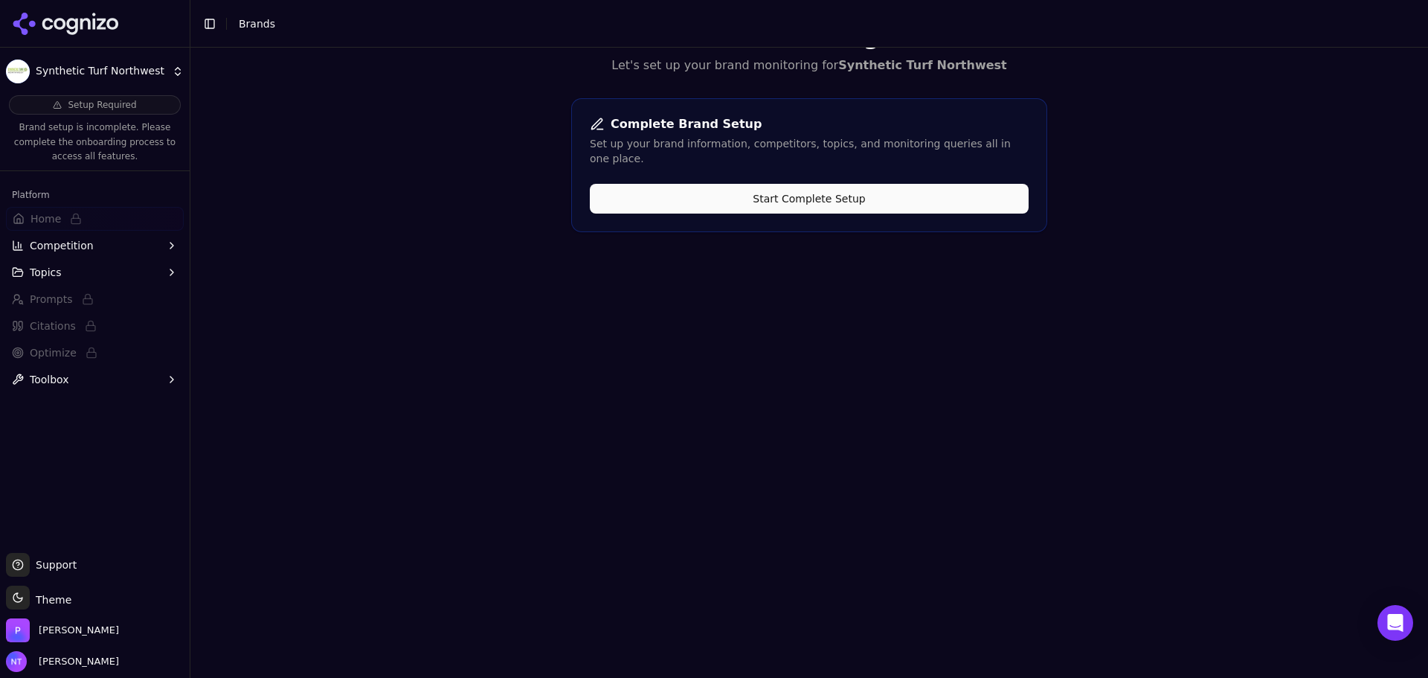
scroll to position [48, 0]
click at [840, 185] on button "Start Complete Setup" at bounding box center [809, 199] width 439 height 30
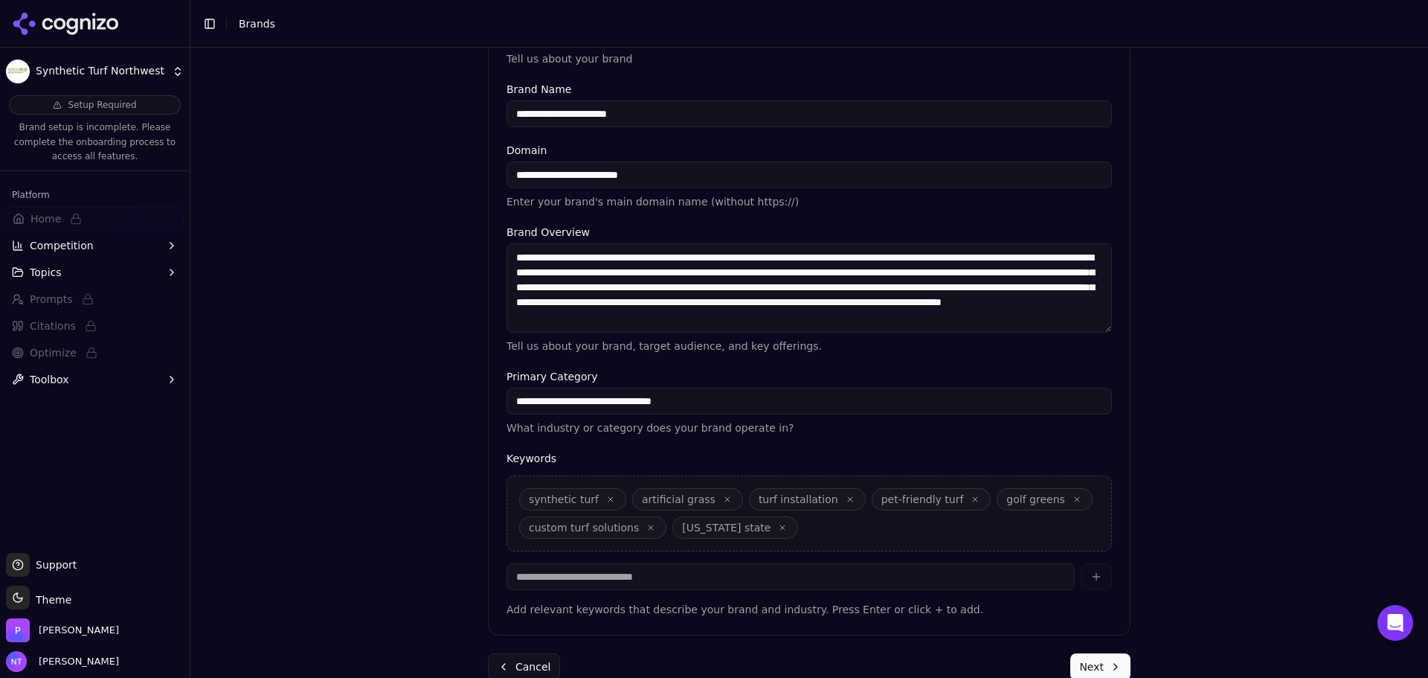
scroll to position [283, 0]
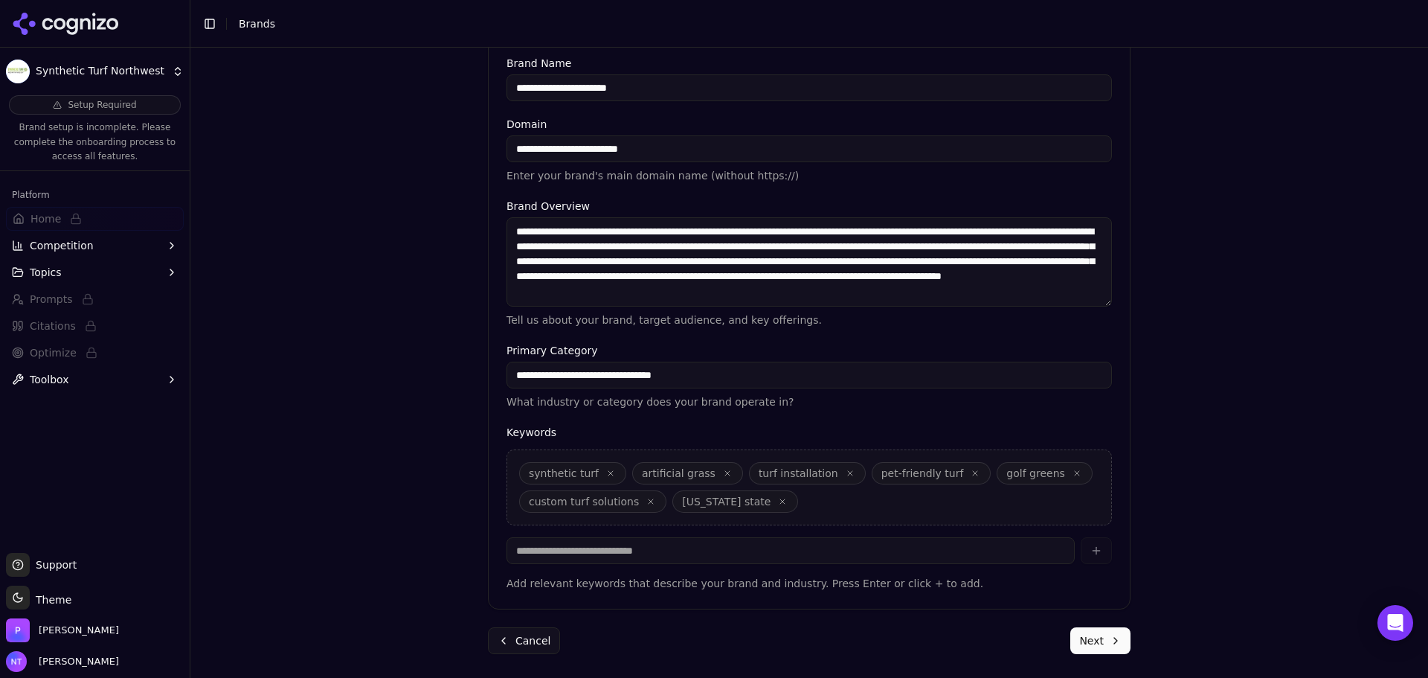
click at [1103, 641] on button "Next" at bounding box center [1100, 640] width 60 height 27
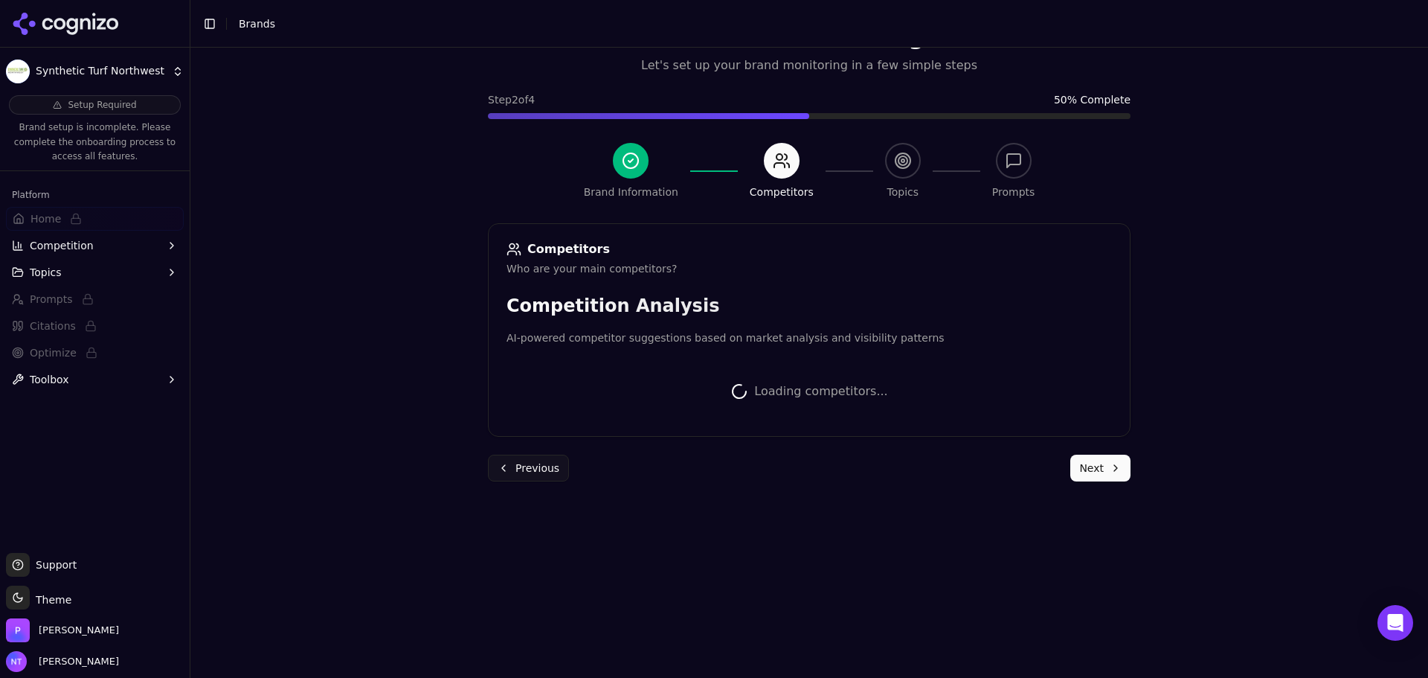
scroll to position [280, 0]
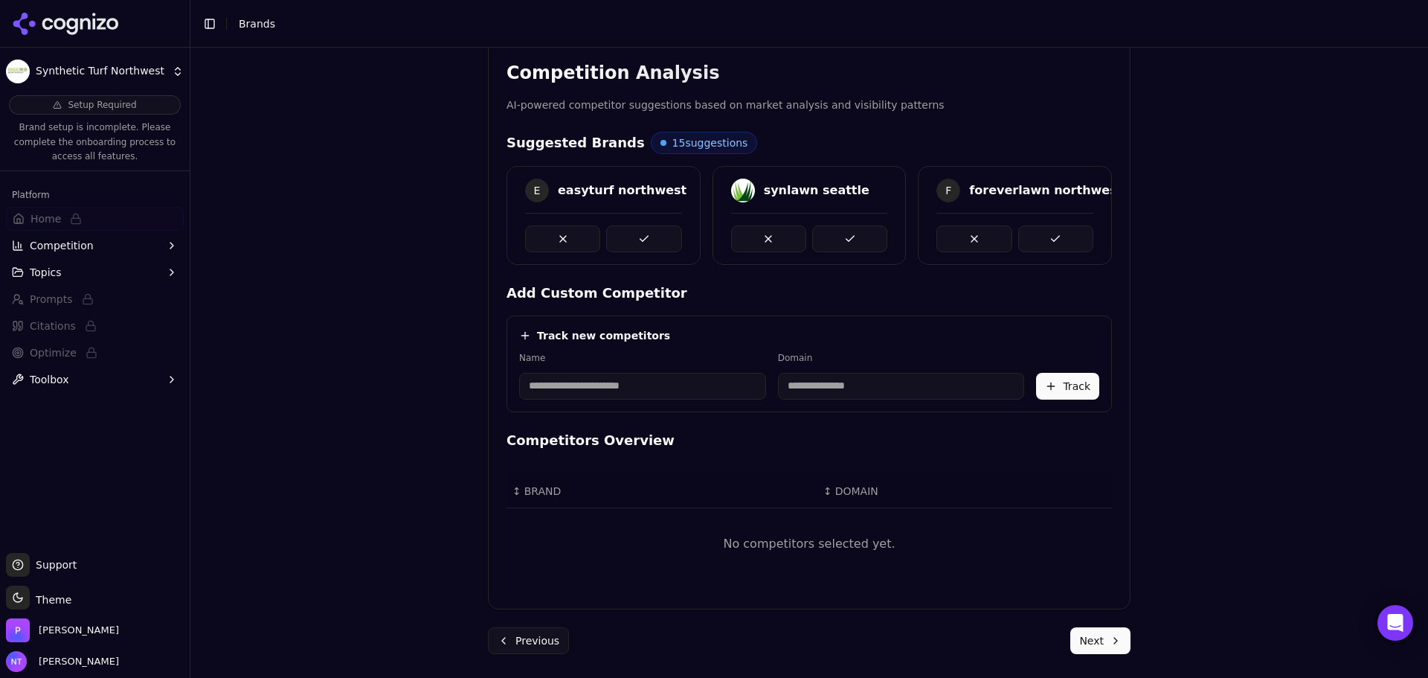
click at [518, 630] on button "Previous" at bounding box center [528, 640] width 81 height 27
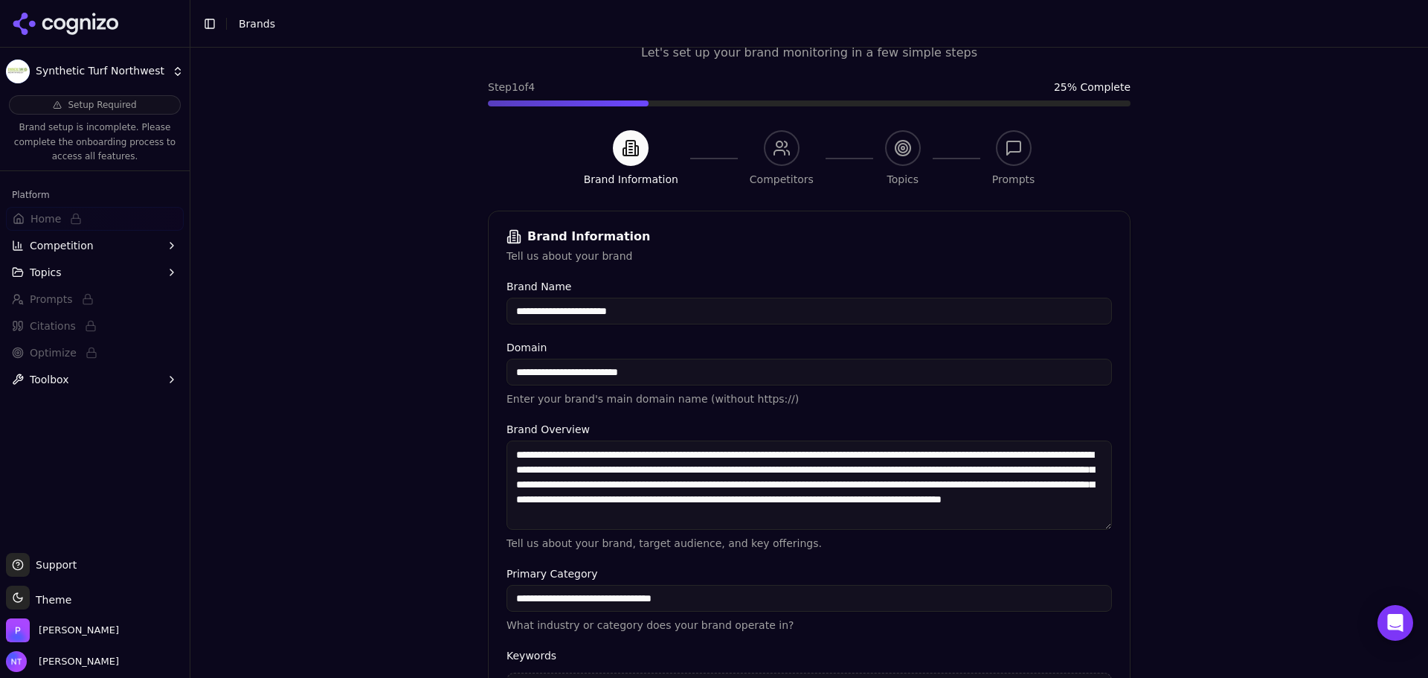
scroll to position [283, 0]
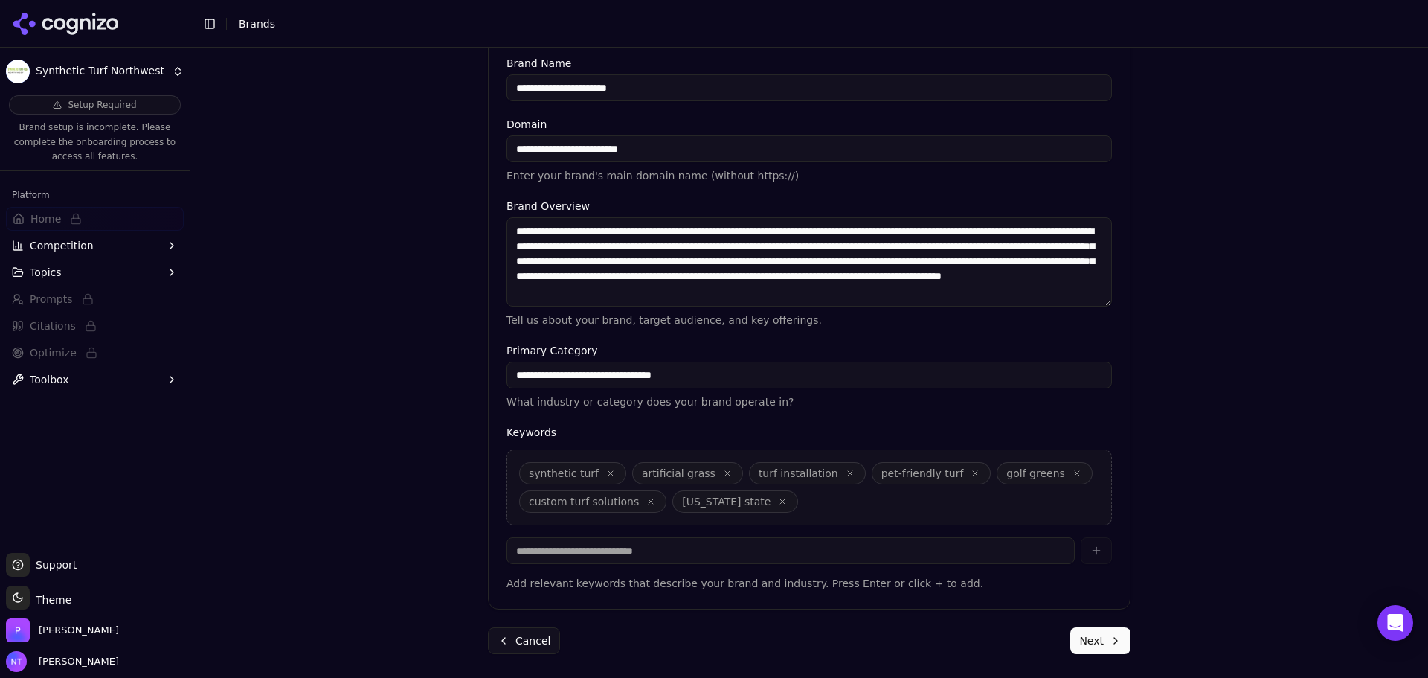
click at [1100, 654] on div "**********" at bounding box center [809, 221] width 667 height 914
click at [1100, 640] on button "Next" at bounding box center [1100, 640] width 60 height 27
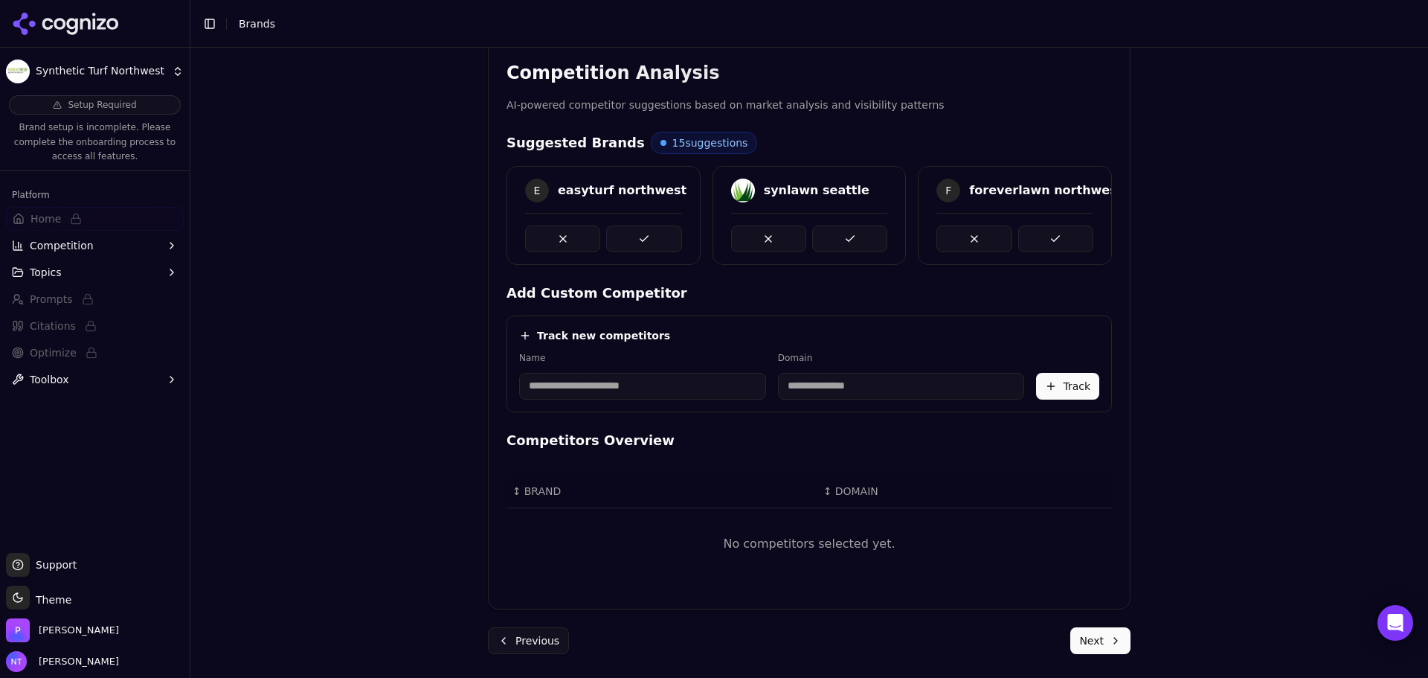
scroll to position [280, 0]
click at [658, 236] on button at bounding box center [643, 238] width 75 height 27
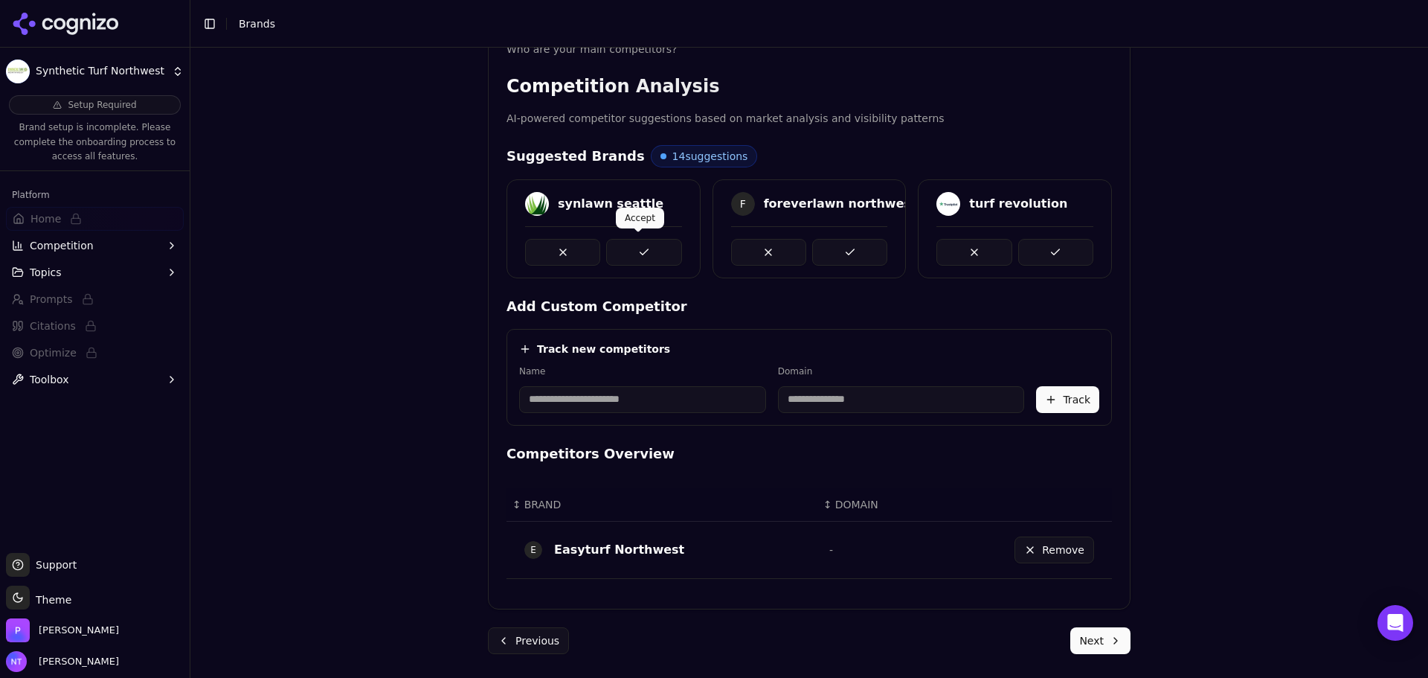
click at [630, 258] on button at bounding box center [643, 252] width 75 height 27
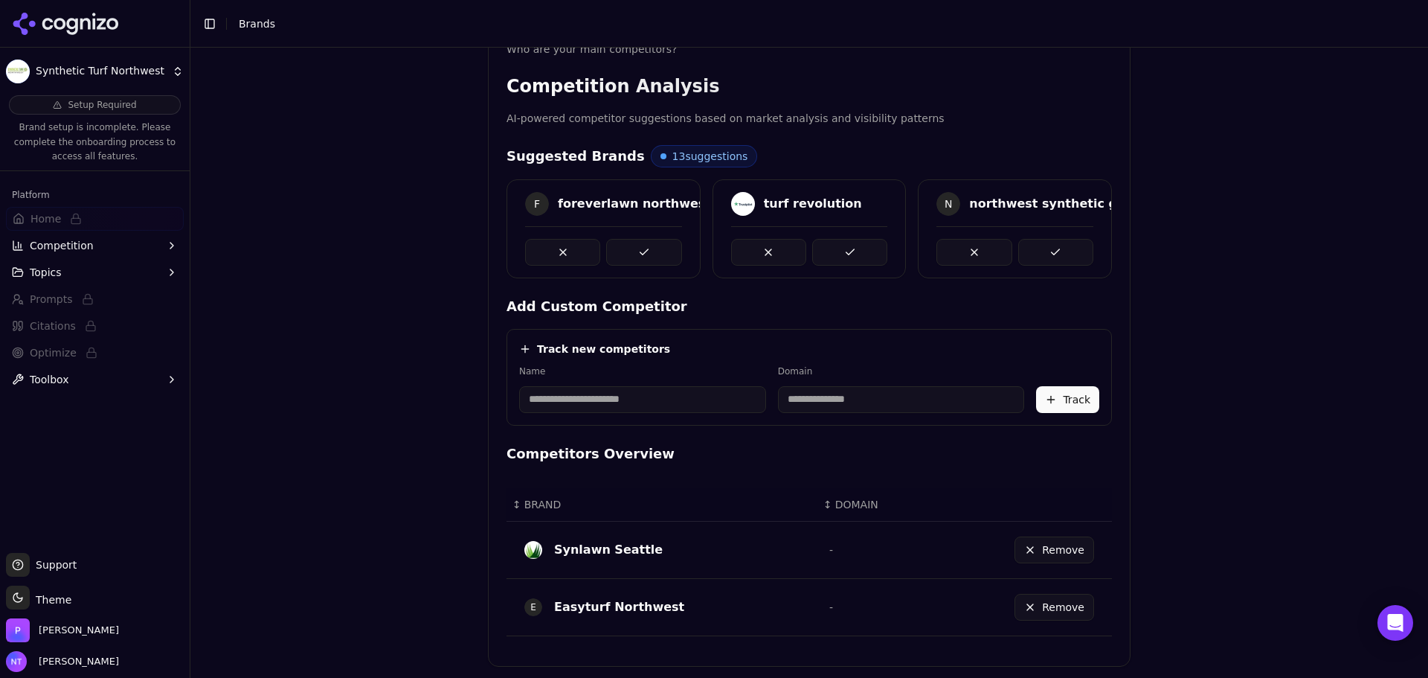
click at [630, 258] on button at bounding box center [643, 252] width 75 height 27
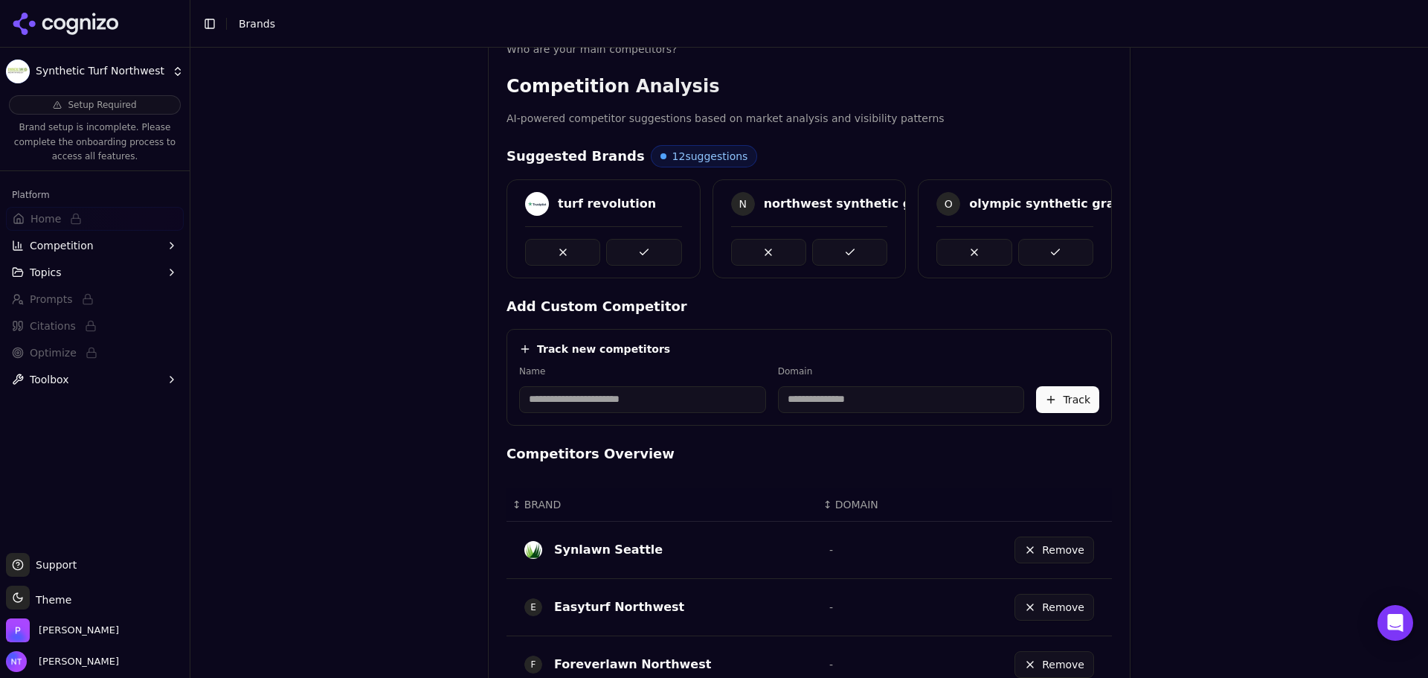
click at [635, 254] on button at bounding box center [643, 252] width 75 height 27
click at [837, 253] on button at bounding box center [849, 252] width 75 height 27
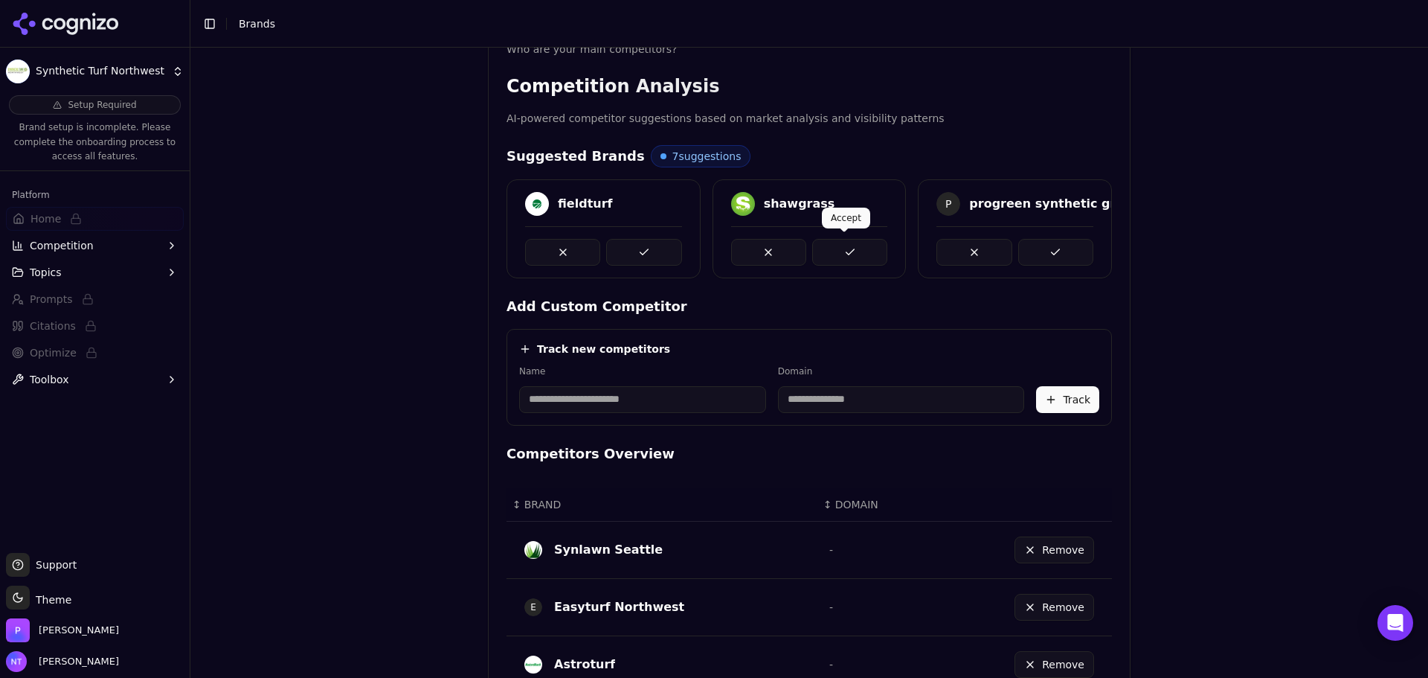
click at [844, 256] on button at bounding box center [849, 252] width 75 height 27
click at [858, 251] on button at bounding box center [849, 252] width 75 height 27
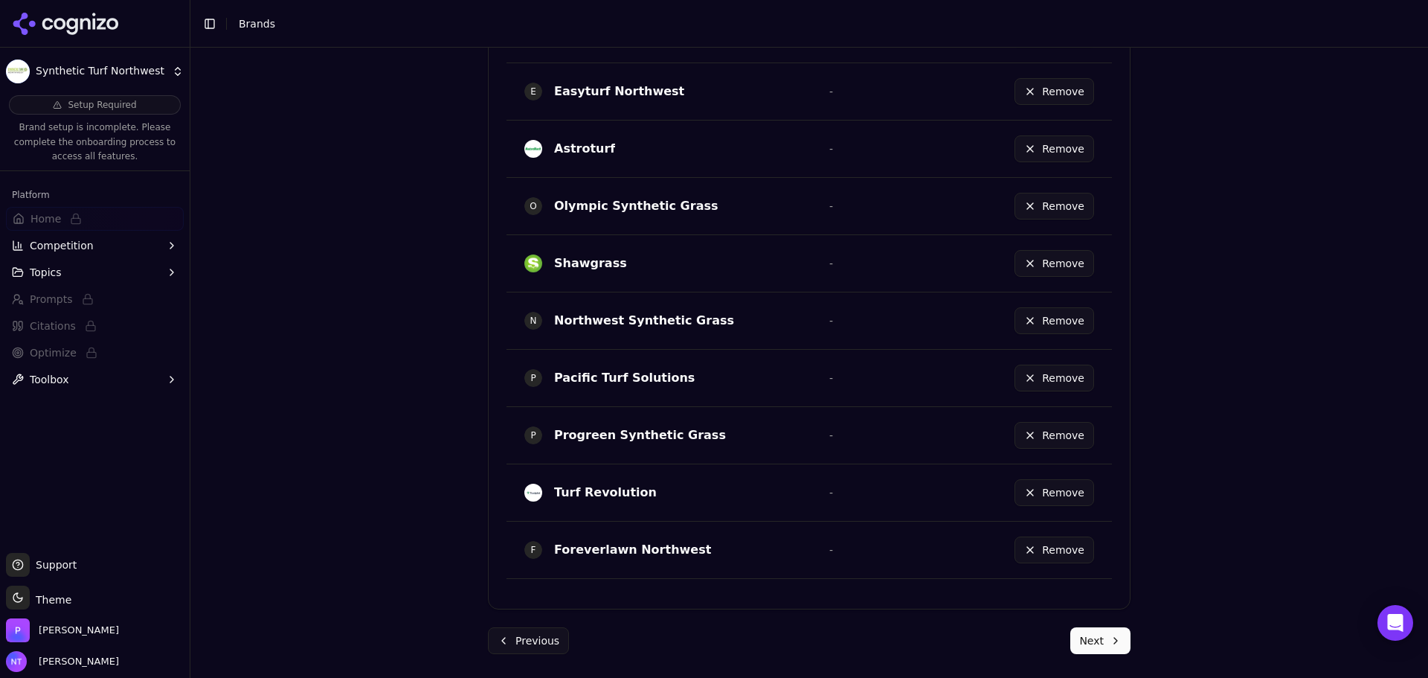
click at [1108, 637] on button "Next" at bounding box center [1100, 640] width 60 height 27
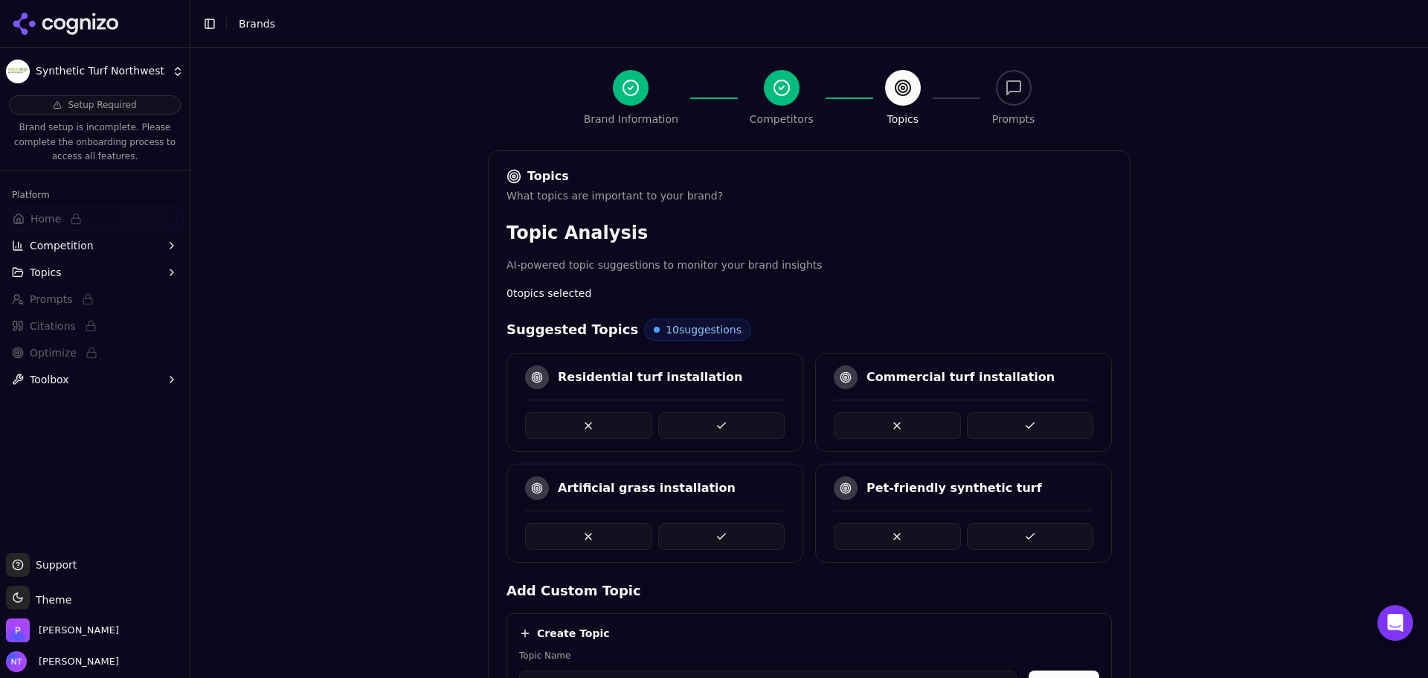
scroll to position [195, 0]
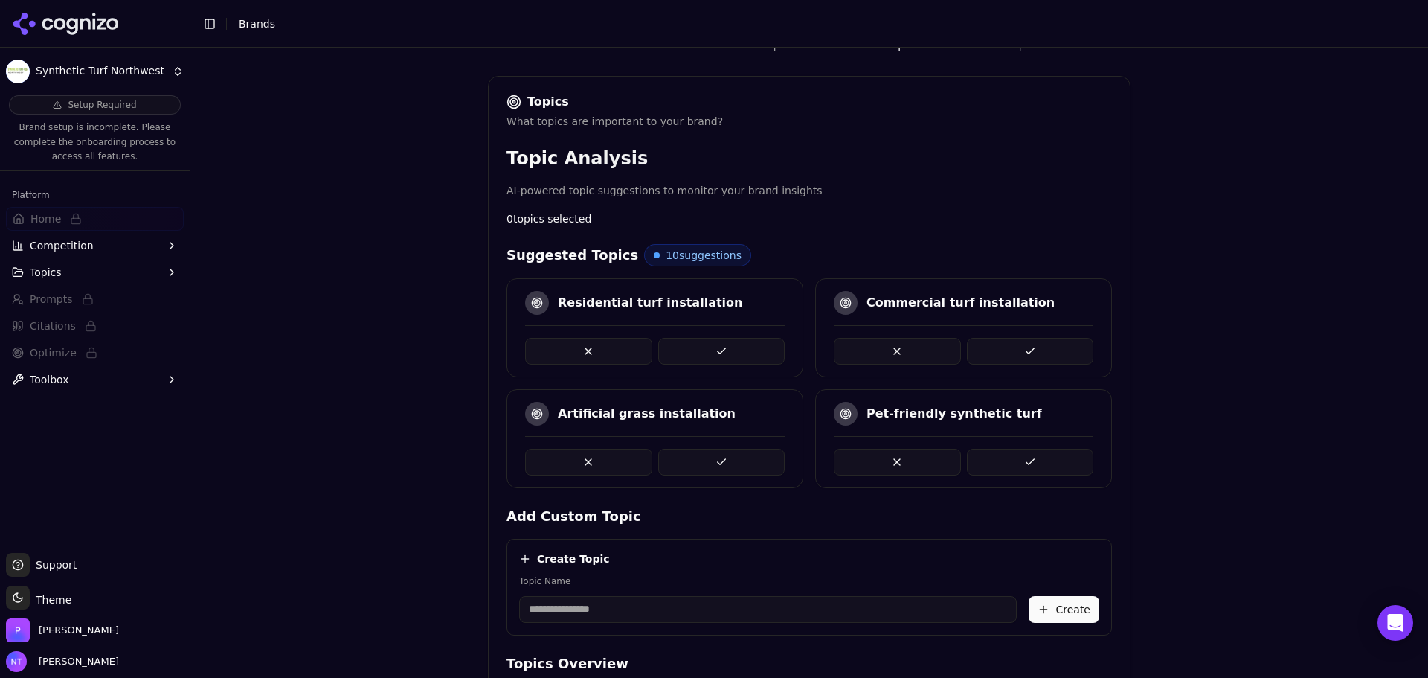
click at [702, 355] on button at bounding box center [721, 351] width 127 height 27
click at [703, 355] on button at bounding box center [721, 351] width 127 height 27
click at [1018, 350] on button at bounding box center [1030, 351] width 127 height 27
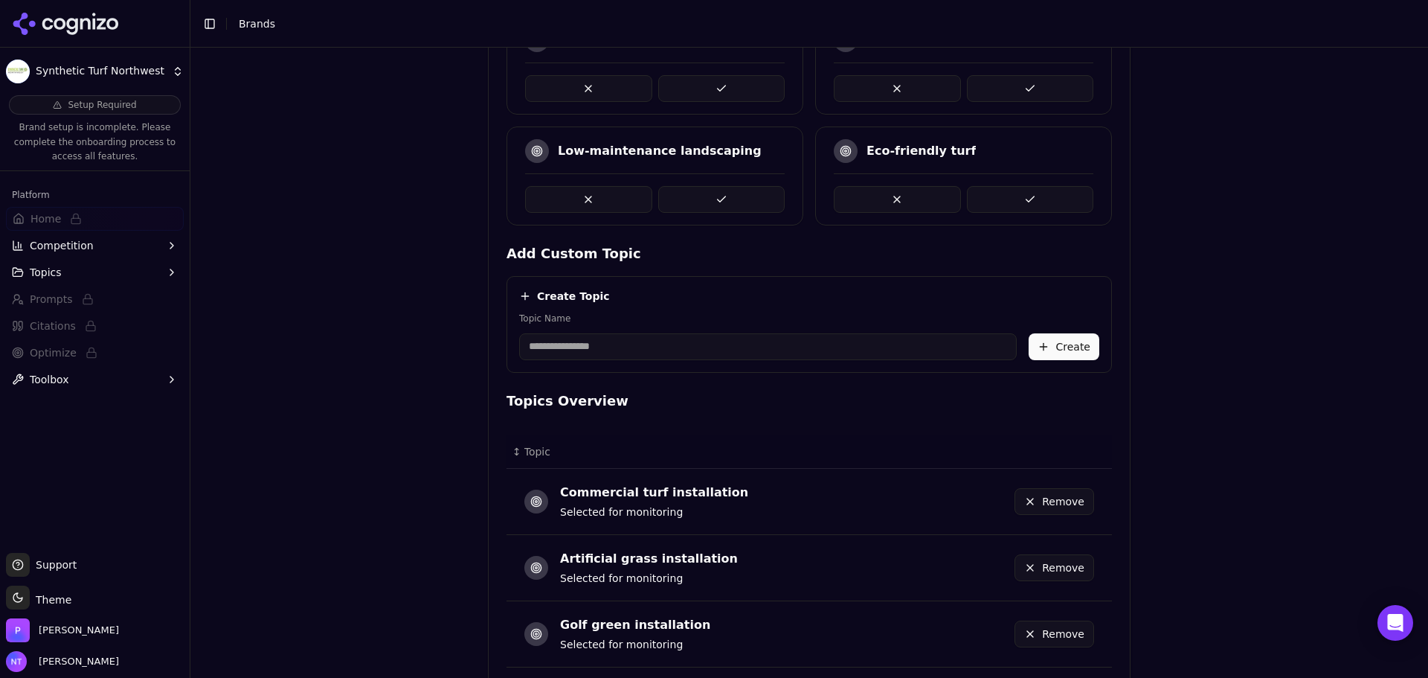
scroll to position [17, 0]
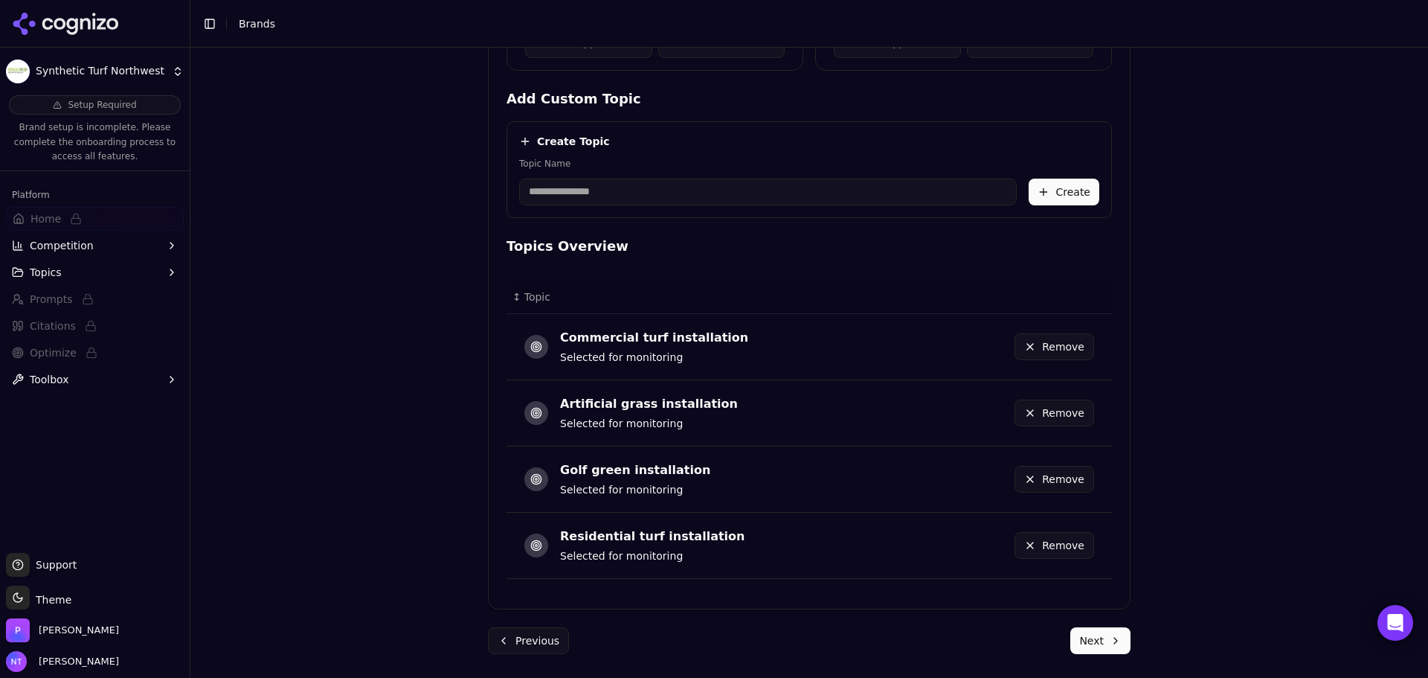
click at [1087, 640] on button "Next" at bounding box center [1100, 640] width 60 height 27
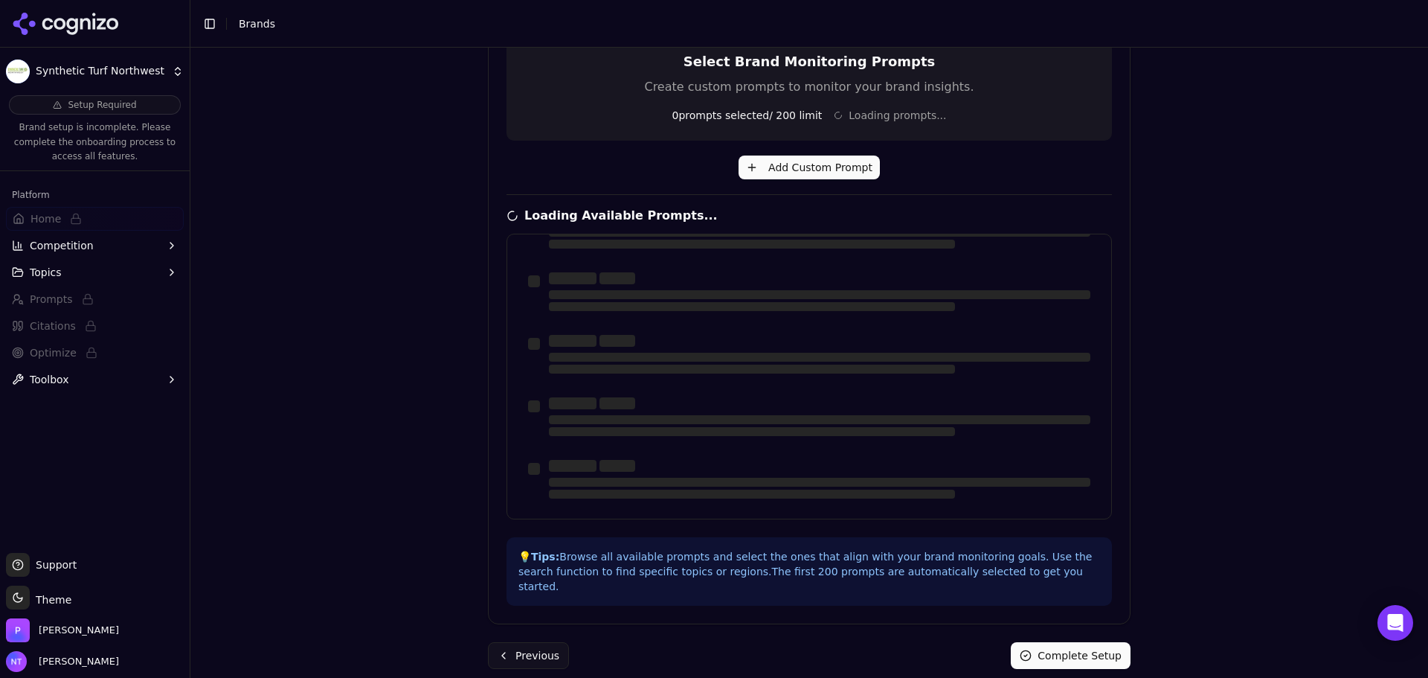
scroll to position [0, 0]
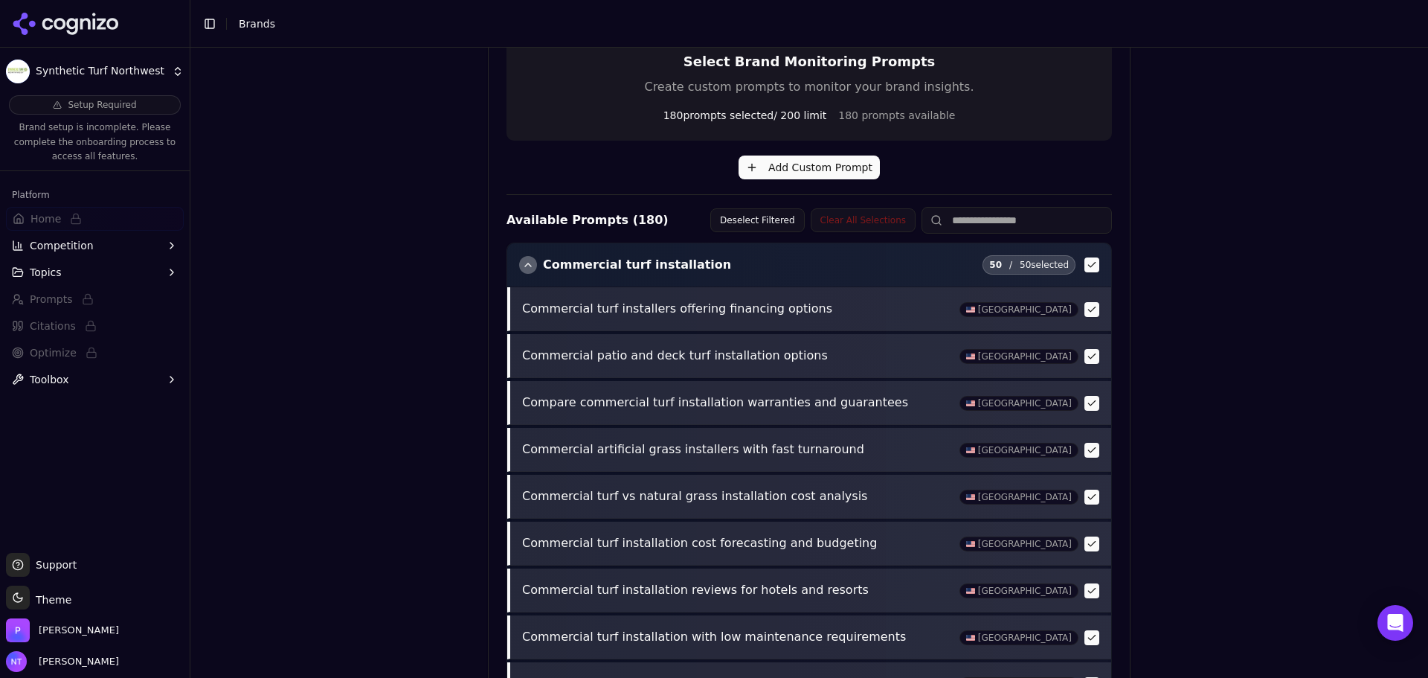
click at [1040, 306] on span "[GEOGRAPHIC_DATA]" at bounding box center [1019, 309] width 119 height 15
click at [1036, 309] on span "[GEOGRAPHIC_DATA]" at bounding box center [1019, 309] width 119 height 15
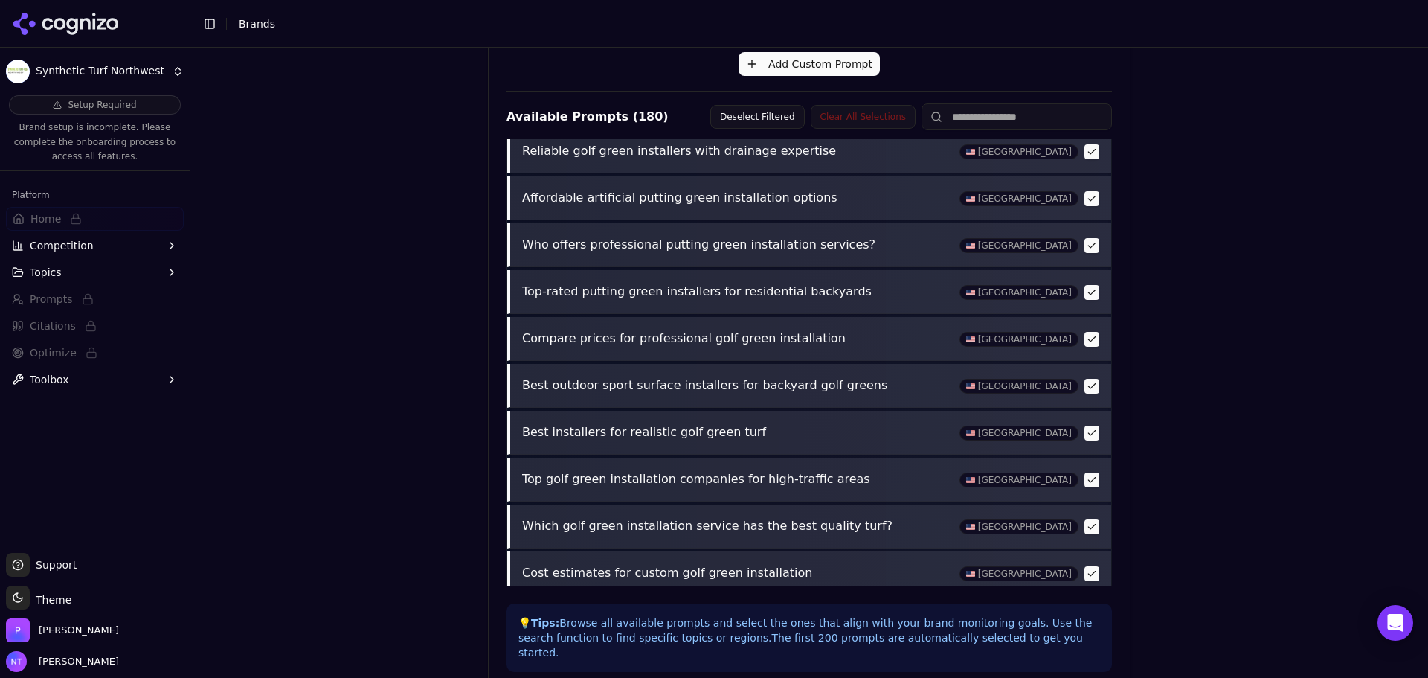
scroll to position [525, 0]
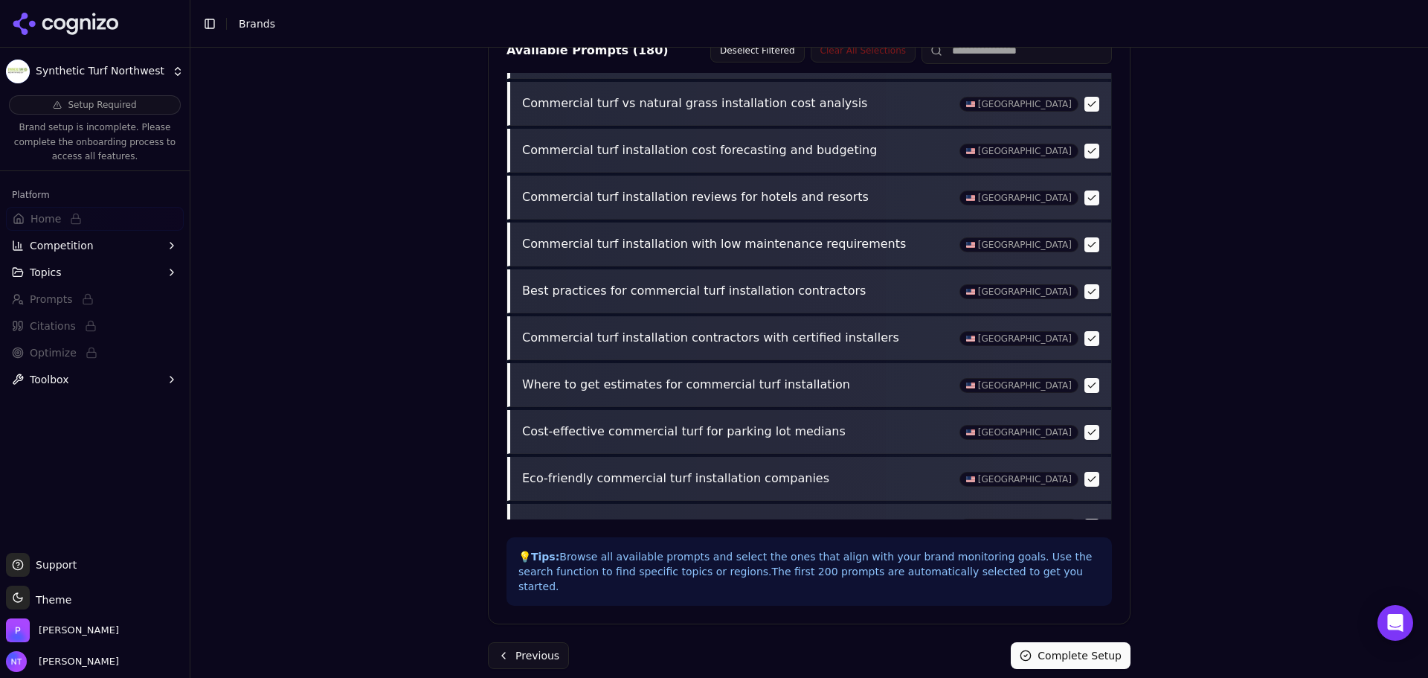
scroll to position [0, 0]
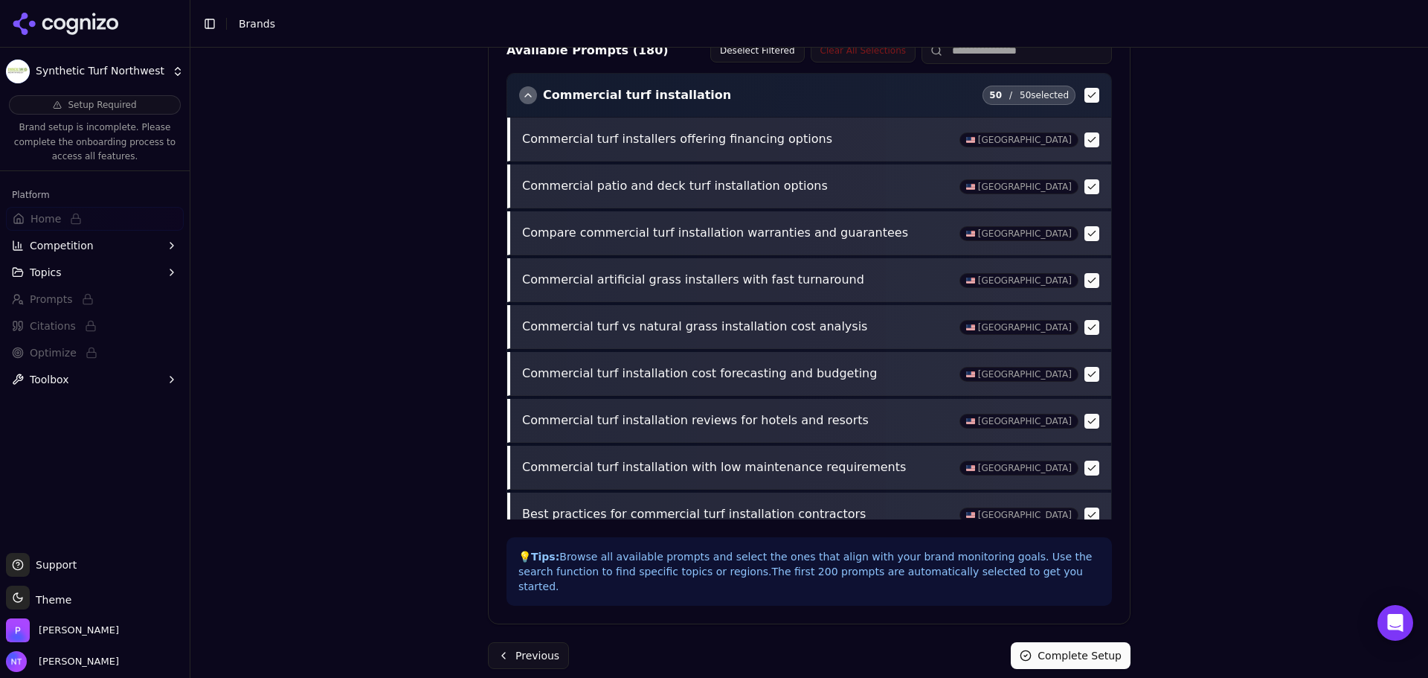
click at [524, 642] on button "Previous" at bounding box center [528, 655] width 81 height 27
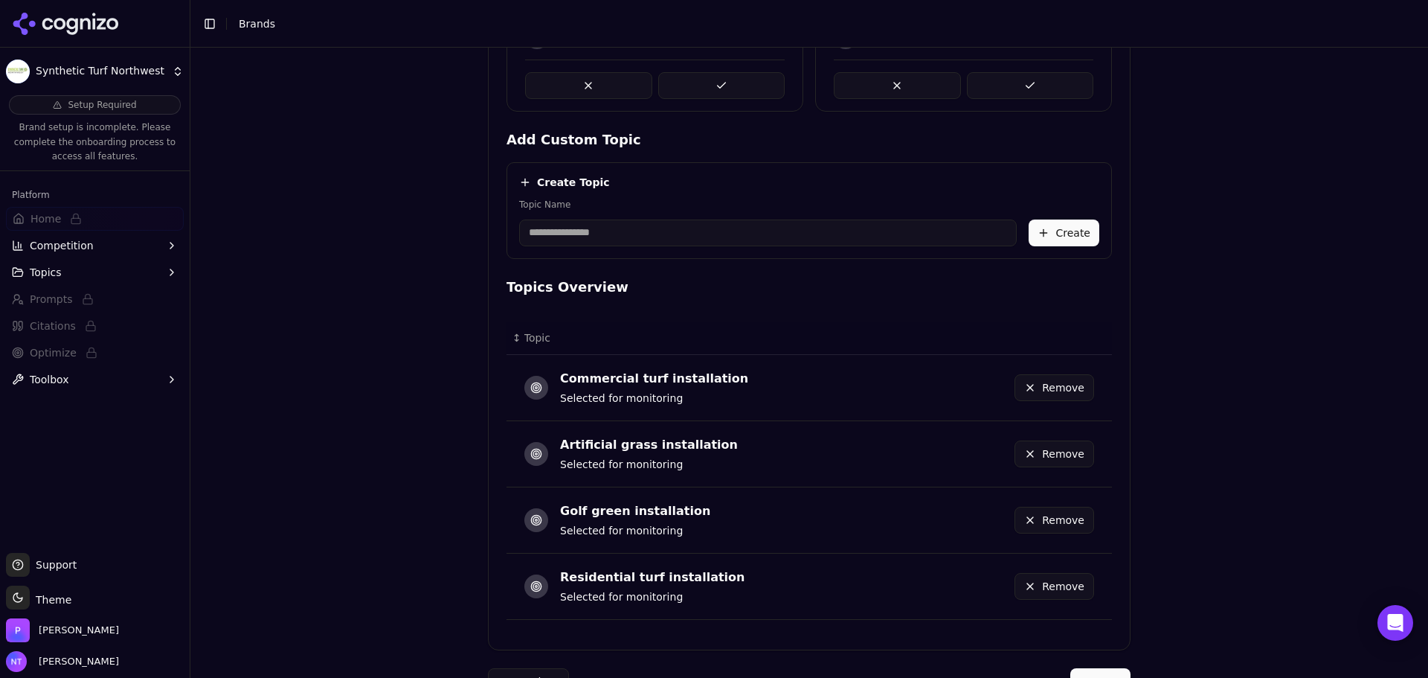
scroll to position [612, 0]
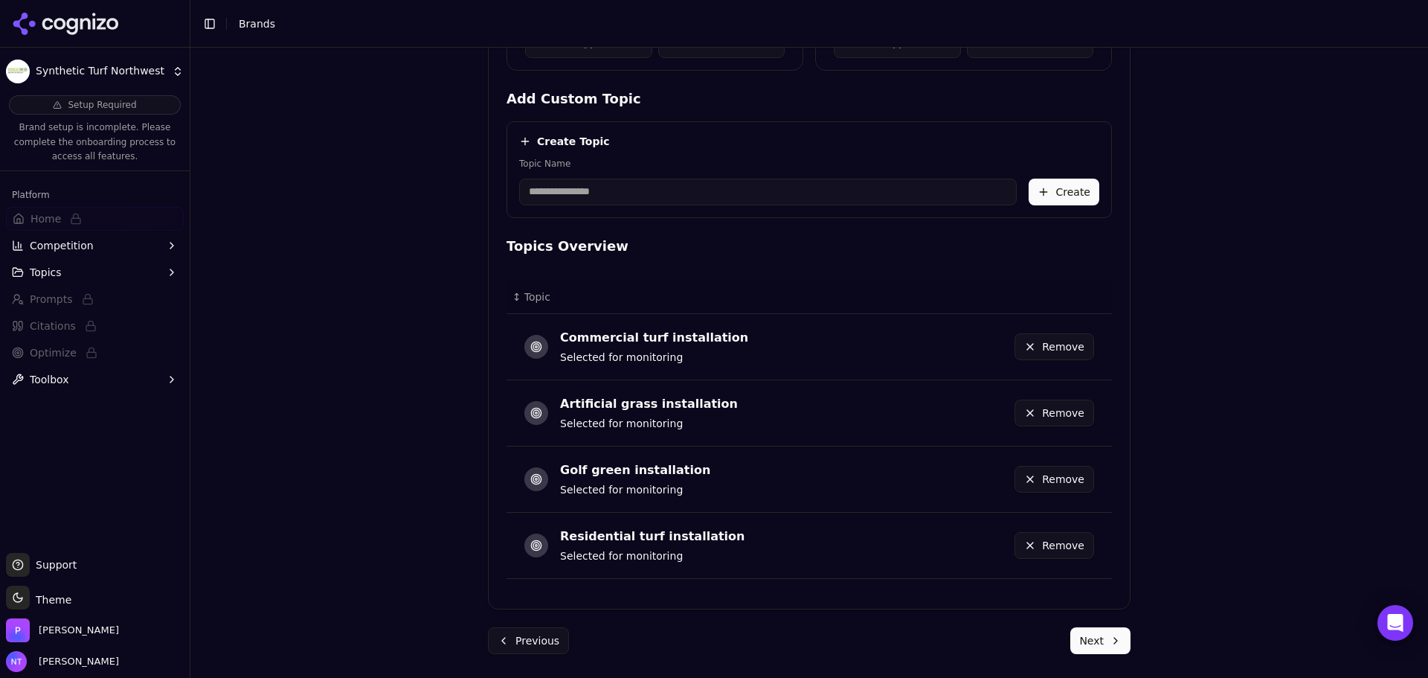
click at [605, 176] on div "Topic Name" at bounding box center [768, 182] width 498 height 48
click at [554, 216] on div "Create Topic Topic Name Create" at bounding box center [810, 169] width 606 height 97
click at [561, 195] on input "Topic Name" at bounding box center [768, 192] width 498 height 27
type input "**********"
click at [1085, 194] on button "Create" at bounding box center [1064, 192] width 71 height 27
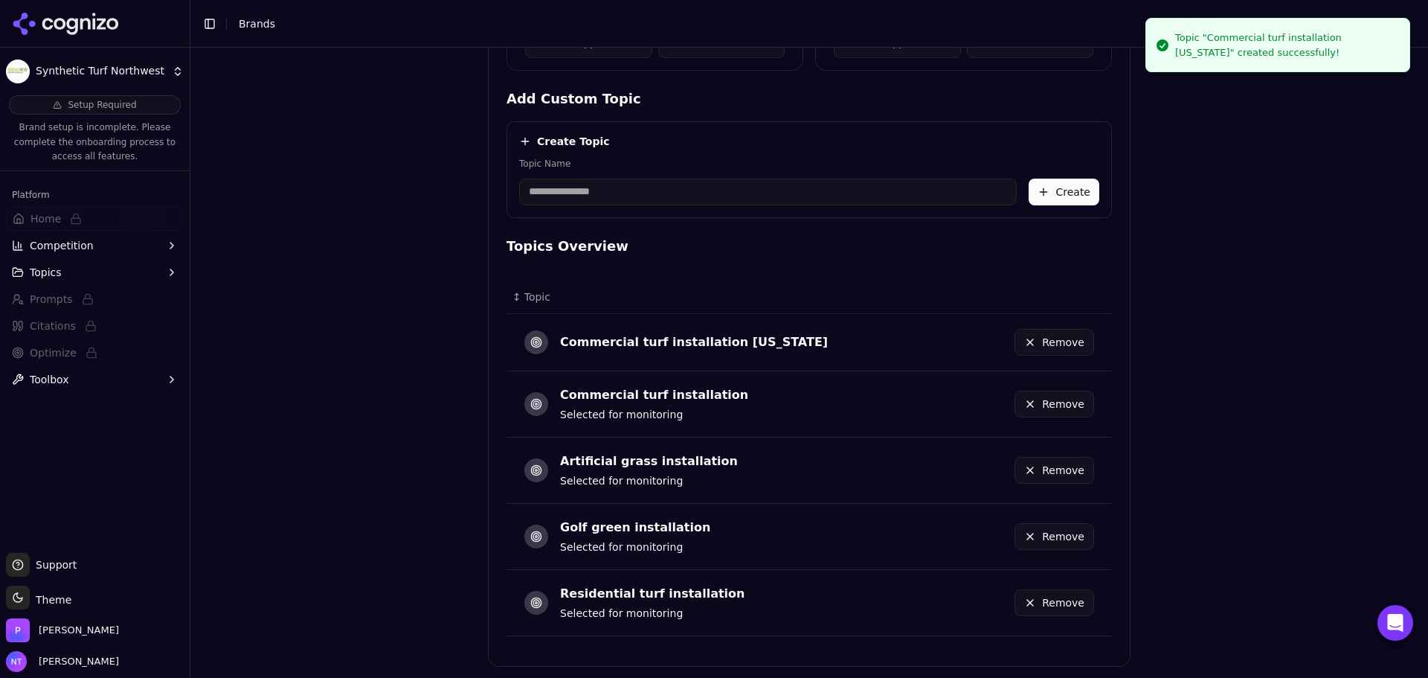
click at [1050, 401] on button "Remove" at bounding box center [1055, 404] width 80 height 27
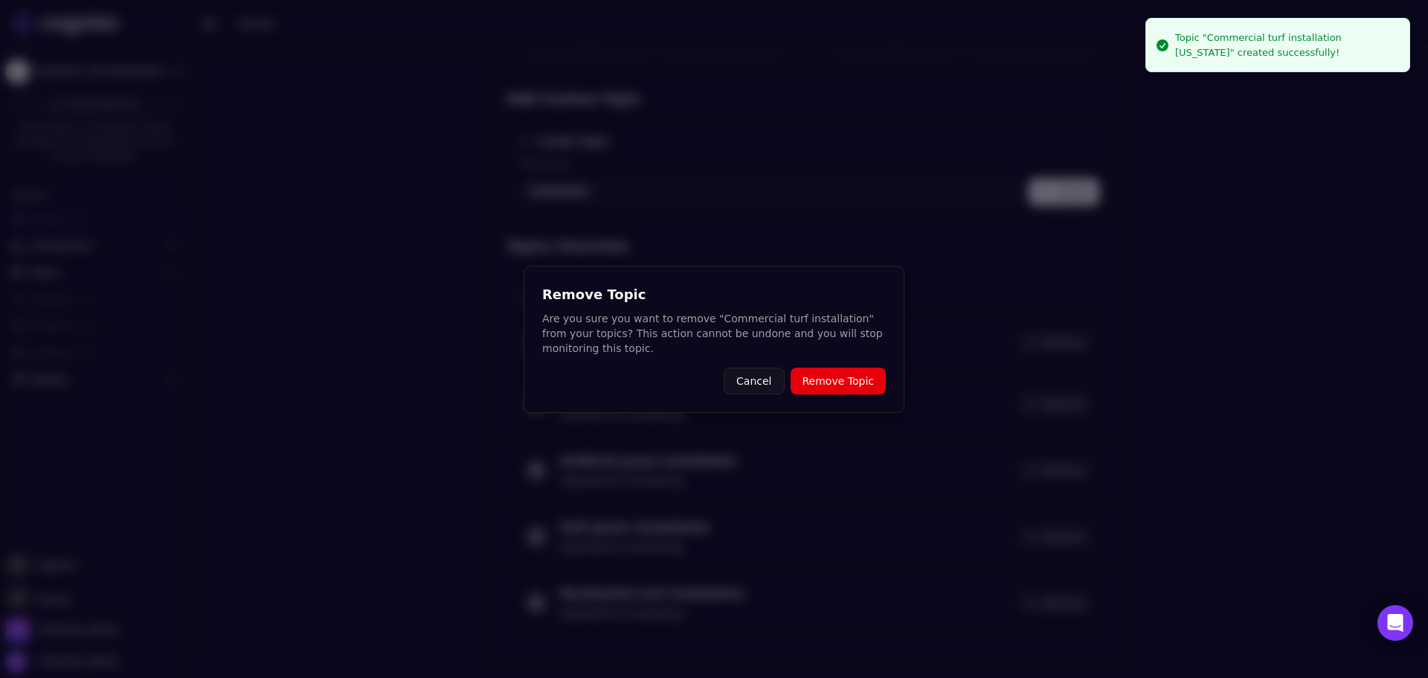
click at [828, 382] on button "Remove Topic" at bounding box center [838, 380] width 95 height 27
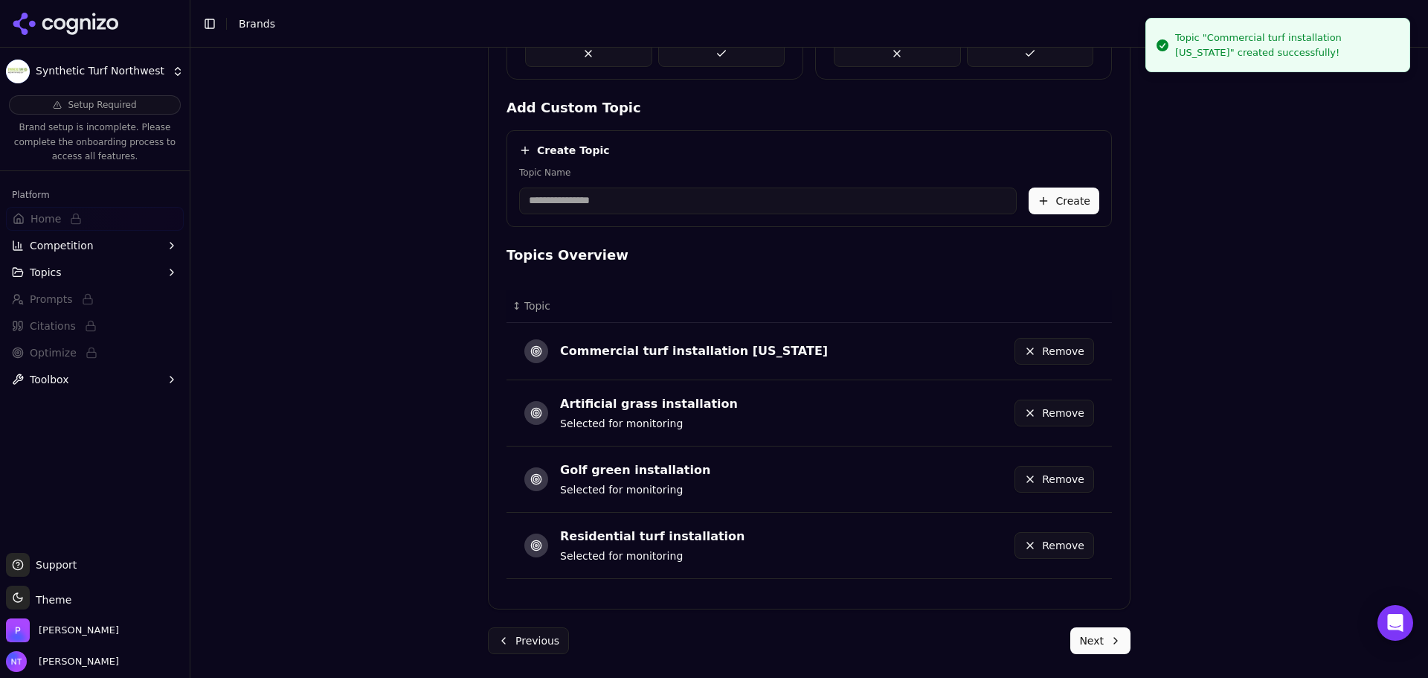
scroll to position [603, 0]
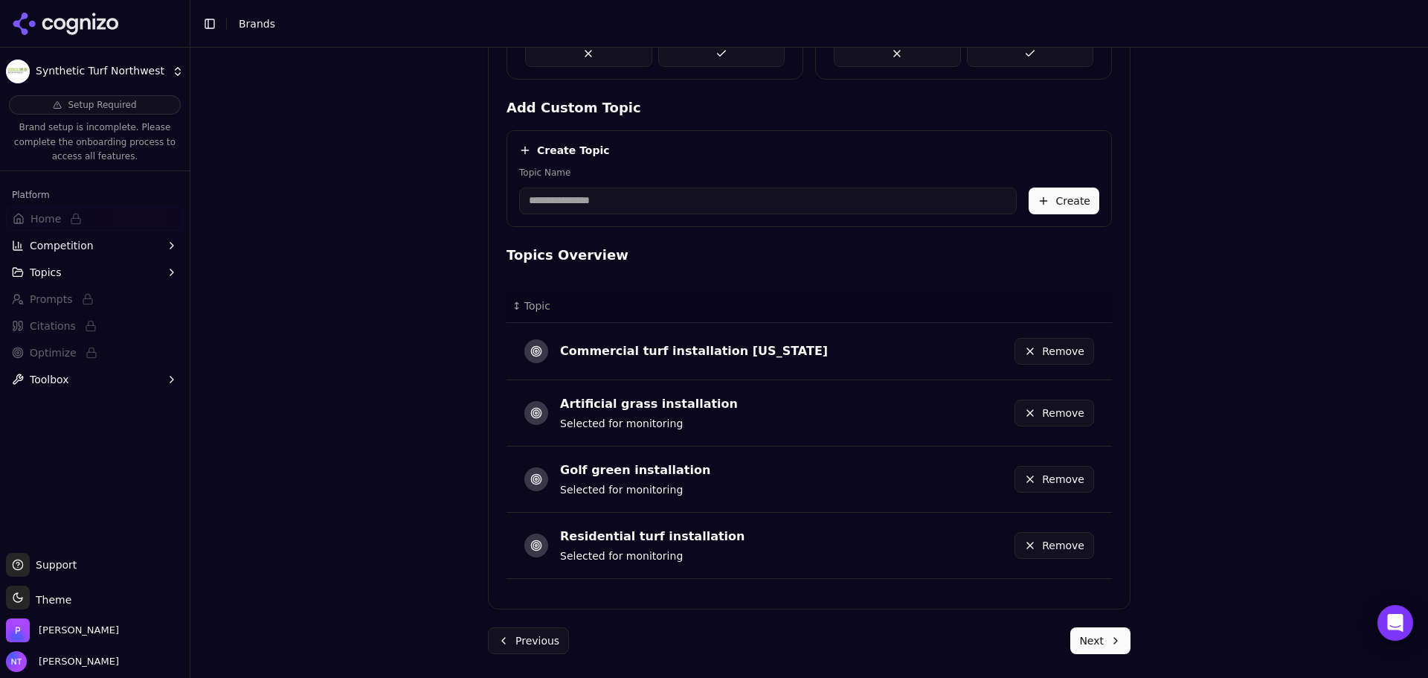
click at [559, 197] on input "Topic Name" at bounding box center [768, 200] width 498 height 27
drag, startPoint x: 574, startPoint y: 202, endPoint x: 834, endPoint y: 199, distance: 259.6
click at [834, 199] on input "**********" at bounding box center [768, 200] width 498 height 27
drag, startPoint x: 542, startPoint y: 195, endPoint x: 696, endPoint y: 188, distance: 154.1
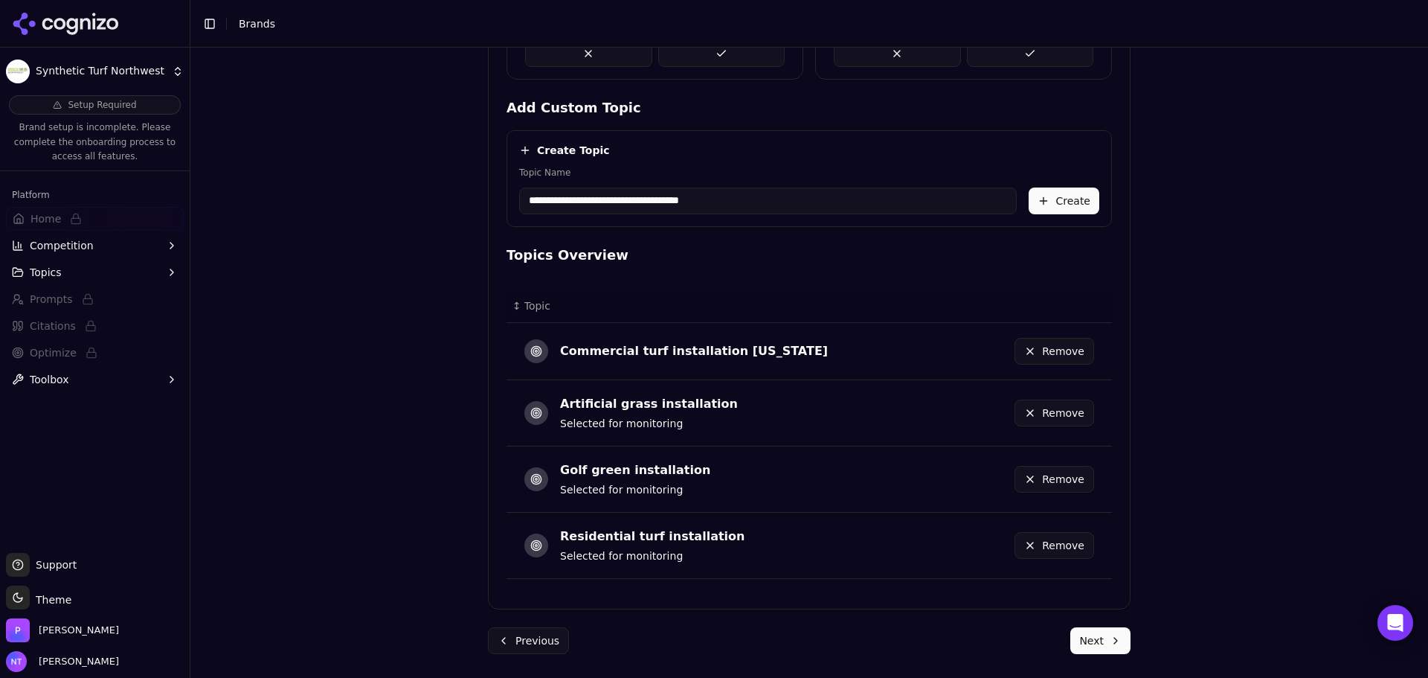
click at [696, 188] on input "**********" at bounding box center [768, 200] width 498 height 27
click at [699, 187] on input "**********" at bounding box center [768, 200] width 498 height 27
type input "**********"
click at [1054, 191] on button "Create" at bounding box center [1064, 200] width 71 height 27
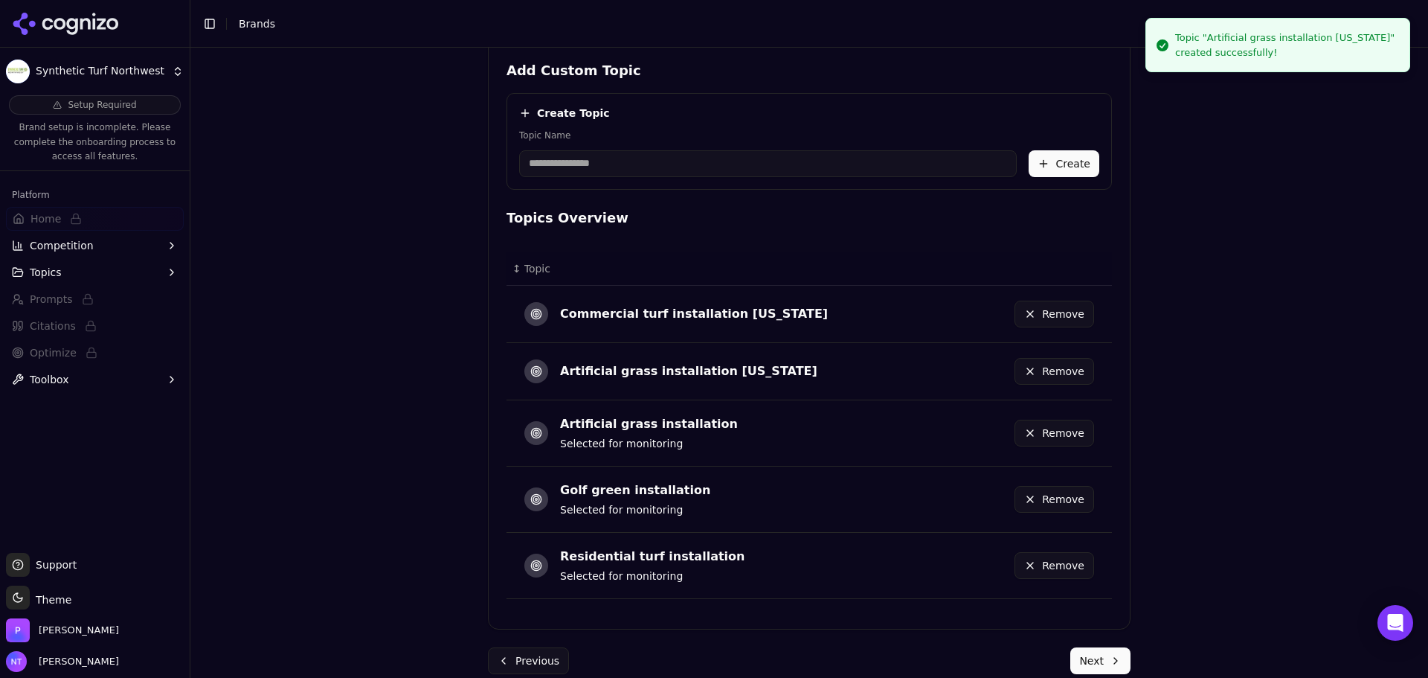
scroll to position [661, 0]
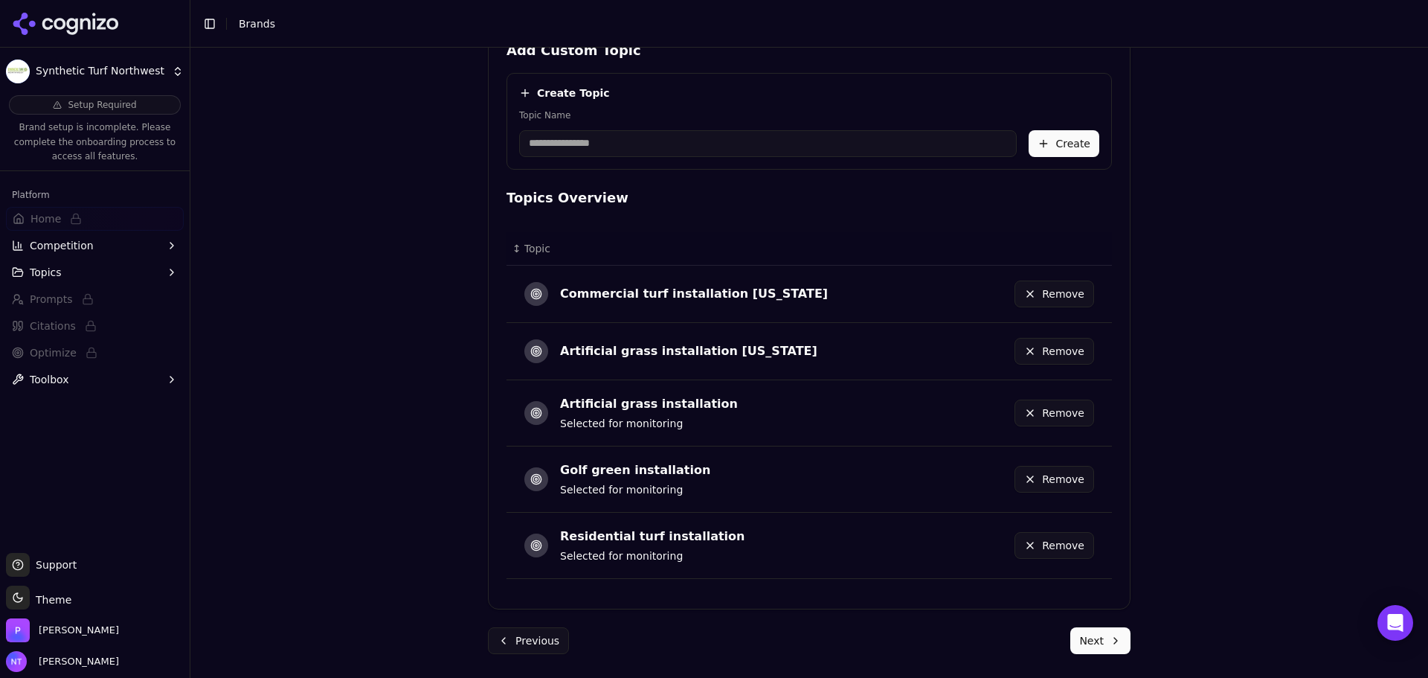
click at [617, 144] on input "Topic Name" at bounding box center [768, 143] width 498 height 27
type input "**********"
click at [1058, 147] on button "Create" at bounding box center [1064, 143] width 71 height 27
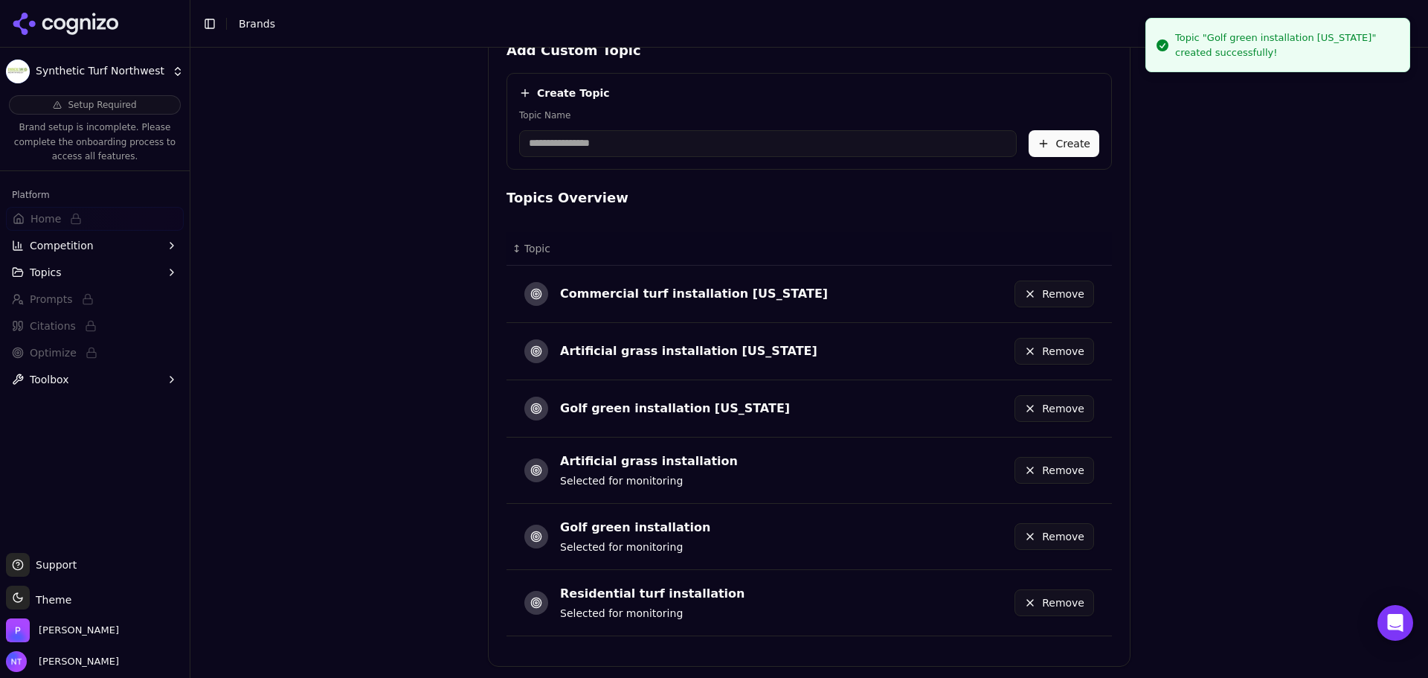
click at [611, 141] on input "Topic Name" at bounding box center [768, 143] width 498 height 27
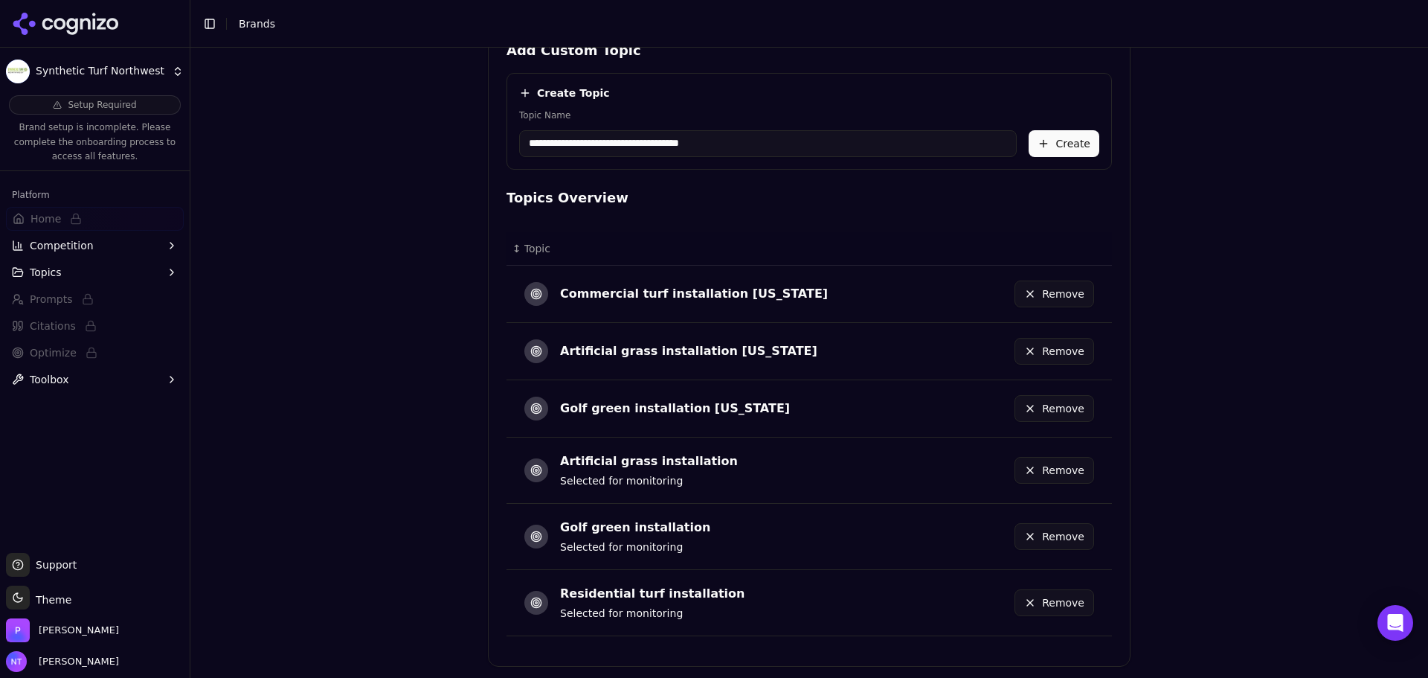
type input "**********"
click at [1077, 149] on button "Create" at bounding box center [1064, 143] width 71 height 27
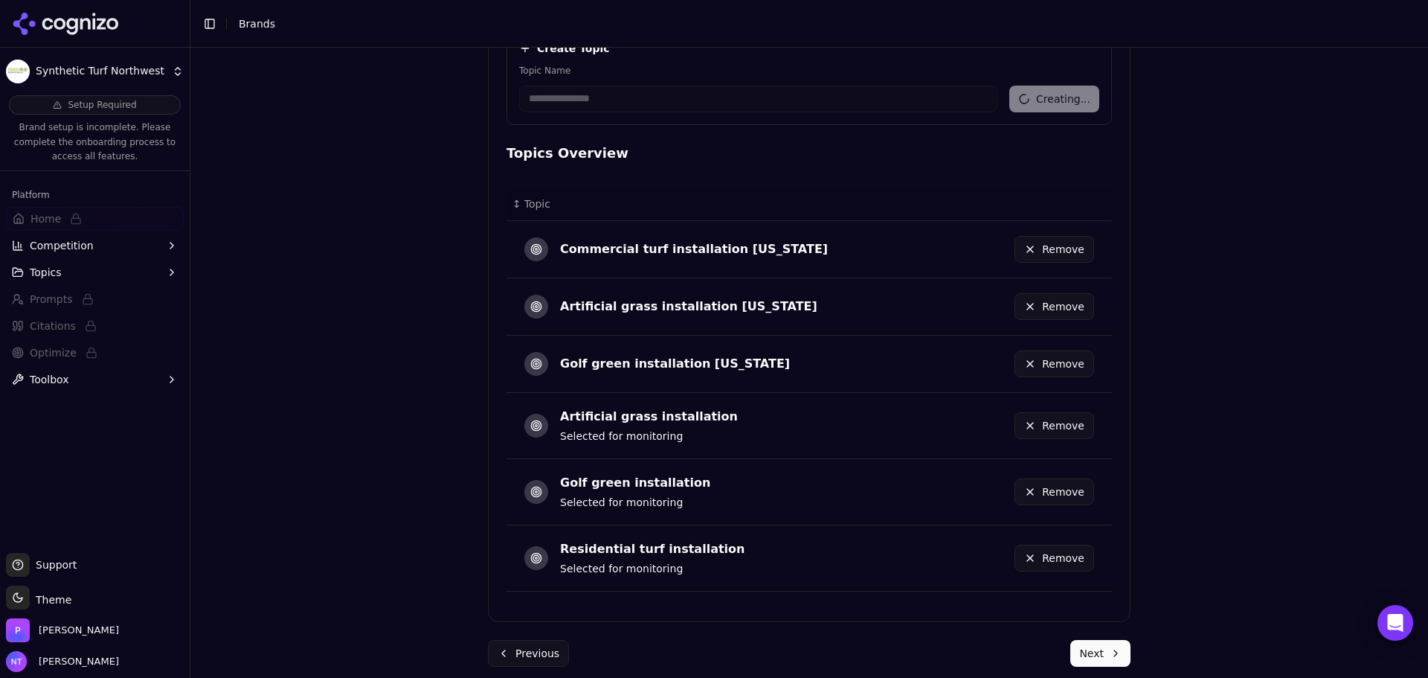
scroll to position [718, 0]
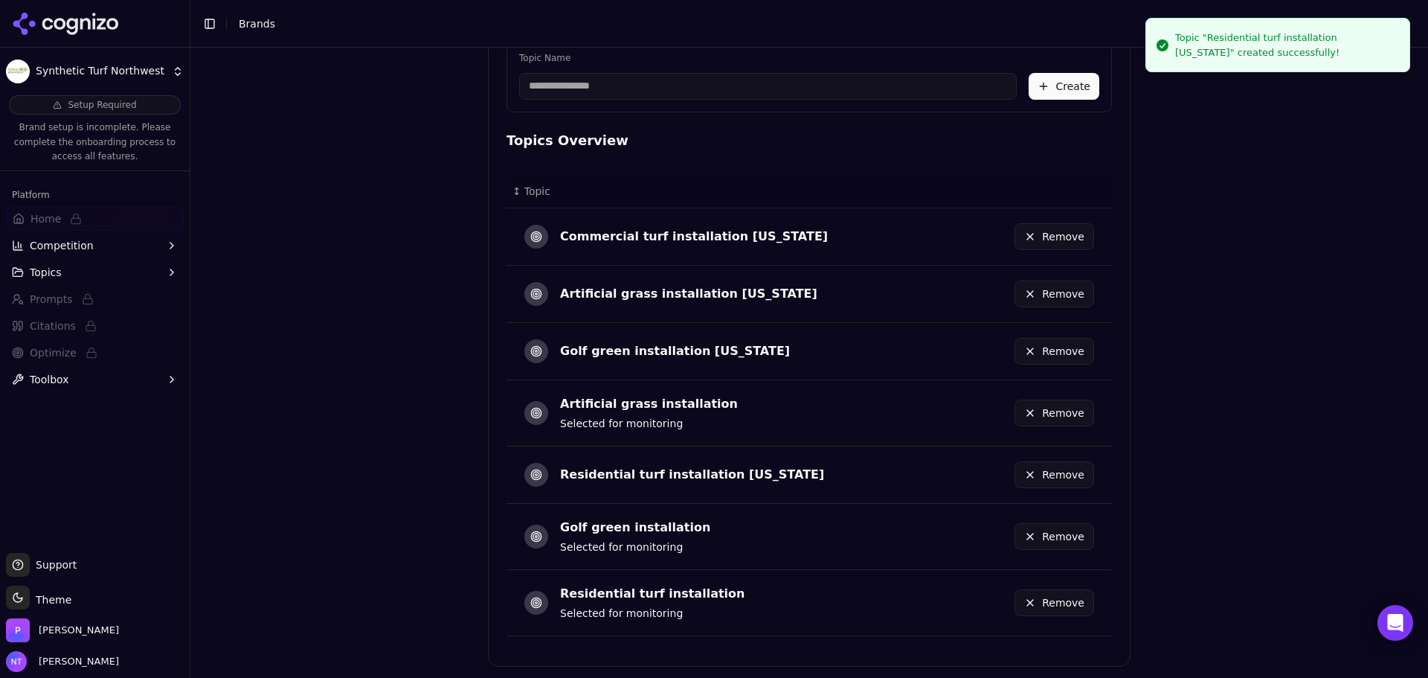
click at [1039, 607] on button "Remove" at bounding box center [1055, 602] width 80 height 27
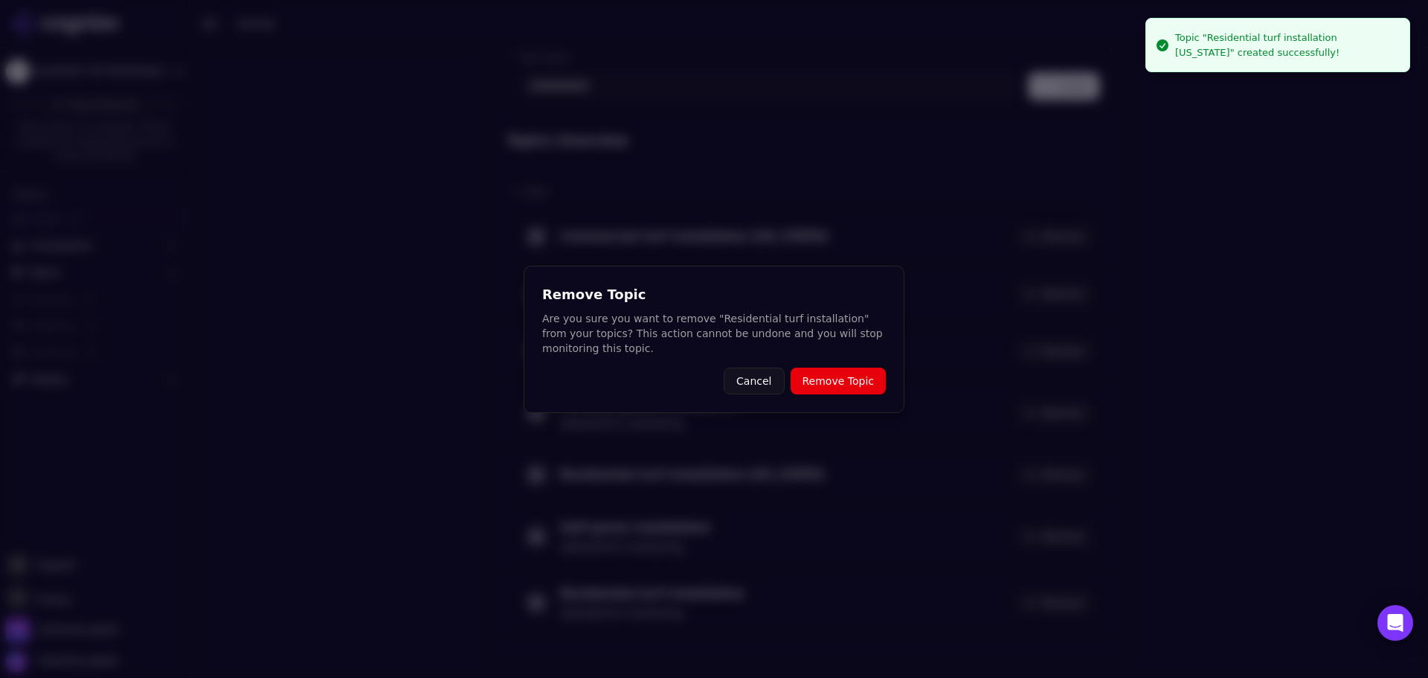
drag, startPoint x: 780, startPoint y: 382, endPoint x: 772, endPoint y: 382, distance: 8.2
click at [774, 382] on button "Cancel" at bounding box center [754, 380] width 60 height 27
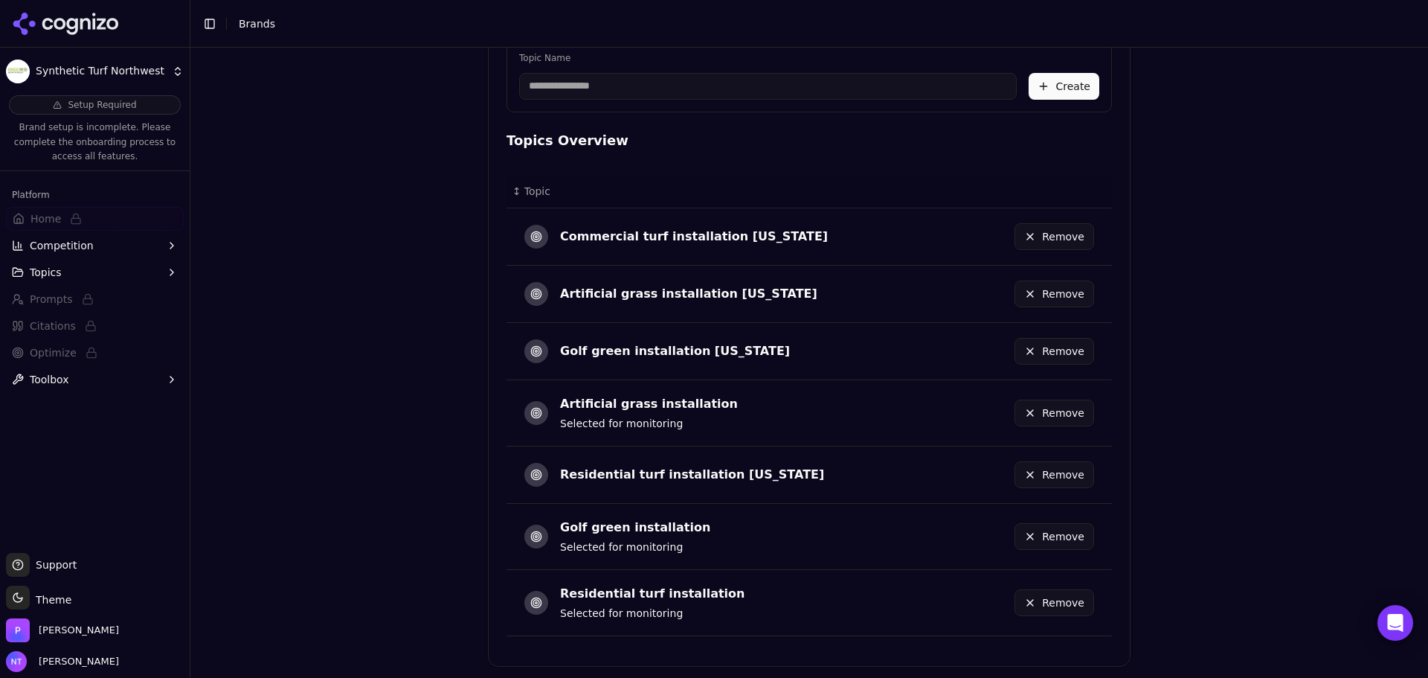
click at [1067, 612] on button "Remove" at bounding box center [1055, 602] width 80 height 27
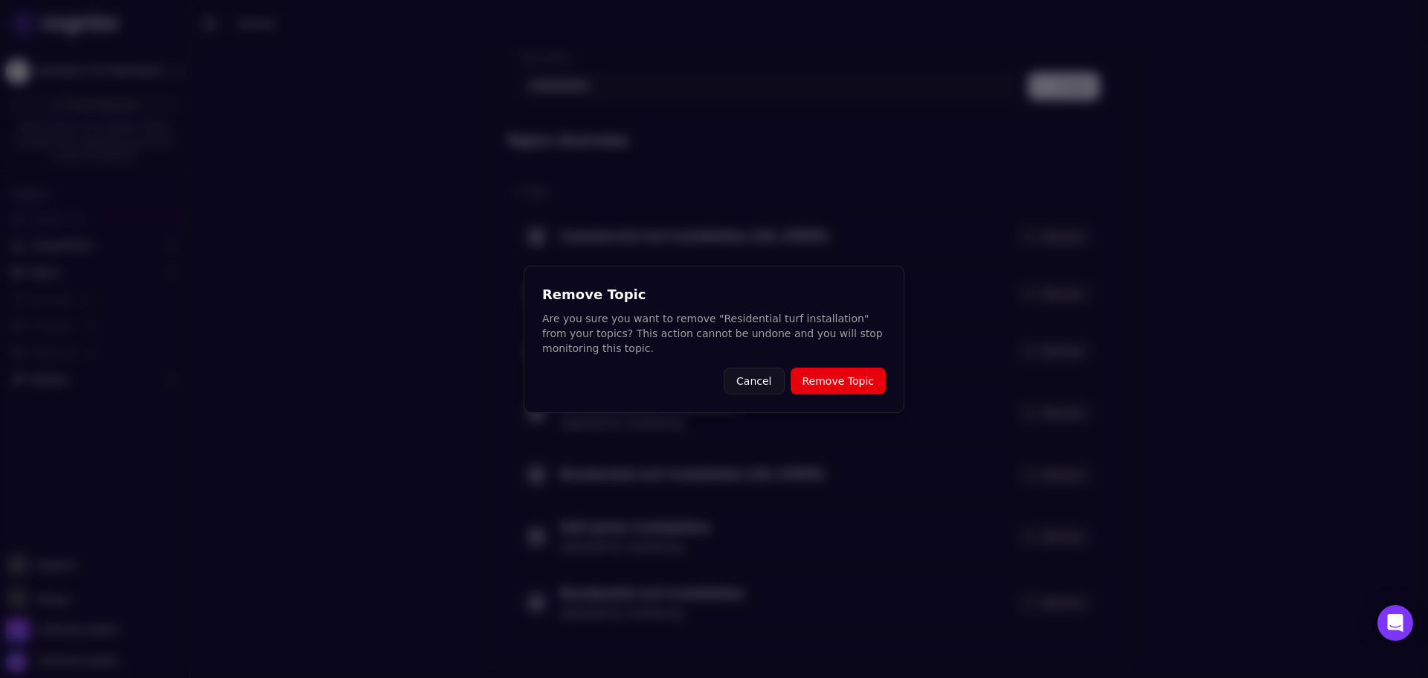
click at [832, 385] on button "Remove Topic" at bounding box center [838, 380] width 95 height 27
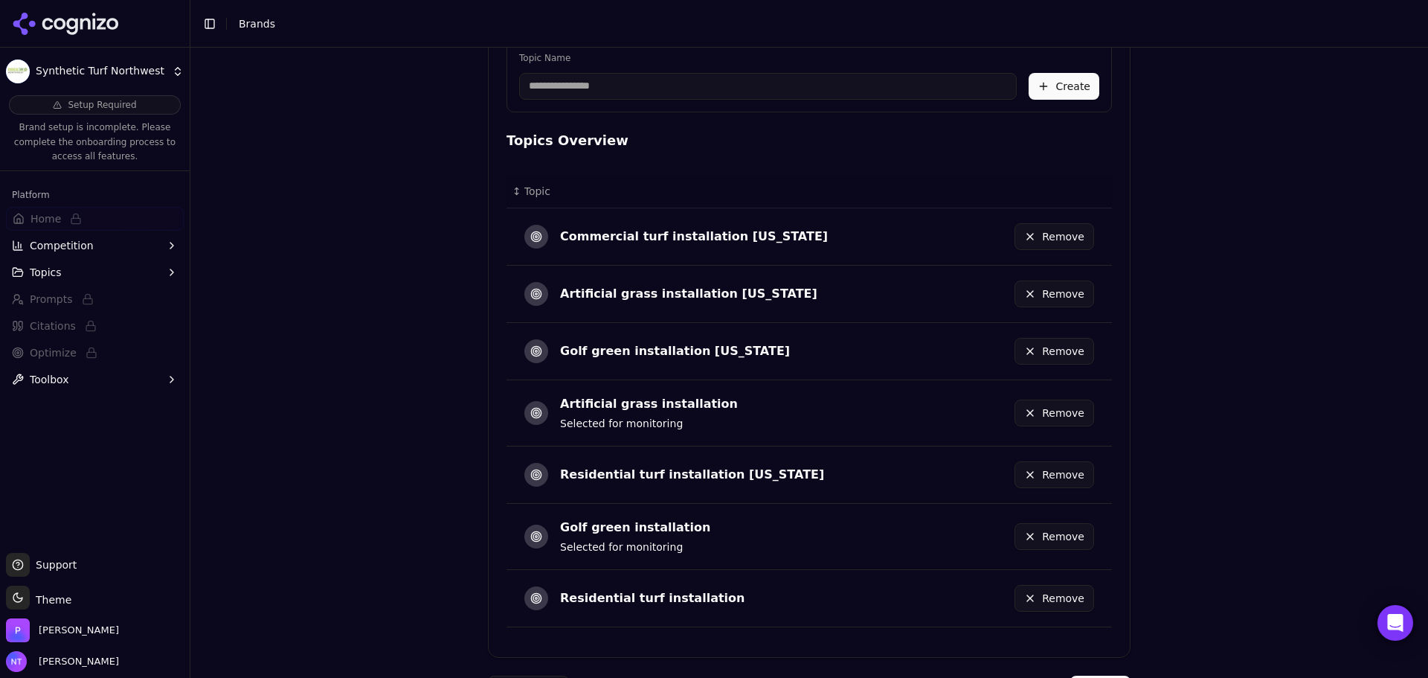
click at [1036, 542] on button "Remove" at bounding box center [1055, 536] width 80 height 27
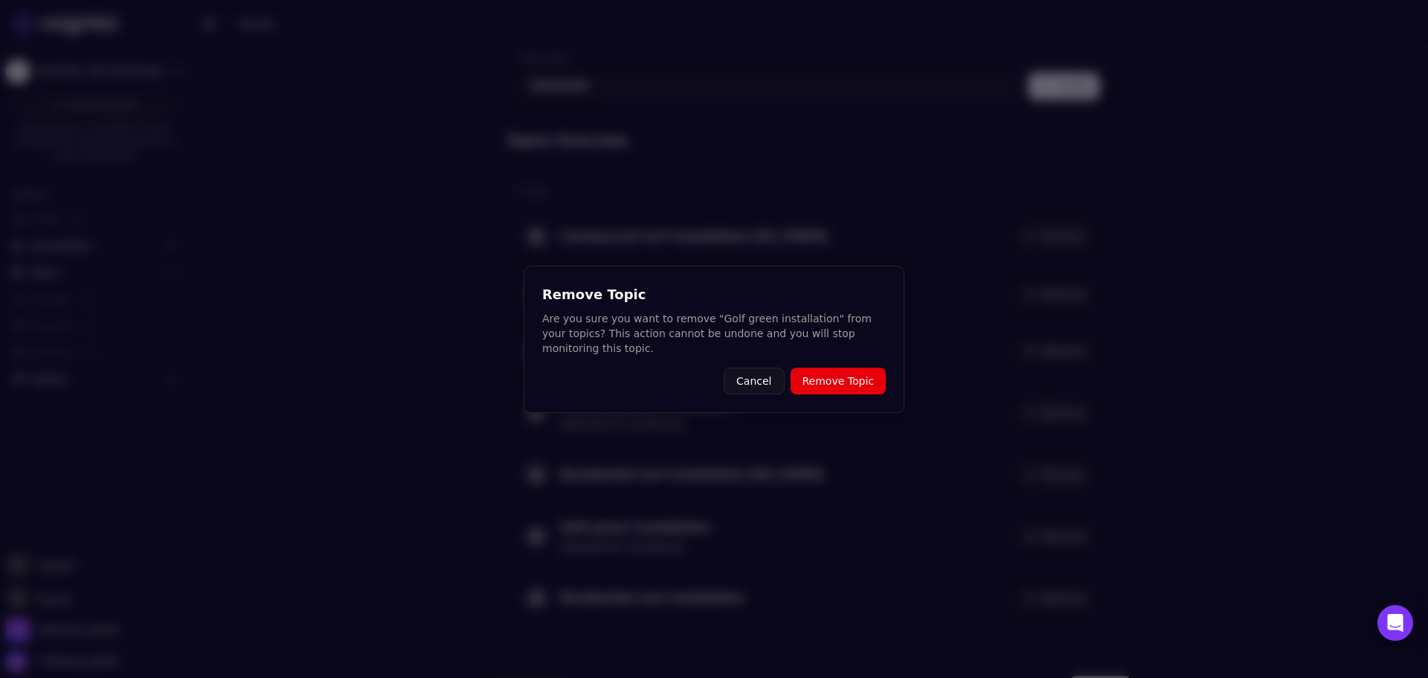
scroll to position [709, 0]
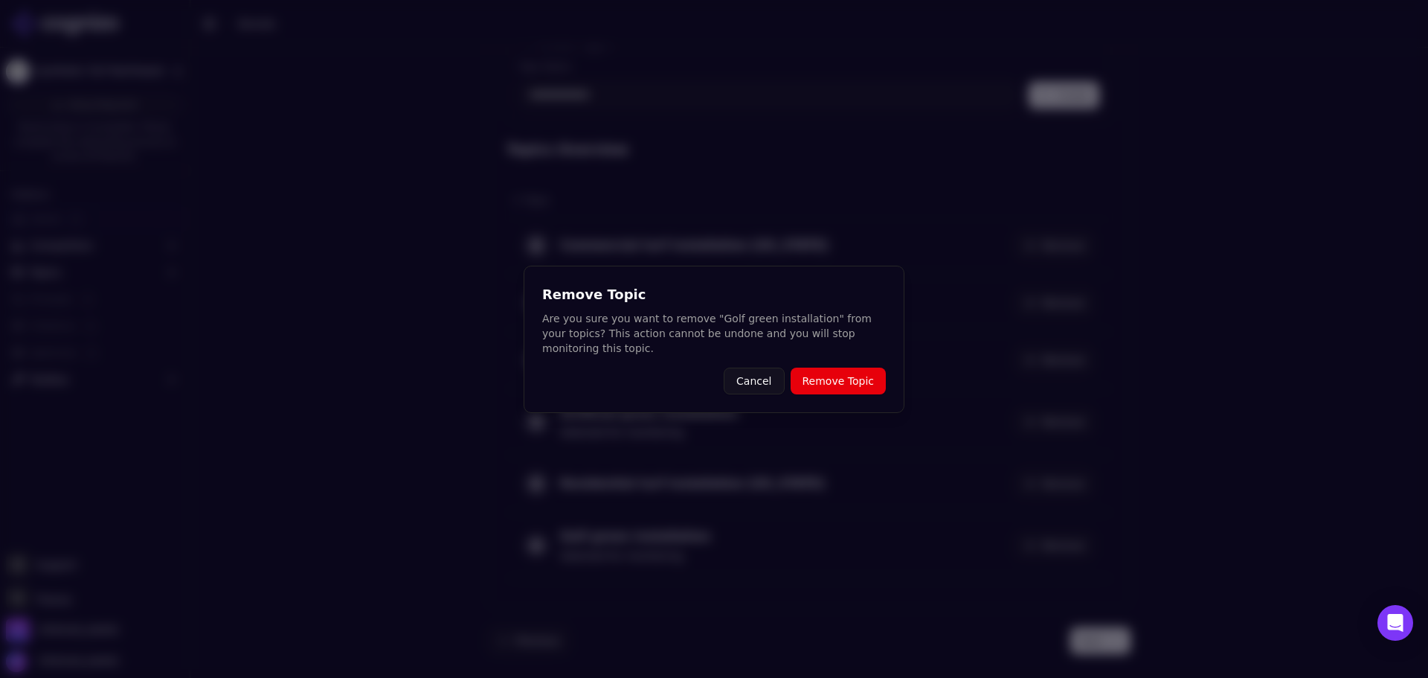
click at [843, 358] on div "Remove Topic Are you sure you want to remove "Golf green installation" from you…" at bounding box center [714, 339] width 381 height 147
click at [815, 381] on button "Remove Topic" at bounding box center [838, 380] width 95 height 27
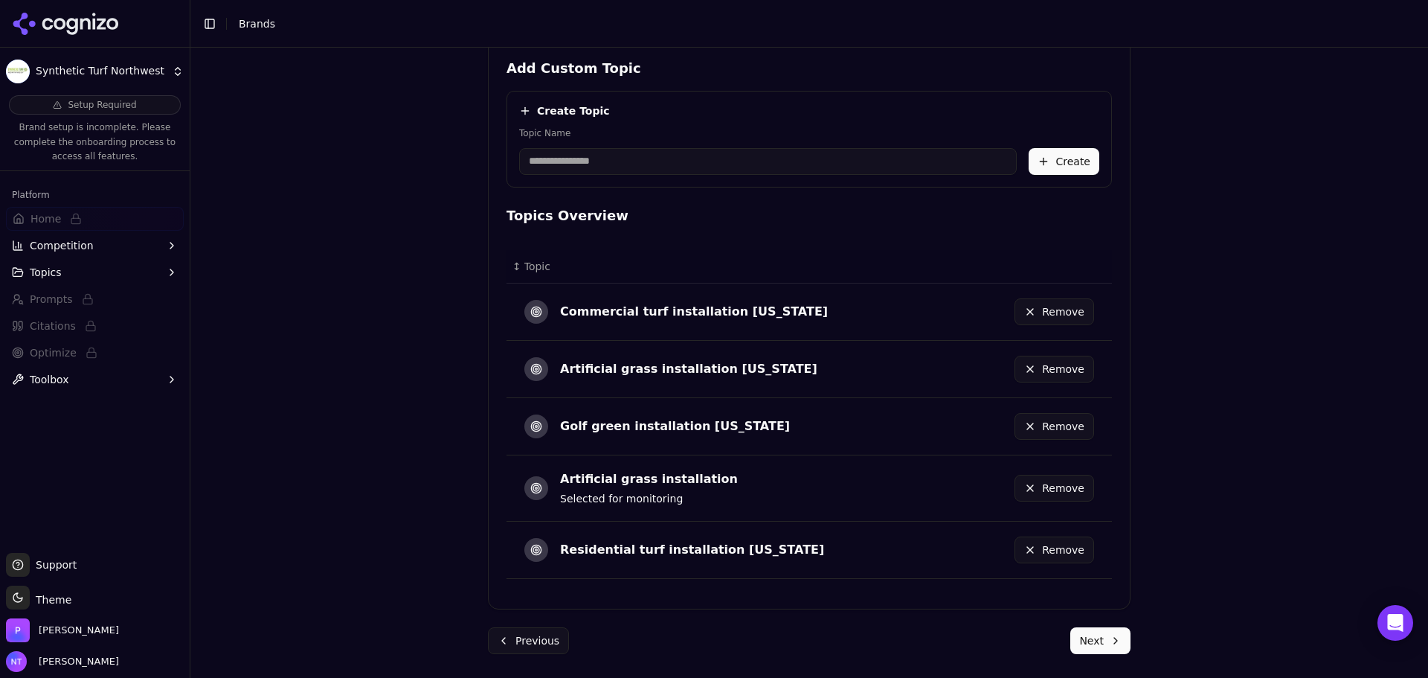
scroll to position [643, 0]
click at [1056, 481] on button "Remove" at bounding box center [1055, 488] width 80 height 27
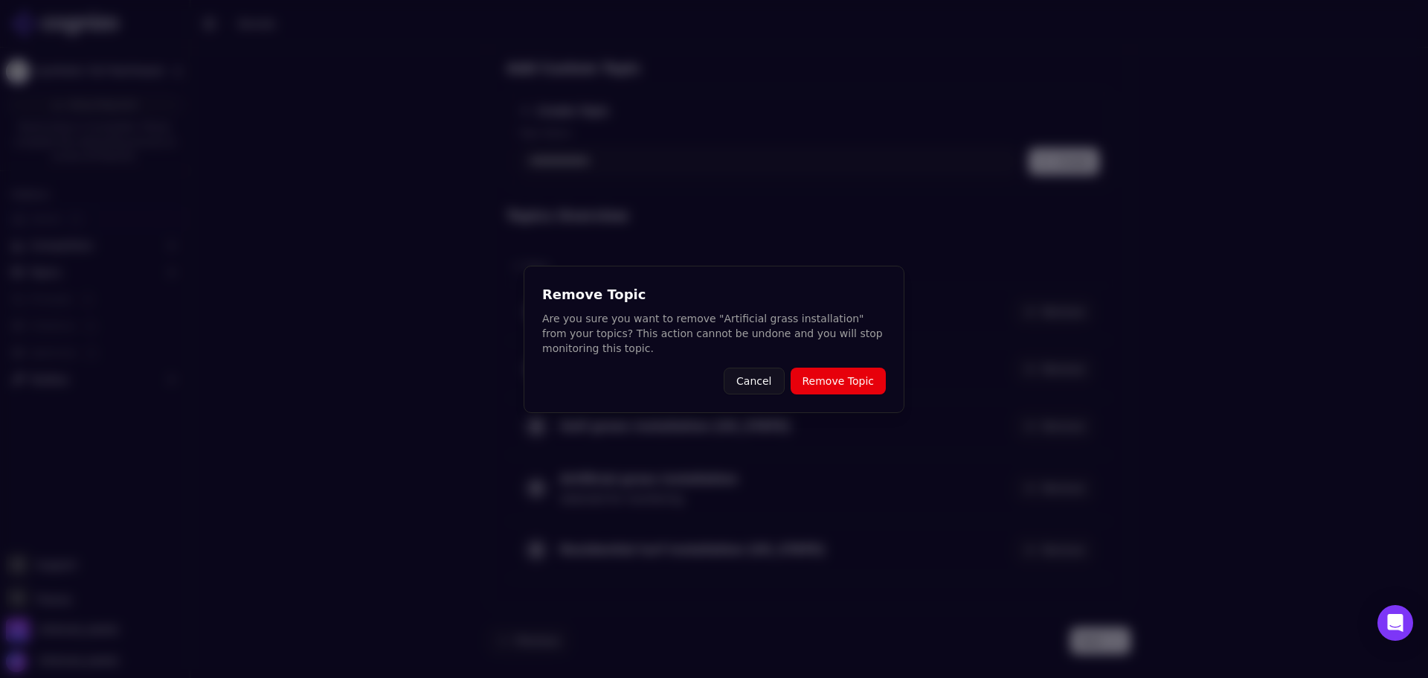
click at [842, 381] on button "Remove Topic" at bounding box center [838, 380] width 95 height 27
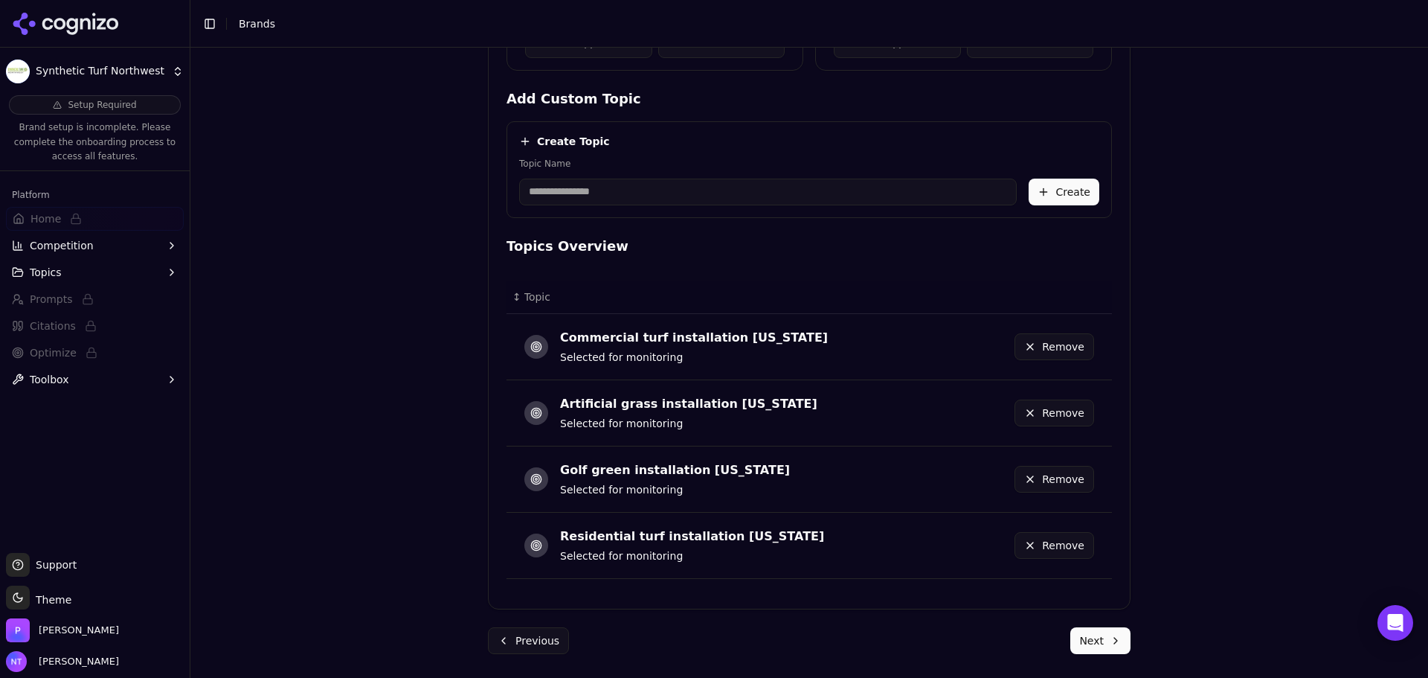
scroll to position [612, 0]
click at [1118, 649] on button "Next" at bounding box center [1100, 640] width 60 height 27
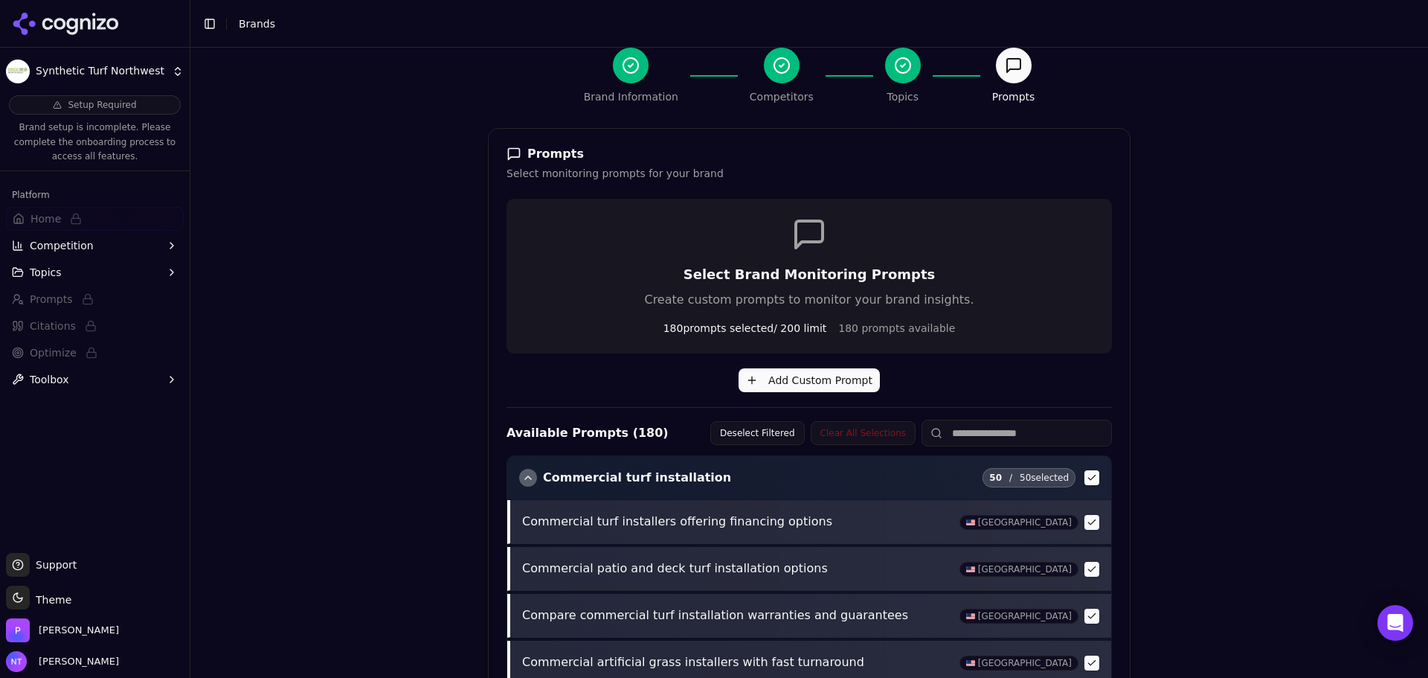
scroll to position [153, 0]
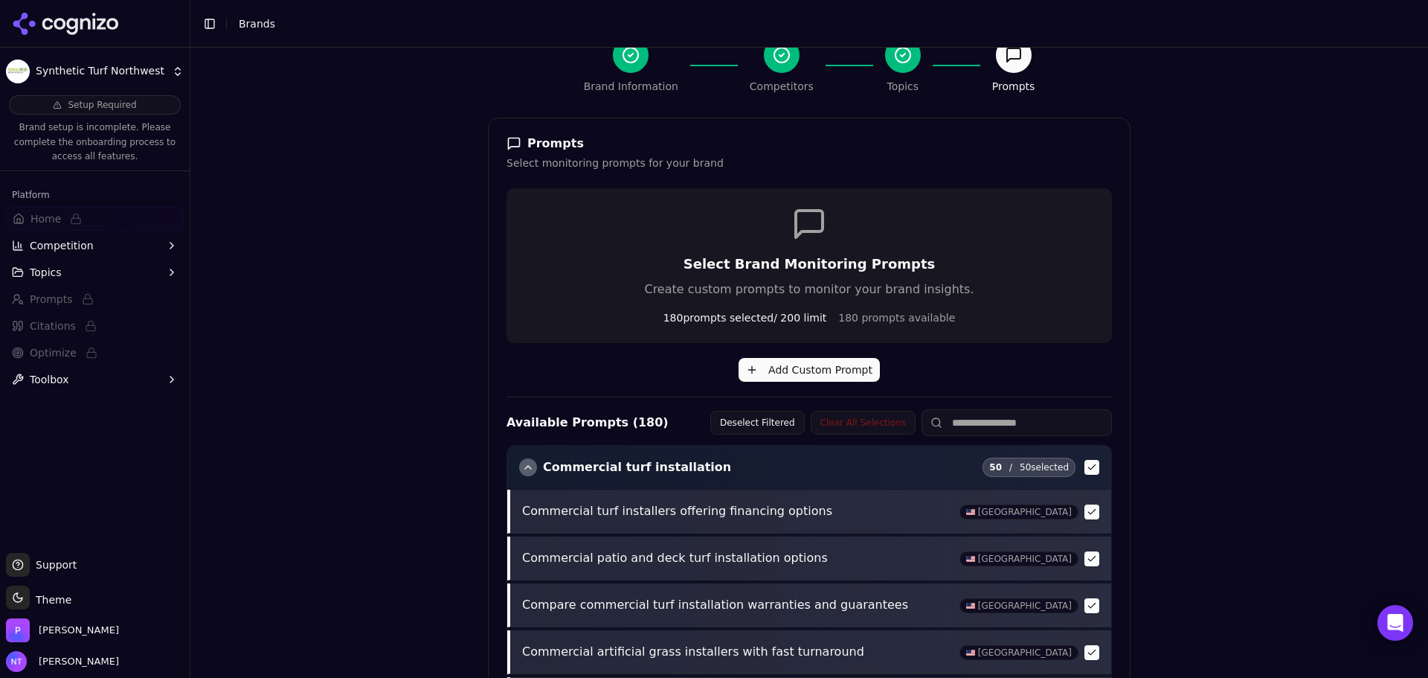
click at [801, 437] on div "Available Prompts ( 180 ) Deselect Filtered Clear All Selections Commercial tur…" at bounding box center [810, 650] width 606 height 482
click at [763, 421] on button "Deselect Filtered" at bounding box center [757, 423] width 94 height 24
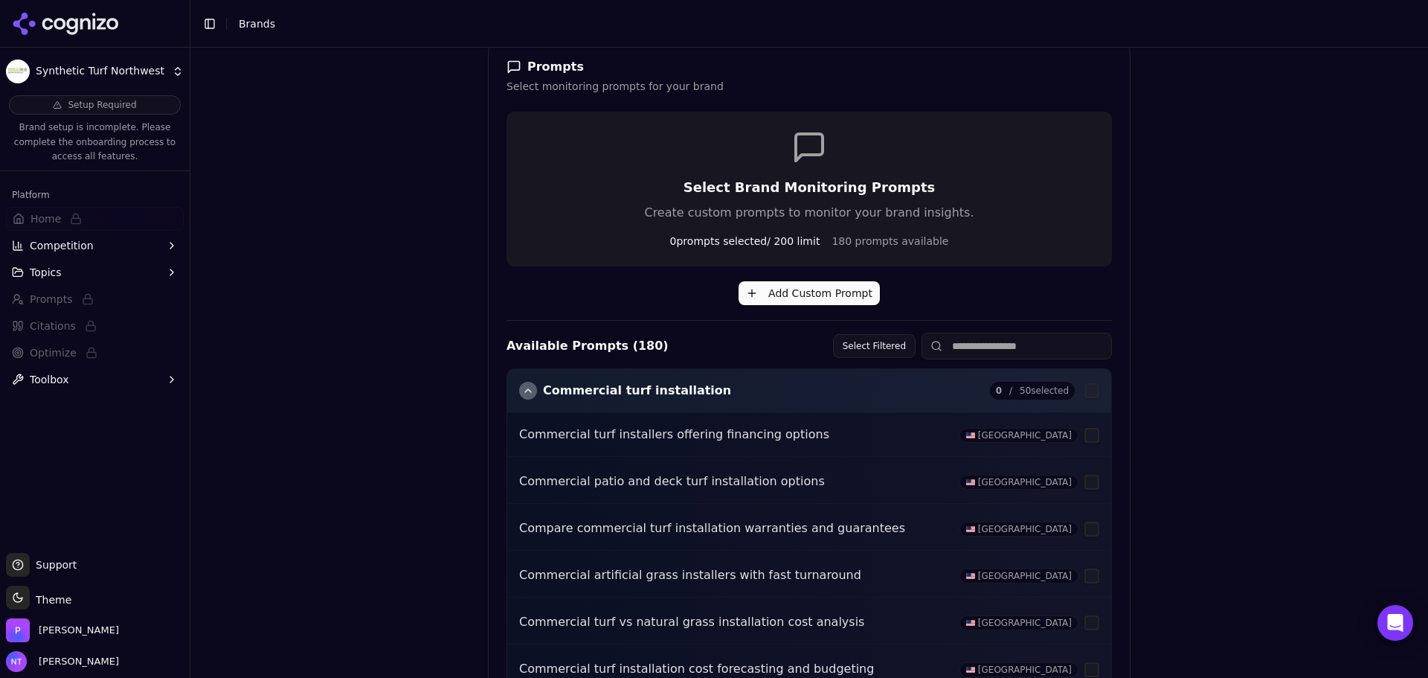
scroll to position [228, 0]
click at [793, 433] on p "Commercial turf installers offering financing options" at bounding box center [734, 436] width 431 height 19
click at [797, 433] on p "Commercial turf installers offering financing options" at bounding box center [734, 436] width 431 height 19
click at [675, 445] on p "Commercial turf installers offering financing options" at bounding box center [734, 436] width 431 height 19
click at [780, 446] on div "Commercial turf installers offering financing options [GEOGRAPHIC_DATA]" at bounding box center [809, 437] width 604 height 44
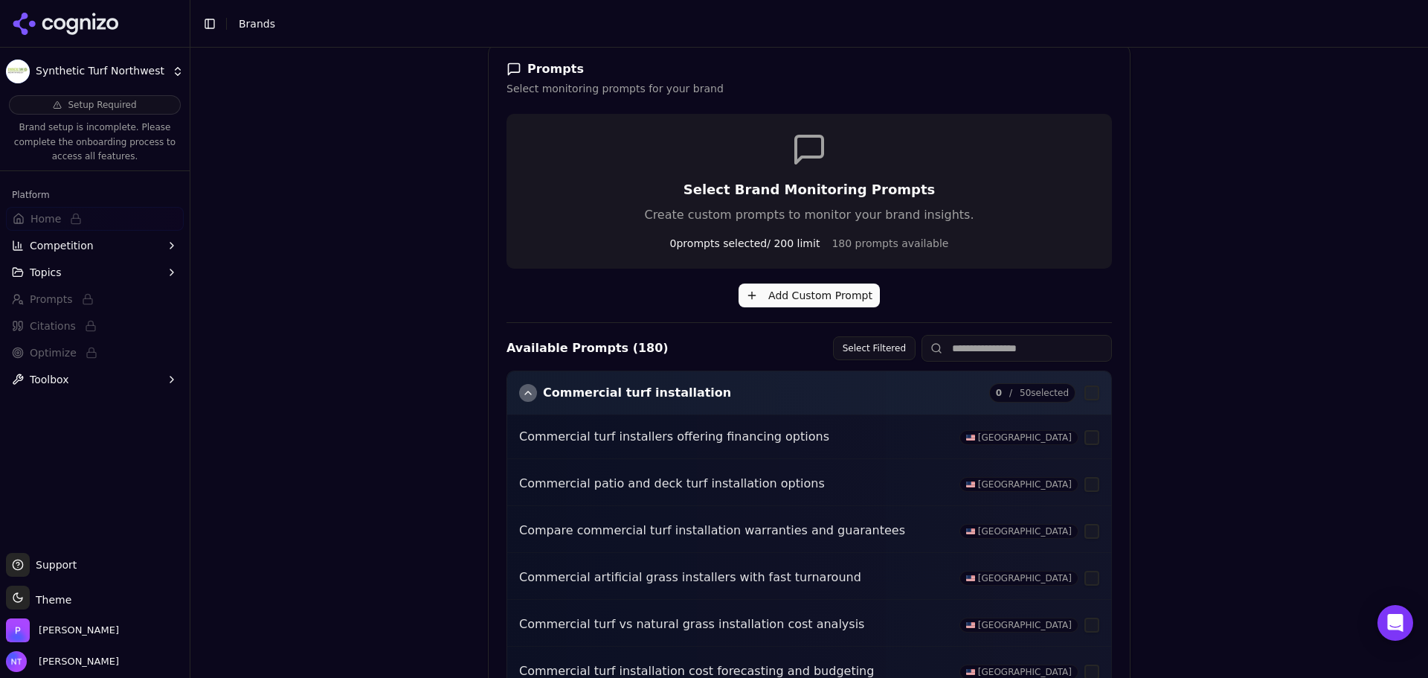
click at [1165, 436] on div "Brand Onboarding Let's set up your brand monitoring in a few simple steps Step …" at bounding box center [809, 159] width 1238 height 678
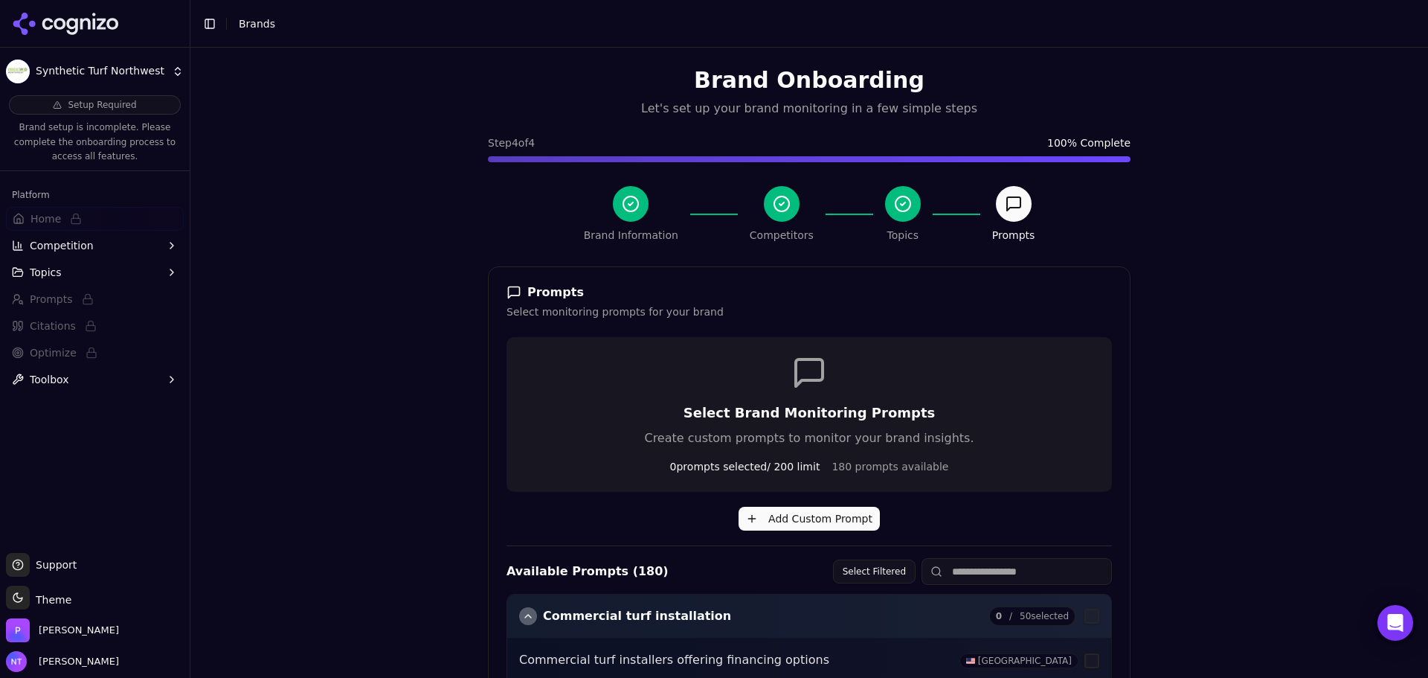
scroll to position [525, 0]
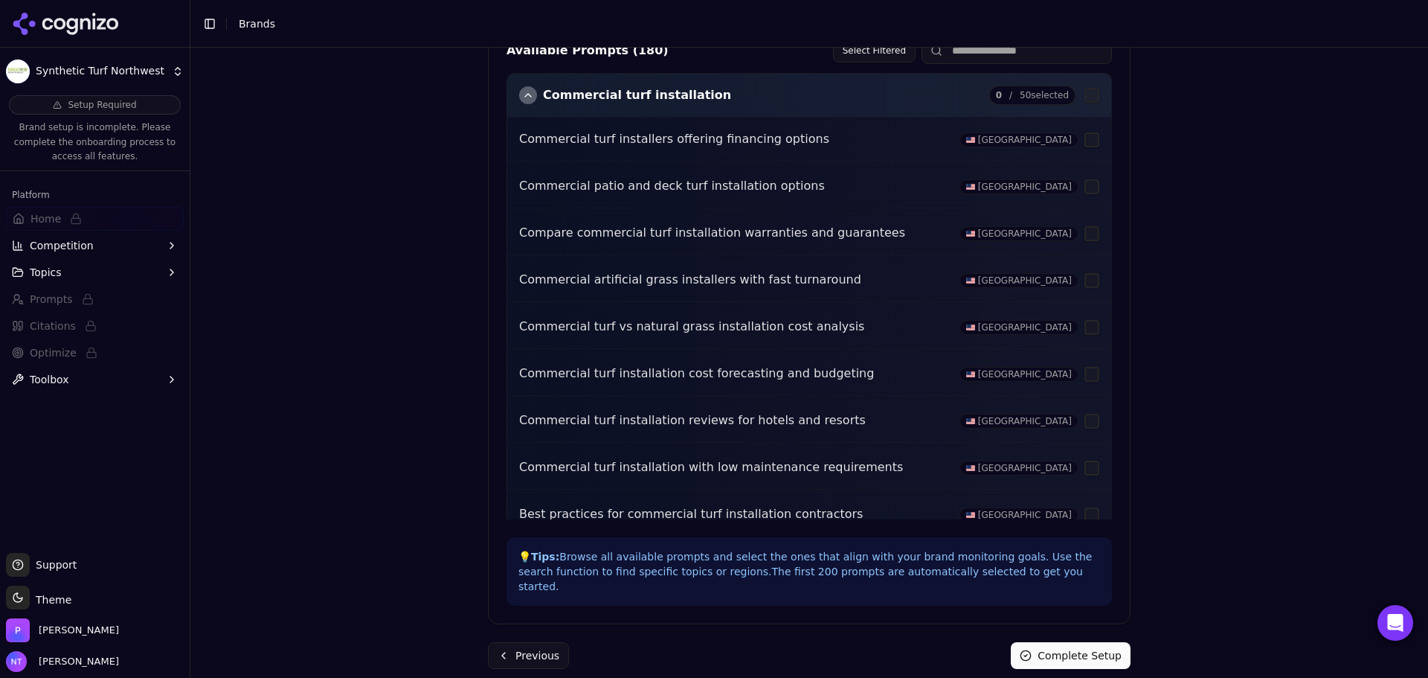
click at [562, 642] on div "Previous Complete Setup" at bounding box center [809, 655] width 643 height 27
click at [543, 642] on button "Previous" at bounding box center [528, 655] width 81 height 27
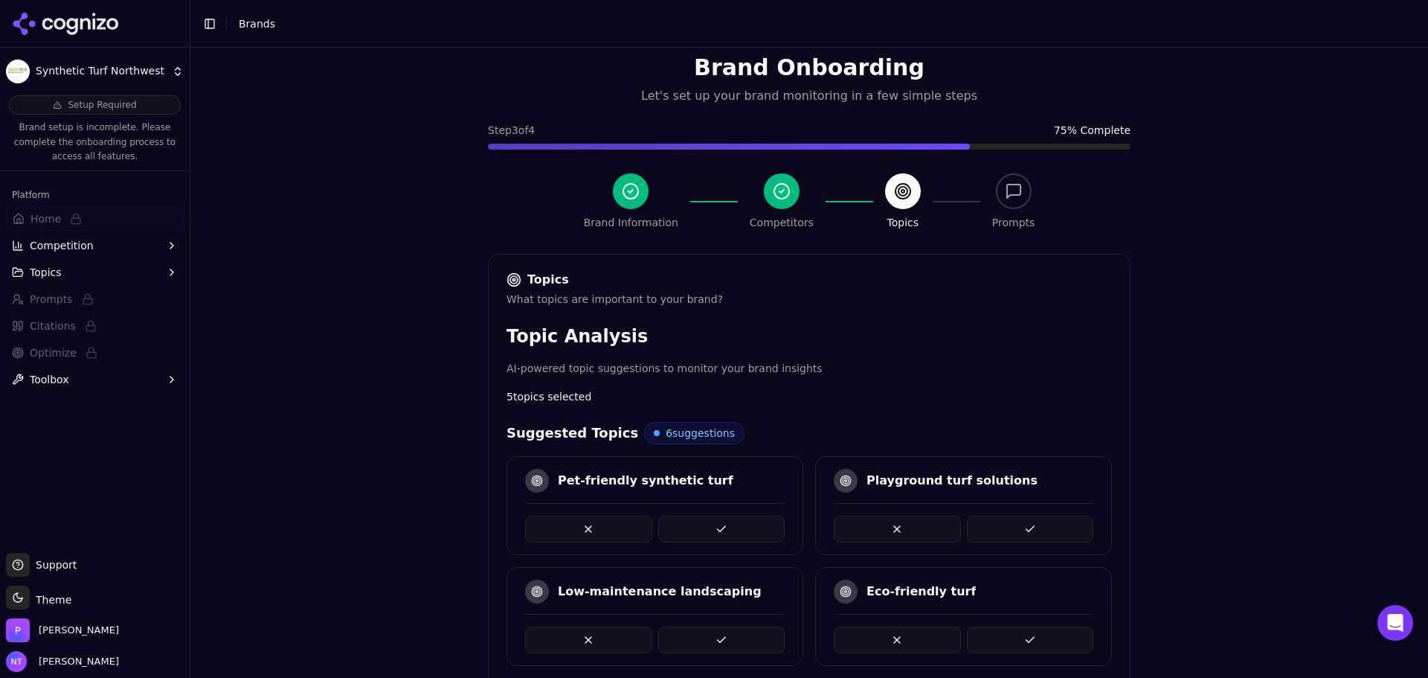
scroll to position [612, 0]
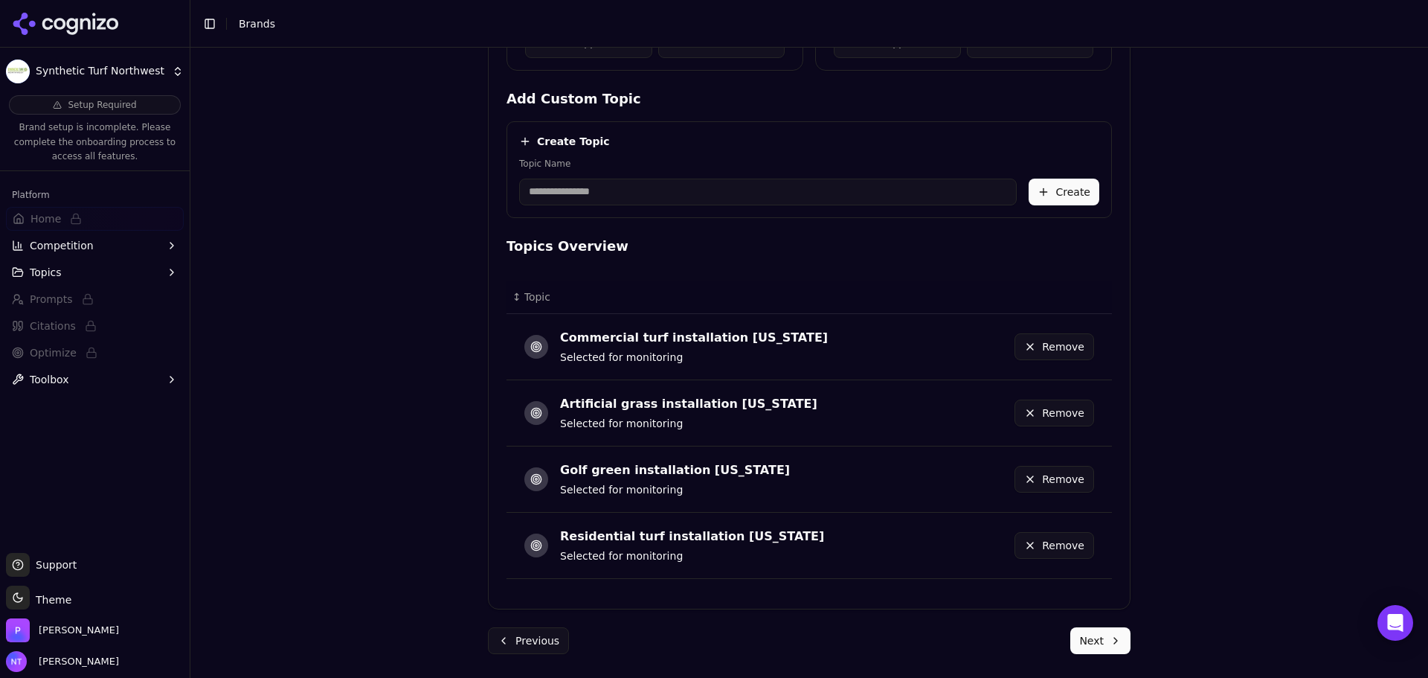
click at [1086, 646] on button "Next" at bounding box center [1100, 640] width 60 height 27
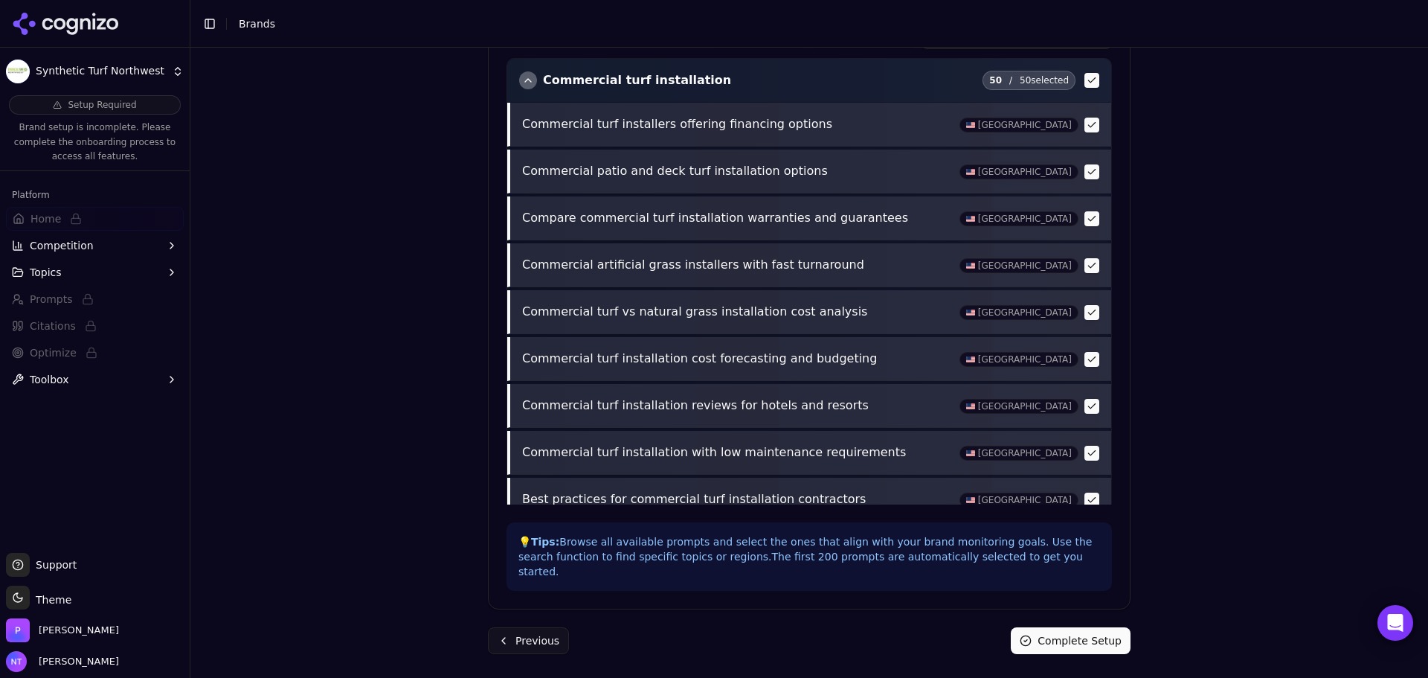
scroll to position [525, 0]
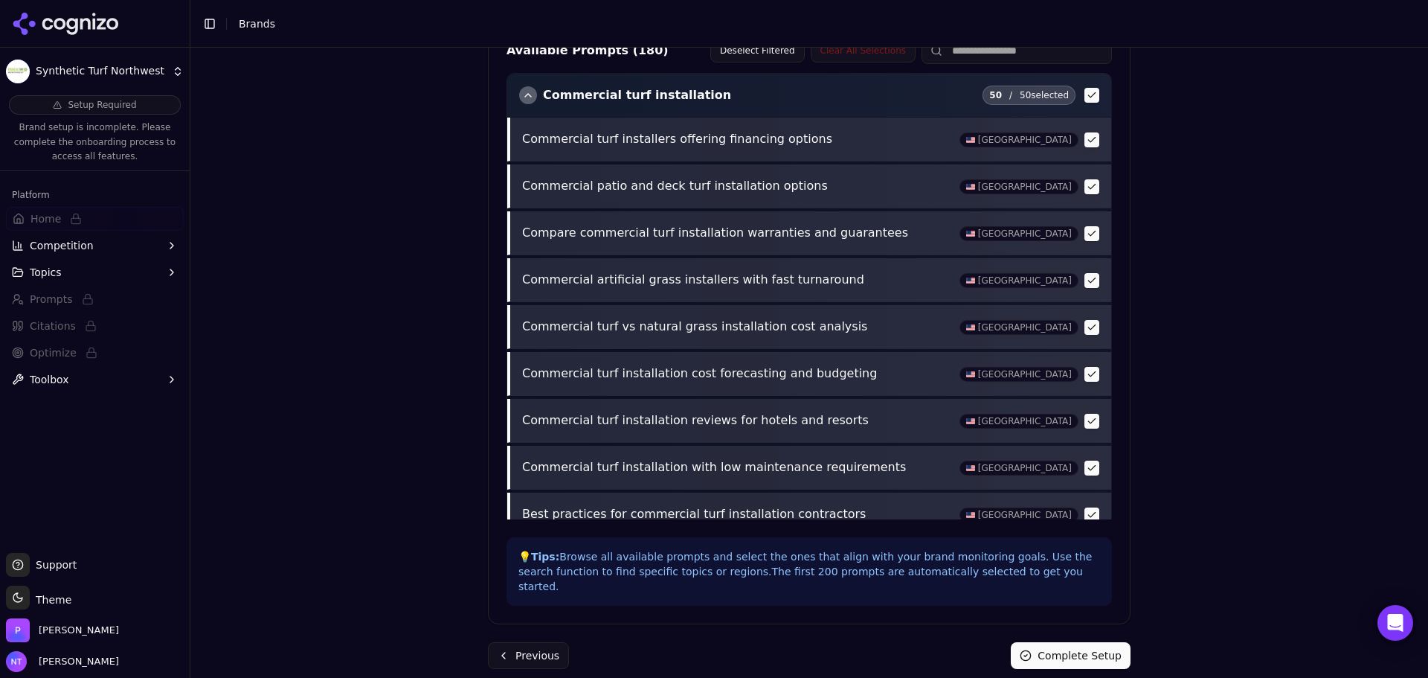
click at [1200, 535] on div "Brand Onboarding Let's set up your brand monitoring in a few simple steps Step …" at bounding box center [809, 363] width 1238 height 630
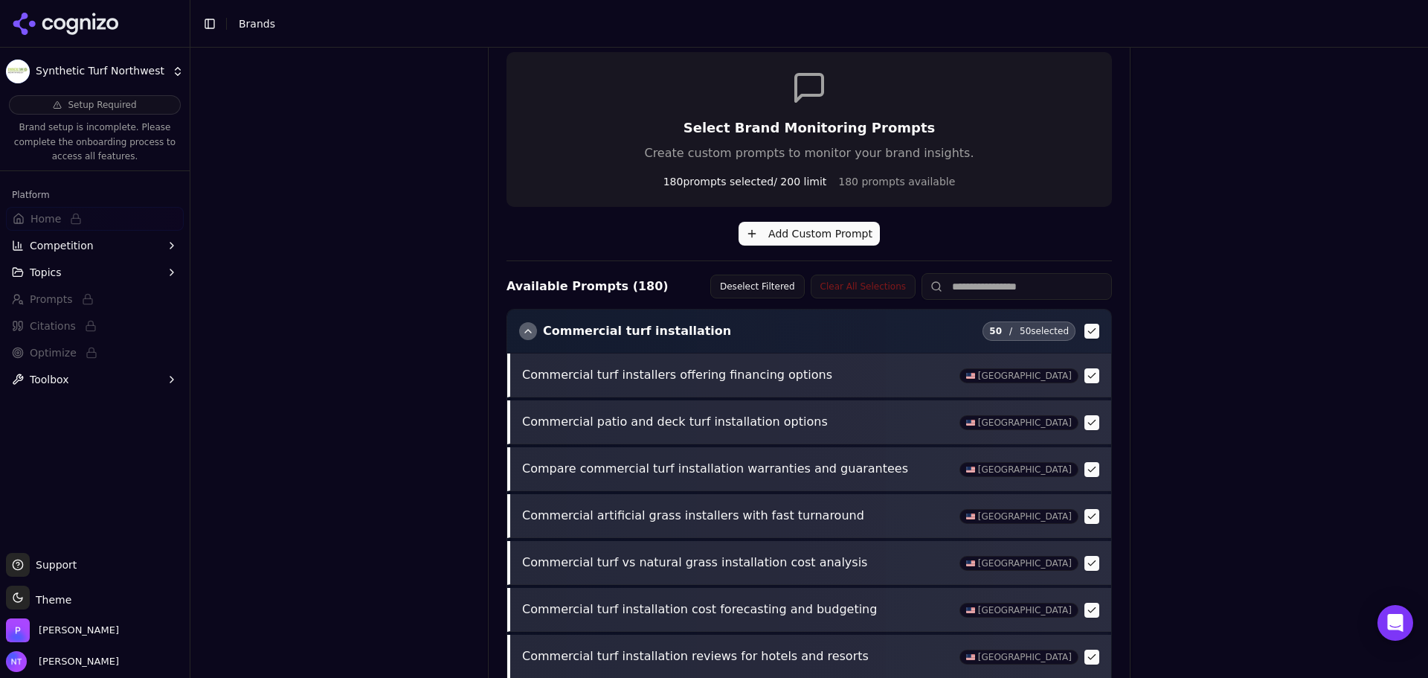
scroll to position [298, 0]
